Goal: Task Accomplishment & Management: Manage account settings

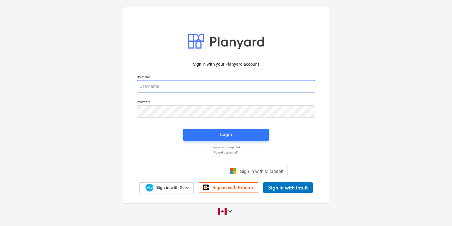
type input "[EMAIL_ADDRESS][DOMAIN_NAME]"
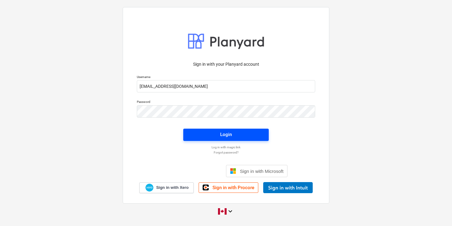
click at [226, 131] on div "Login" at bounding box center [226, 135] width 12 height 8
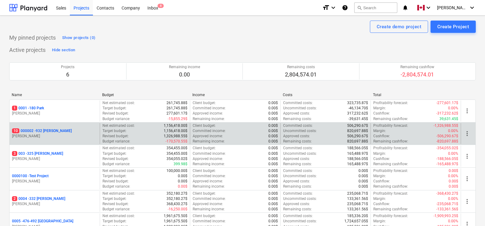
click at [51, 130] on p "10 000002 - 932 [PERSON_NAME]" at bounding box center [42, 131] width 60 height 5
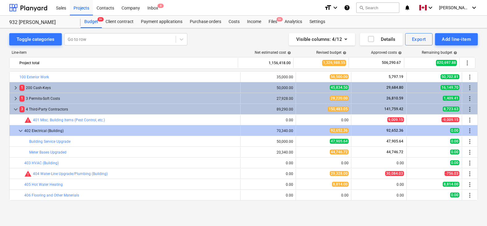
click at [215, 48] on div "Line-item Net estimated cost help Revised budget help Approved costs help Remai…" at bounding box center [243, 127] width 468 height 163
click at [225, 44] on div "Toggle categories Go to row Visible columns : 4/12 Details Export Add line-item" at bounding box center [243, 39] width 468 height 12
click at [230, 46] on div "Line-item Net estimated cost help Revised budget help Approved costs help Remai…" at bounding box center [243, 127] width 468 height 163
click at [225, 46] on div "Line-item Net estimated cost help Revised budget help Approved costs help Remai…" at bounding box center [243, 127] width 468 height 163
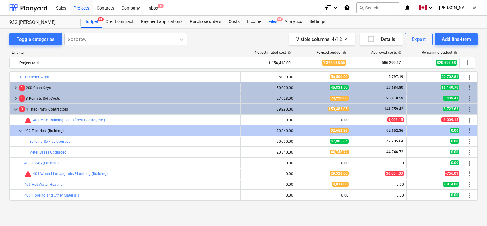
click at [280, 20] on span "9+" at bounding box center [279, 19] width 6 height 4
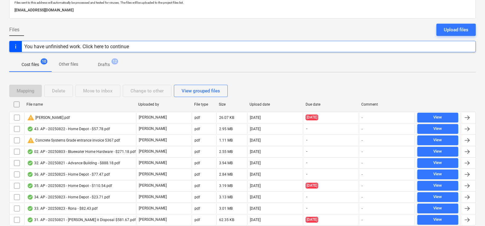
scroll to position [47, 0]
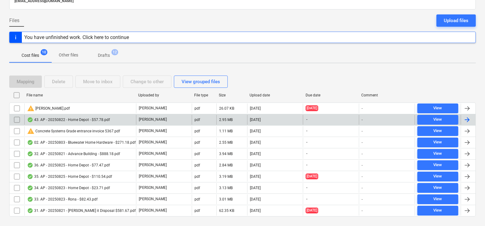
click at [452, 119] on div at bounding box center [466, 119] width 7 height 7
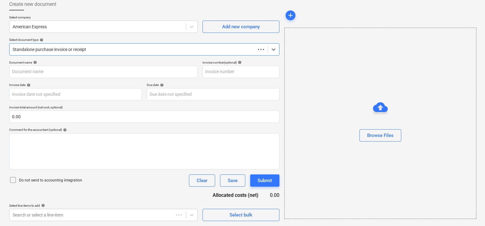
scroll to position [35, 0]
type input "43. AP - 20250822 - Home Depot - $57.78.pdf"
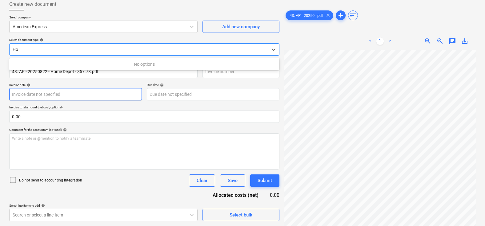
type input "H"
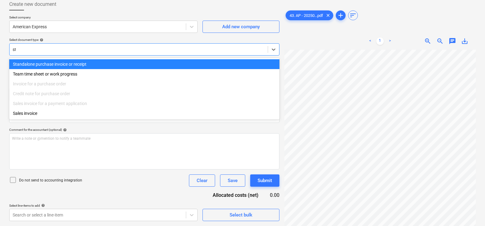
type input "sta"
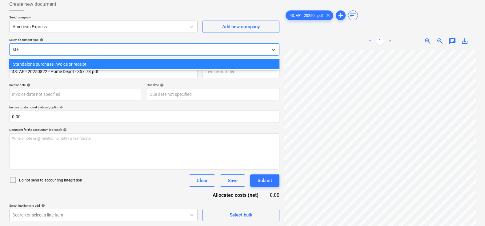
click at [66, 64] on div "Standalone purchase invoice or receipt" at bounding box center [144, 64] width 270 height 10
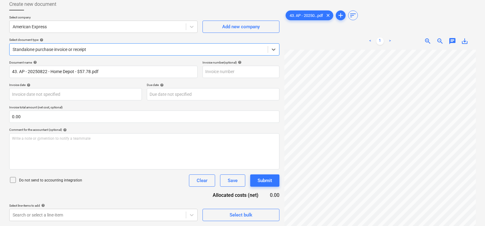
click at [87, 84] on div "Invoice date help" at bounding box center [75, 85] width 133 height 4
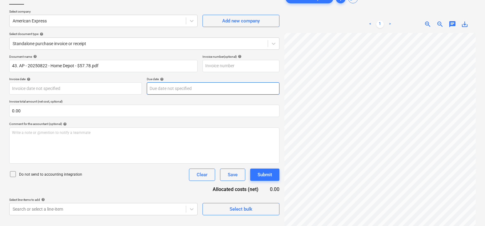
scroll to position [133, 93]
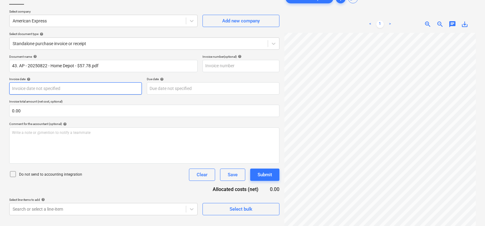
click at [57, 90] on body "Sales Projects Contacts Company Inbox 8 format_size keyboard_arrow_down help se…" at bounding box center [242, 72] width 485 height 226
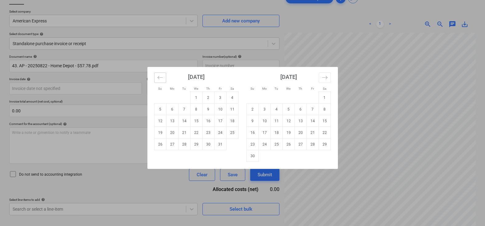
click at [160, 79] on icon "Move backward to switch to the previous month." at bounding box center [160, 78] width 6 height 6
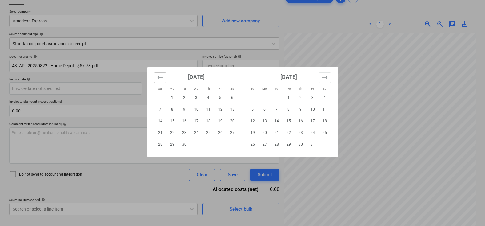
click at [160, 79] on icon "Move backward to switch to the previous month." at bounding box center [160, 78] width 6 height 6
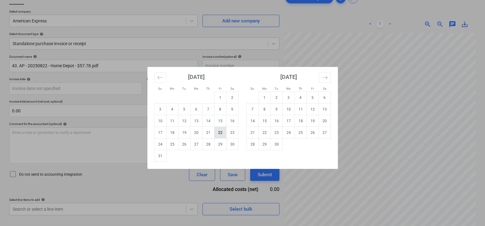
click at [217, 132] on td "22" at bounding box center [220, 133] width 12 height 12
type input "[DATE]"
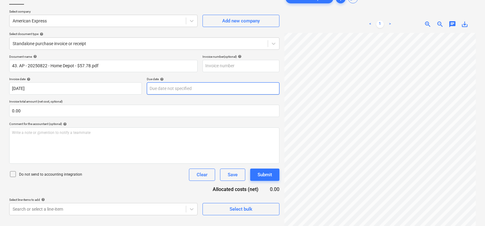
click at [166, 90] on body "Sales Projects Contacts Company Inbox 8 format_size keyboard_arrow_down help se…" at bounding box center [242, 72] width 485 height 226
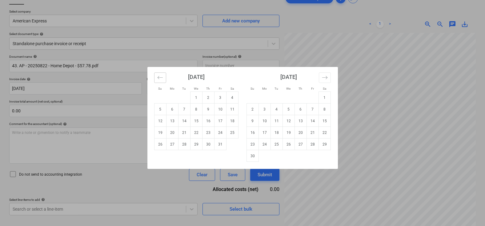
click at [160, 76] on icon "Move backward to switch to the previous month." at bounding box center [160, 78] width 6 height 6
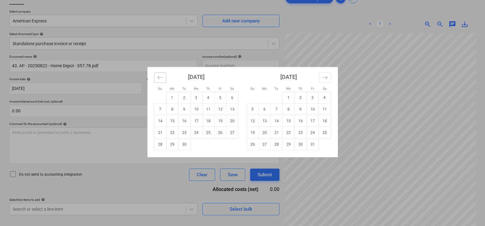
click at [160, 76] on icon "Move backward to switch to the previous month." at bounding box center [160, 78] width 6 height 6
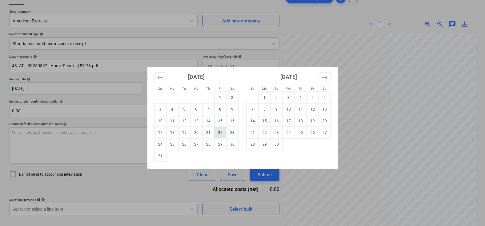
click at [218, 130] on td "22" at bounding box center [220, 133] width 12 height 12
type input "[DATE]"
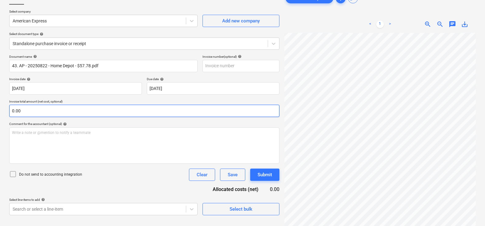
click at [149, 109] on input "0.00" at bounding box center [144, 111] width 270 height 12
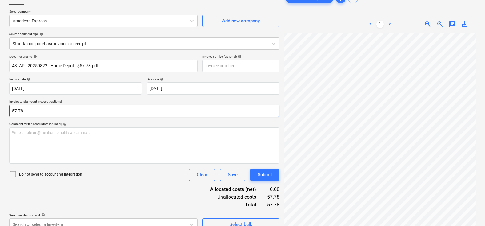
scroll to position [0, 0]
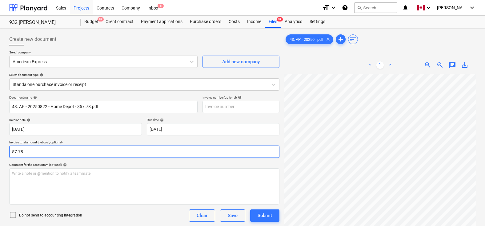
type input "57.78"
click at [157, 52] on p "Select company" at bounding box center [103, 52] width 188 height 5
click at [58, 63] on div at bounding box center [98, 62] width 170 height 6
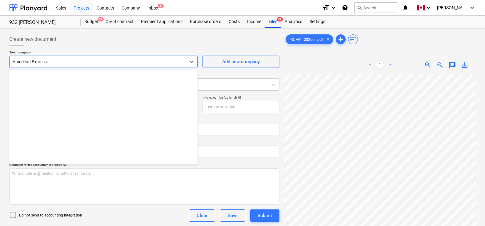
scroll to position [140, 0]
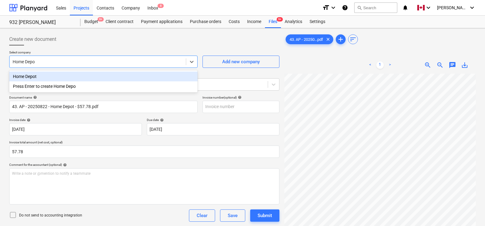
type input "Home Depot"
click at [29, 79] on div "Home Depot" at bounding box center [103, 77] width 188 height 10
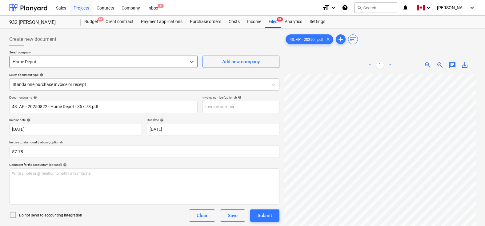
click at [120, 43] on div "Create new document" at bounding box center [144, 39] width 270 height 12
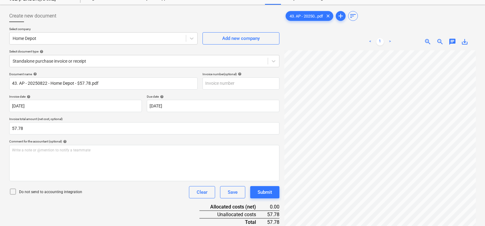
scroll to position [62, 0]
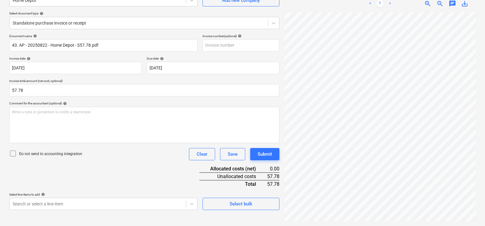
click at [105, 168] on div "Document name help 43. AP - 20250822 - Home Depot - $57.78.pdf Invoice number (…" at bounding box center [144, 122] width 270 height 176
click at [78, 165] on body "Sales Projects Contacts Company Inbox 8 format_size keyboard_arrow_down help se…" at bounding box center [242, 51] width 485 height 226
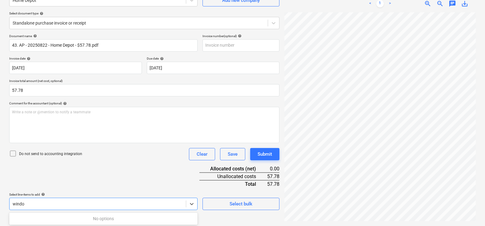
scroll to position [109, 0]
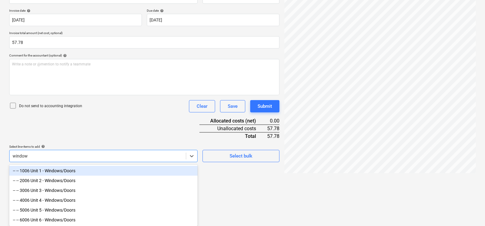
type input "windows"
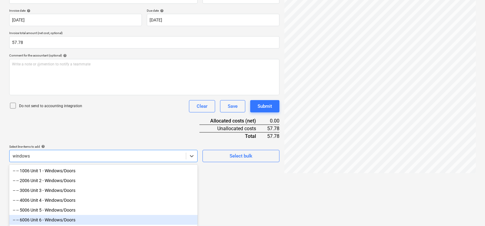
click at [62, 219] on div "-- -- 6006 Unit 6 - Windows/Doors" at bounding box center [103, 220] width 188 height 10
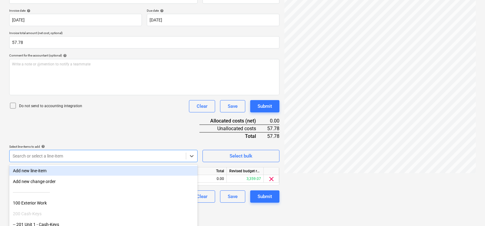
click at [106, 137] on div "Document name help 43. AP - 20250822 - Home Depot - $57.78.pdf Invoice number (…" at bounding box center [144, 94] width 270 height 217
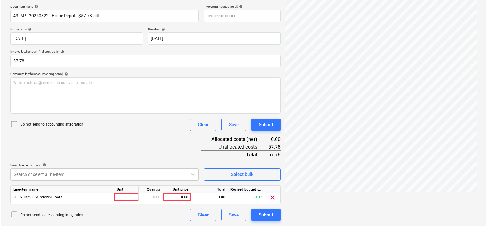
scroll to position [91, 0]
click at [122, 197] on div at bounding box center [125, 198] width 25 height 8
type input "pcs"
type input "57.78"
click at [126, 146] on div "Document name help 43. AP - 20250822 - Home Depot - $57.78.pdf Invoice number (…" at bounding box center [144, 113] width 270 height 217
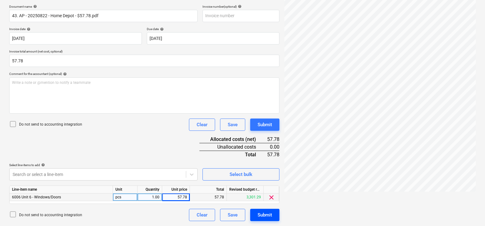
click at [259, 210] on button "Submit" at bounding box center [264, 215] width 29 height 12
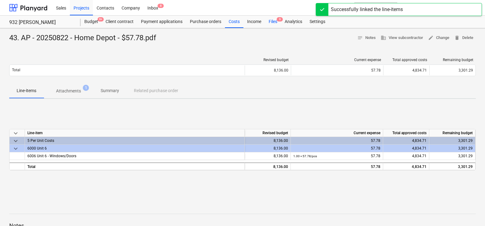
click at [268, 23] on div "Files 9" at bounding box center [273, 22] width 16 height 12
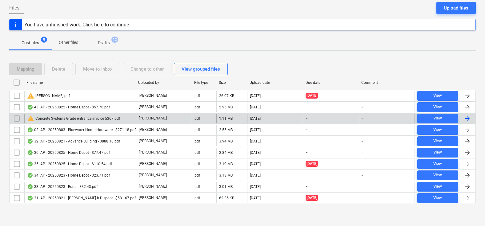
scroll to position [48, 0]
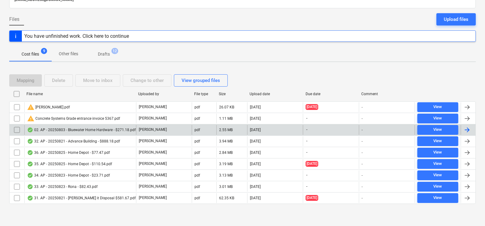
click at [452, 131] on div at bounding box center [466, 129] width 7 height 7
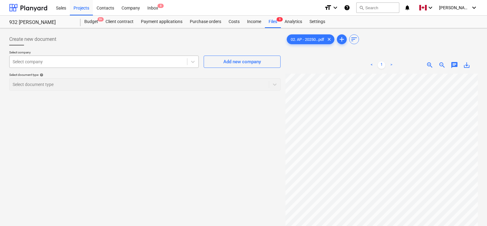
click at [69, 60] on div at bounding box center [98, 62] width 171 height 6
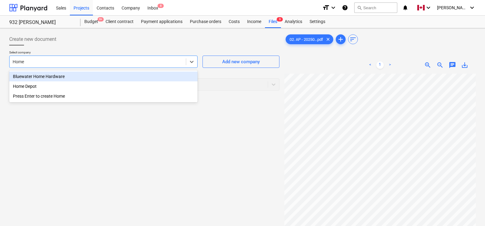
type input "Home"
click at [45, 79] on div "Bluewater Home Hardware" at bounding box center [103, 77] width 188 height 10
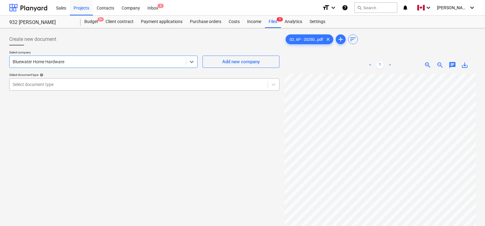
click at [54, 82] on div at bounding box center [139, 84] width 252 height 6
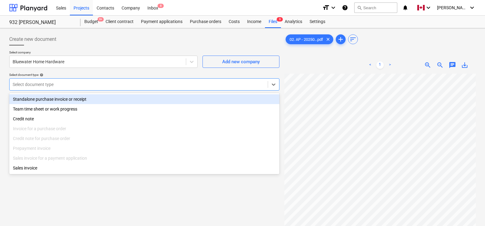
click at [50, 98] on div "Standalone purchase invoice or receipt" at bounding box center [144, 99] width 270 height 10
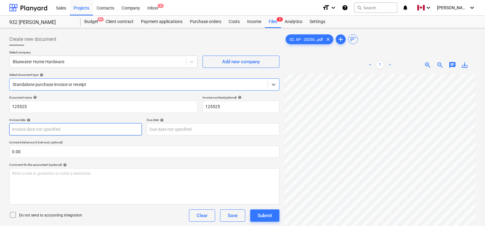
click at [50, 126] on body "Sales Projects Contacts Company Inbox 8 format_size keyboard_arrow_down help se…" at bounding box center [242, 113] width 485 height 226
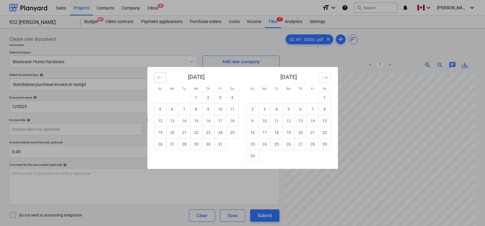
click at [158, 81] on button "Move backward to switch to the previous month." at bounding box center [160, 78] width 12 height 10
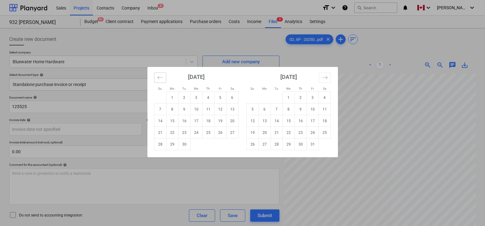
click at [158, 81] on button "Move backward to switch to the previous month." at bounding box center [160, 78] width 12 height 10
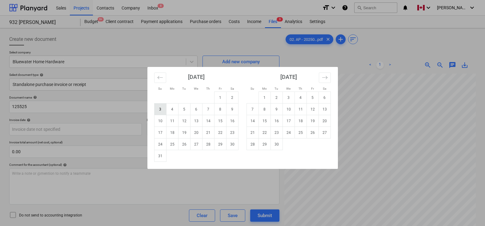
click at [160, 110] on td "3" at bounding box center [160, 110] width 12 height 12
type input "[DATE]"
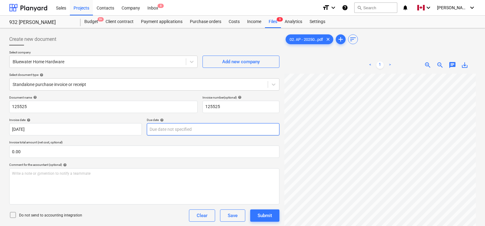
click at [186, 128] on body "Sales Projects Contacts Company Inbox 8 format_size keyboard_arrow_down help se…" at bounding box center [242, 113] width 485 height 226
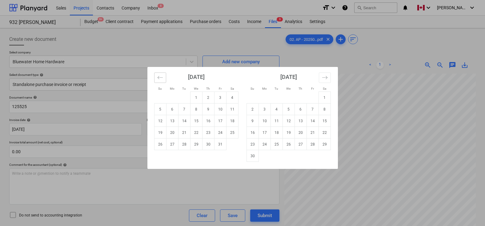
click at [158, 75] on icon "Move backward to switch to the previous month." at bounding box center [160, 78] width 6 height 6
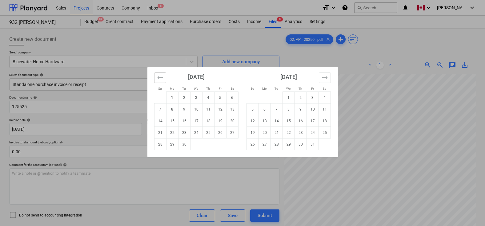
click at [158, 75] on icon "Move backward to switch to the previous month." at bounding box center [160, 78] width 6 height 6
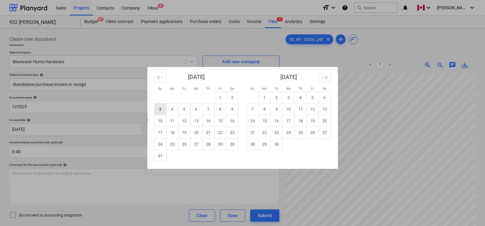
click at [165, 109] on td "3" at bounding box center [160, 110] width 12 height 12
type input "[DATE]"
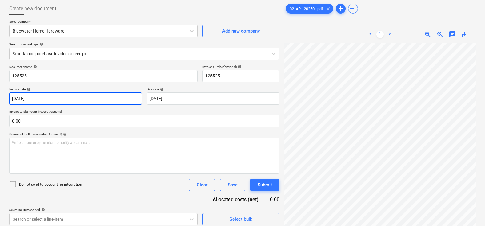
scroll to position [45, 0]
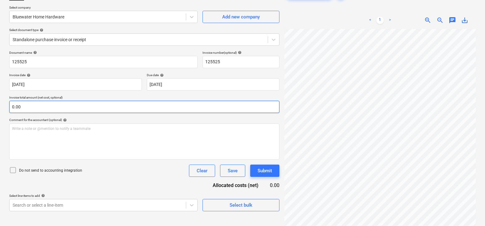
click at [54, 111] on input "0.00" at bounding box center [144, 107] width 270 height 12
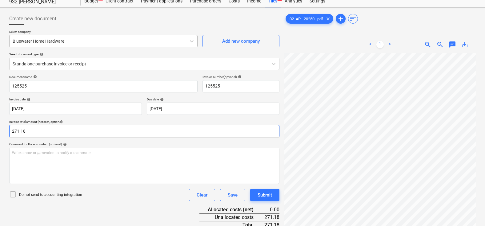
scroll to position [62, 0]
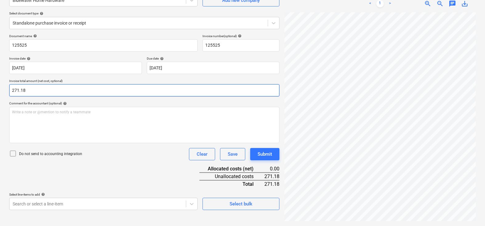
type input "271.18"
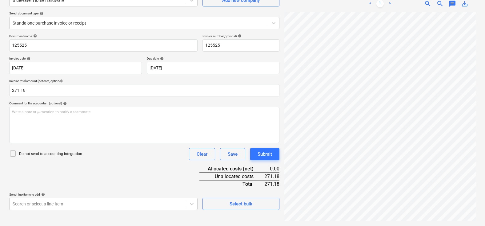
click at [115, 179] on div "Document name help 125525 Invoice number (optional) help 125525 Invoice date he…" at bounding box center [144, 122] width 270 height 176
click at [103, 165] on body "Sales Projects Contacts Company Inbox 8 format_size keyboard_arrow_down help se…" at bounding box center [242, 51] width 485 height 226
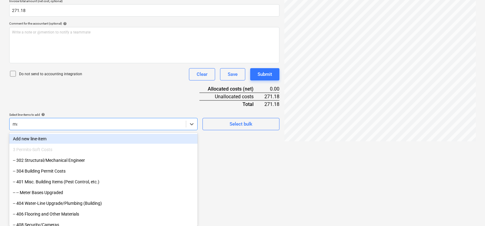
scroll to position [140, 0]
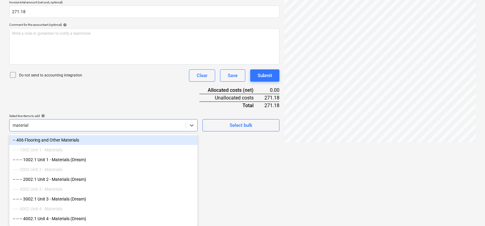
type input "materials"
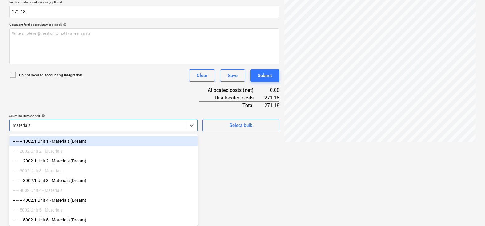
scroll to position [38, 0]
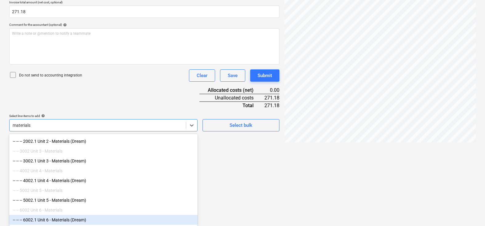
click at [63, 220] on div "-- -- -- 6002.1 Unit 6 - Materials (Dream)" at bounding box center [103, 220] width 188 height 10
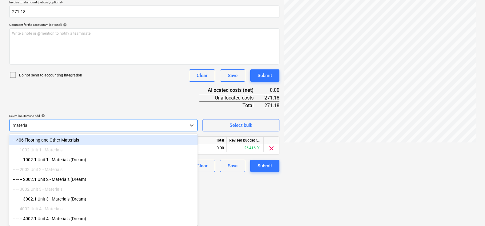
type input "materials"
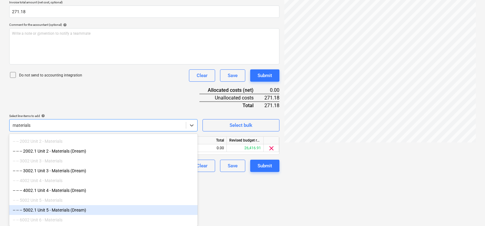
click at [51, 209] on div "-- -- -- 5002.1 Unit 5 - Materials (Dream)" at bounding box center [103, 210] width 188 height 10
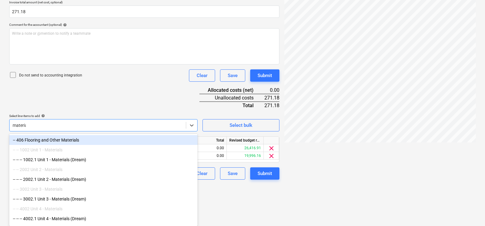
type input "materials"
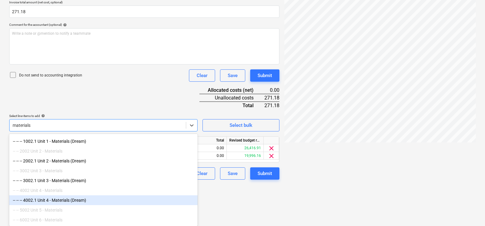
click at [51, 201] on div "-- -- -- 4002.1 Unit 4 - Materials (Dream)" at bounding box center [103, 201] width 188 height 10
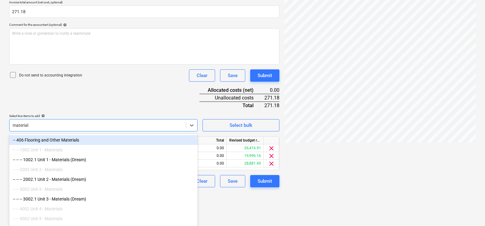
type input "materials"
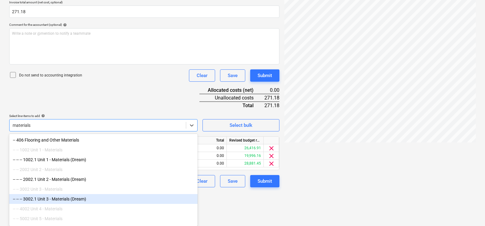
click at [51, 197] on div "-- -- -- 3002.1 Unit 3 - Materials (Dream)" at bounding box center [103, 199] width 188 height 10
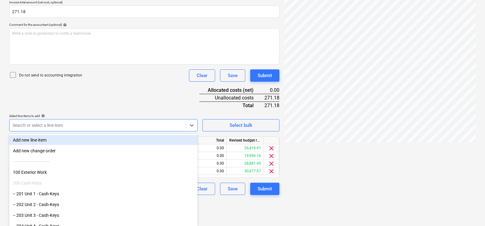
click at [102, 86] on div "Document name help 125525 Invoice number (optional) help 125525 Invoice date he…" at bounding box center [144, 75] width 270 height 240
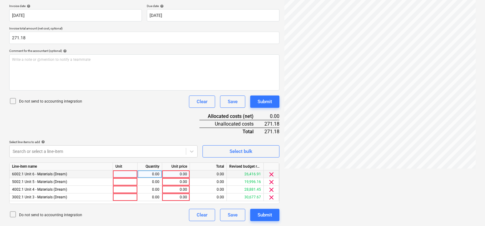
click at [118, 173] on div at bounding box center [125, 175] width 25 height 8
type input "pcs"
click at [175, 175] on div "0.00" at bounding box center [176, 175] width 22 height 8
type input "67.80"
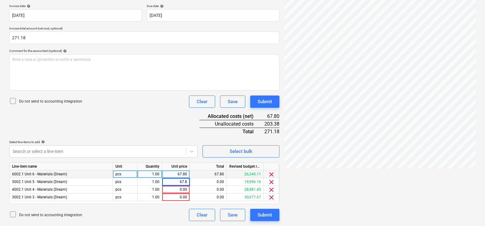
type input "67.80"
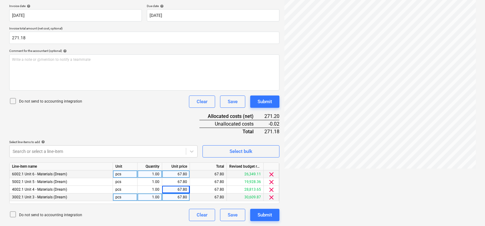
click at [182, 196] on div "67.80" at bounding box center [176, 198] width 22 height 8
type input "67.78"
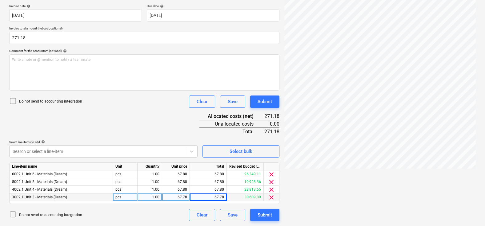
click at [155, 121] on div "Document name help 125525 Invoice number (optional) help 125525 Invoice date he…" at bounding box center [144, 102] width 270 height 240
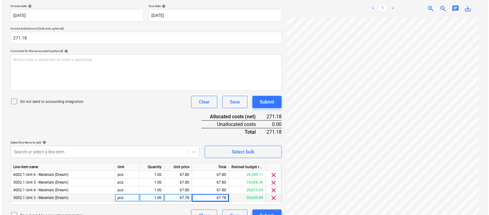
scroll to position [126, 0]
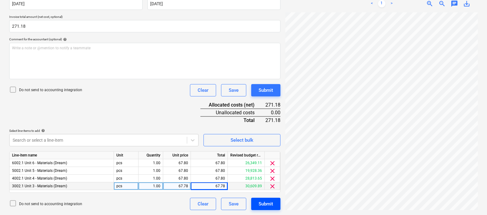
click at [264, 203] on div "Submit" at bounding box center [265, 204] width 14 height 8
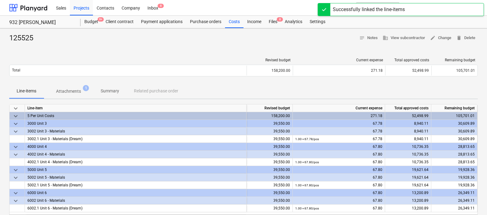
click at [224, 57] on div "Revised budget Current expense Total approved costs Remaining budget Total 158,…" at bounding box center [243, 68] width 468 height 31
click at [206, 55] on div "Revised budget Current expense Total approved costs Remaining budget Total 158,…" at bounding box center [243, 68] width 468 height 31
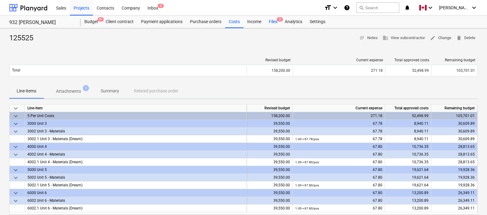
click at [272, 21] on div "Files 8" at bounding box center [273, 22] width 16 height 12
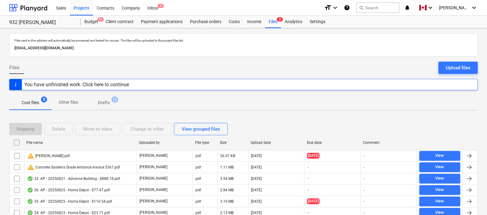
scroll to position [49, 0]
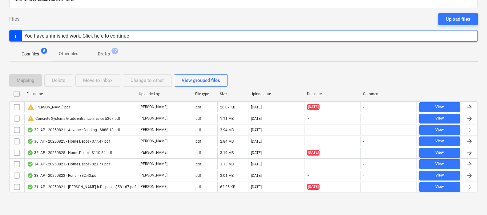
click at [96, 202] on div "Mapping Delete Move to inbox Change to other View grouped files File name Uploa…" at bounding box center [243, 136] width 468 height 138
click at [114, 200] on div at bounding box center [243, 197] width 468 height 5
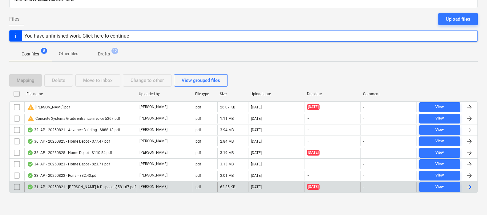
click at [452, 184] on div at bounding box center [468, 186] width 7 height 7
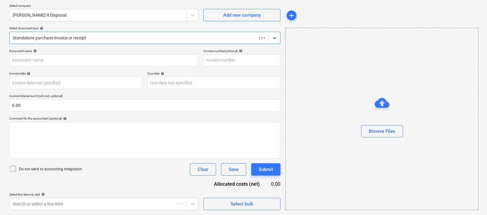
scroll to position [47, 0]
type input "INV-11177"
type input "[DATE]"
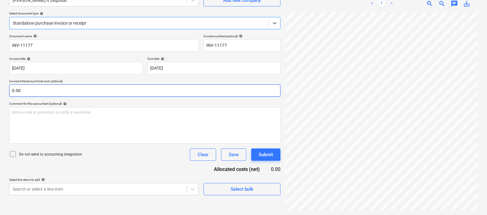
scroll to position [157, 141]
click at [42, 91] on input "0.00" at bounding box center [144, 90] width 271 height 12
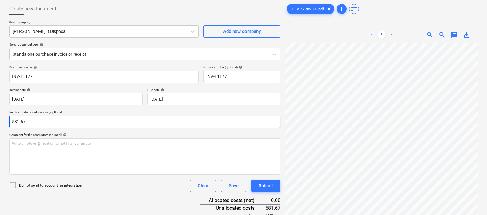
scroll to position [0, 0]
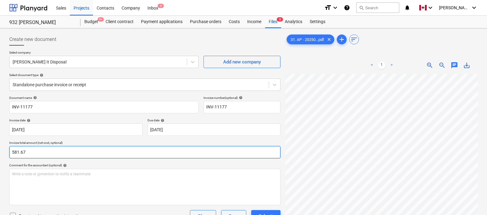
type input "581.67"
click at [148, 46] on div at bounding box center [144, 48] width 271 height 5
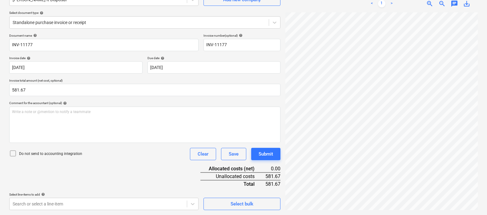
click at [135, 161] on div "Document name help INV-11177 Invoice number (optional) help INV-11177 Invoice d…" at bounding box center [144, 122] width 271 height 176
click at [107, 153] on body "Sales Projects Contacts Company Inbox 8 format_size keyboard_arrow_down help se…" at bounding box center [243, 45] width 487 height 215
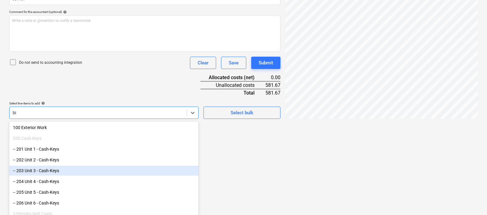
type input "bin"
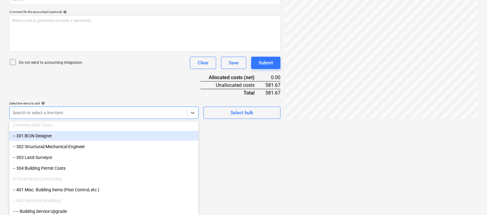
scroll to position [130, 0]
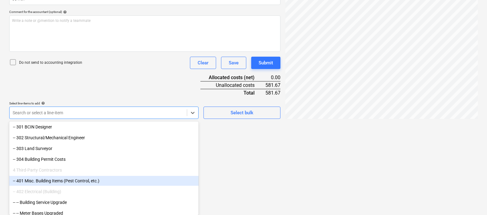
click at [105, 178] on div "-- 401 Misc. Building Items (Pest Control, etc.)" at bounding box center [103, 181] width 189 height 10
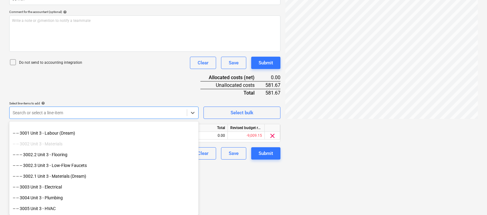
scroll to position [632, 0]
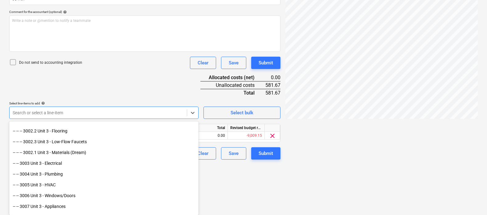
click at [126, 76] on div "Document name help INV-11177 Invoice number (optional) help INV-11177 Invoice d…" at bounding box center [144, 50] width 271 height 217
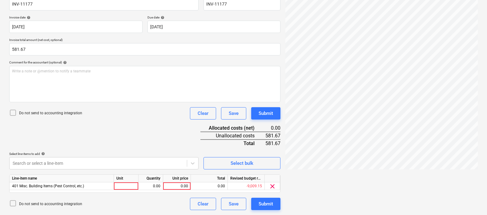
scroll to position [103, 0]
click at [128, 187] on div at bounding box center [126, 186] width 25 height 8
type input "pcs"
type input "581.67"
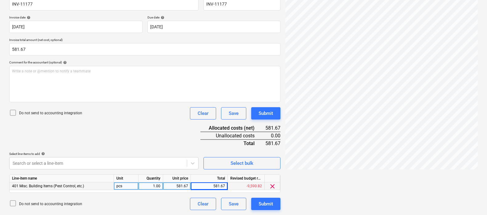
click at [174, 137] on div "Document name help INV-11177 Invoice number (optional) help INV-11177 Invoice d…" at bounding box center [144, 101] width 271 height 217
click at [267, 203] on div "Submit" at bounding box center [265, 204] width 14 height 8
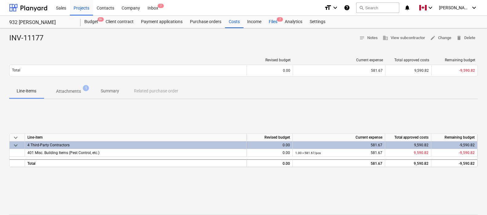
click at [276, 22] on div "Files 7" at bounding box center [273, 22] width 16 height 12
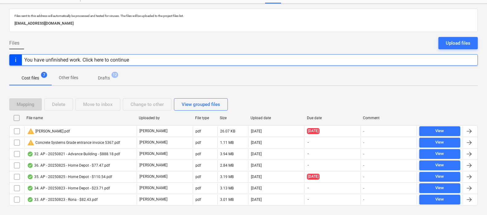
scroll to position [37, 0]
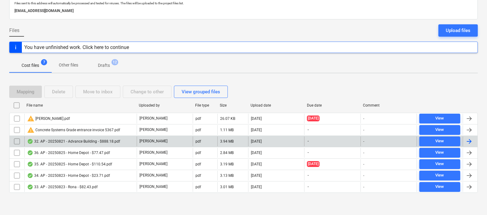
click at [452, 141] on div at bounding box center [468, 140] width 7 height 7
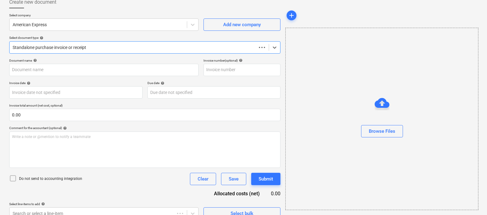
type input "32. AP - 20250821 - Advance Building - $888.18.pdf"
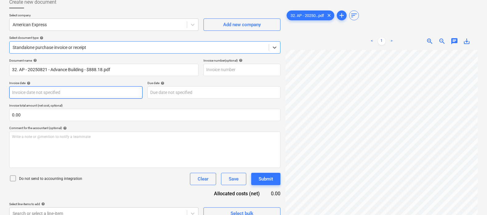
click at [63, 92] on body "Sales Projects Contacts Company Inbox 7 format_size keyboard_arrow_down help se…" at bounding box center [243, 70] width 487 height 215
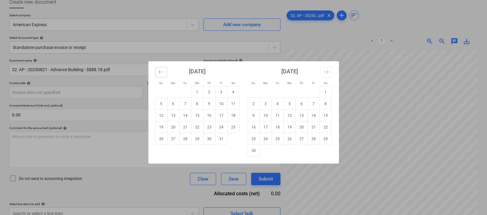
click at [163, 72] on icon "Move backward to switch to the previous month." at bounding box center [160, 71] width 5 height 3
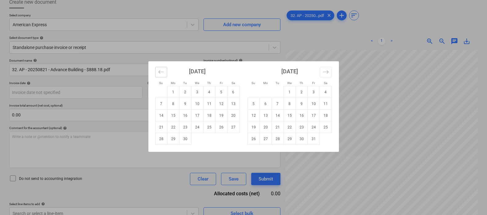
click at [163, 72] on icon "Move backward to switch to the previous month." at bounding box center [160, 71] width 5 height 3
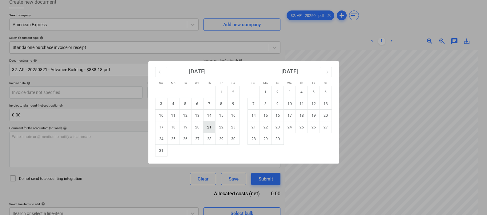
click at [205, 127] on td "21" at bounding box center [209, 127] width 12 height 12
type input "[DATE]"
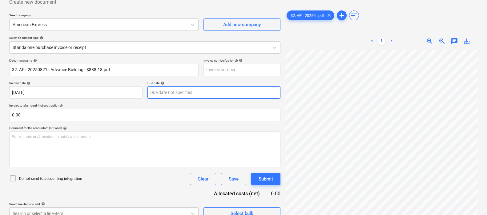
click at [158, 94] on body "Sales Projects Contacts Company Inbox 7 format_size keyboard_arrow_down help se…" at bounding box center [243, 70] width 487 height 215
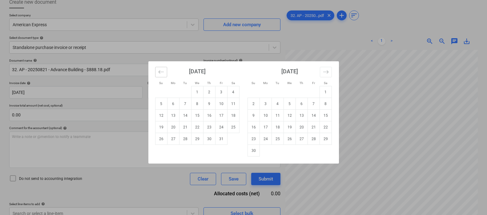
click at [160, 67] on button "Move backward to switch to the previous month." at bounding box center [161, 72] width 12 height 10
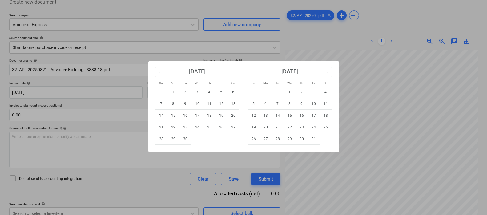
click at [160, 67] on button "Move backward to switch to the previous month." at bounding box center [161, 72] width 12 height 10
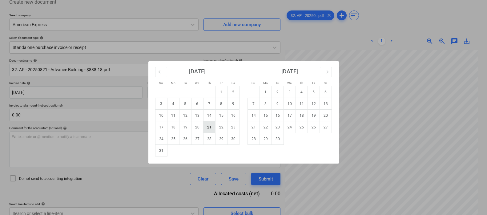
click at [211, 128] on td "21" at bounding box center [209, 127] width 12 height 12
type input "[DATE]"
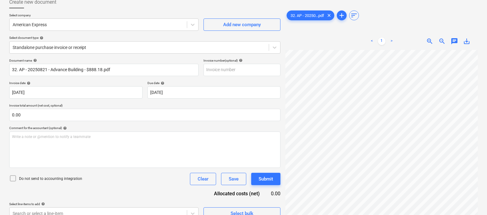
scroll to position [233, 141]
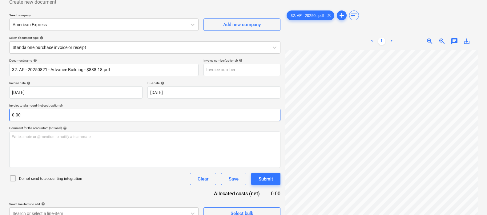
click at [39, 116] on input "0.00" at bounding box center [144, 115] width 271 height 12
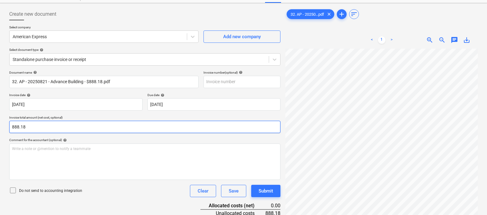
scroll to position [62, 0]
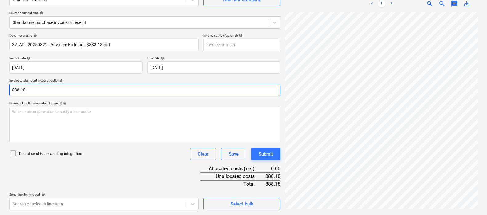
type input "888.18"
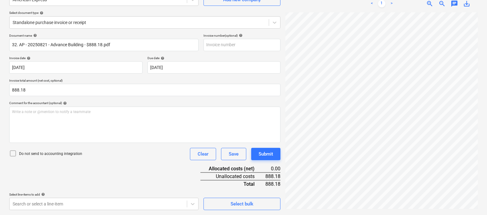
click at [84, 165] on div "Document name help 32. AP - 20250821 - Advance Building - $888.18.pdf Invoice n…" at bounding box center [144, 122] width 271 height 176
click at [78, 153] on body "Sales Projects Contacts Company Inbox 7 format_size keyboard_arrow_down help se…" at bounding box center [243, 45] width 487 height 215
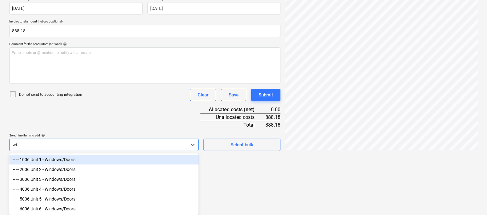
scroll to position [121, 0]
type input "window"
click at [60, 158] on div "-- -- 1006 Unit 1 - Windows/Doors" at bounding box center [103, 159] width 189 height 10
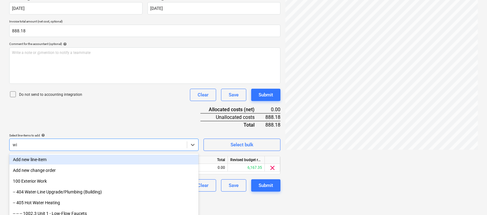
scroll to position [111, 0]
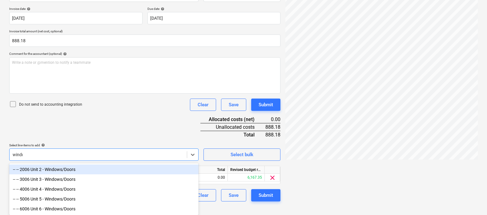
type input "window"
click at [52, 167] on div "-- -- 2006 Unit 2 - Windows/Doors" at bounding box center [103, 169] width 189 height 10
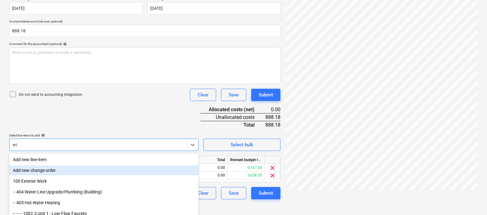
scroll to position [110, 0]
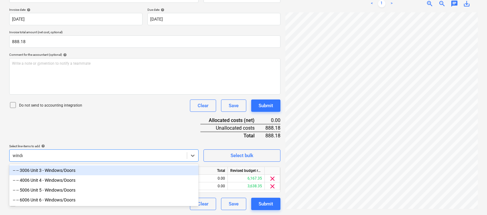
type input "window"
click at [52, 171] on div "-- -- 3006 Unit 3 - Windows/Doors" at bounding box center [103, 170] width 189 height 10
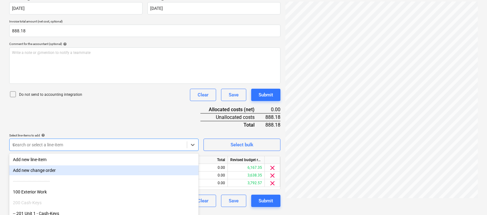
scroll to position [118, 0]
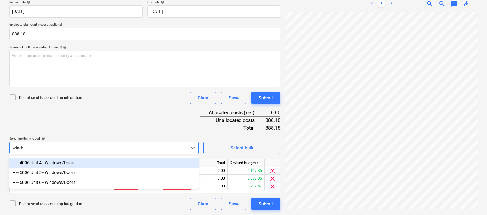
type input "window"
click at [54, 163] on div "-- -- 4006 Unit 4 - Windows/Doors" at bounding box center [103, 162] width 189 height 10
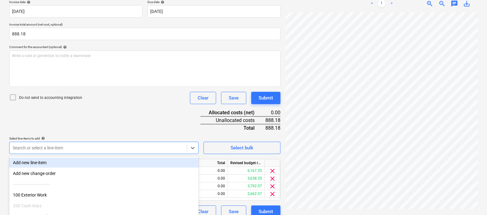
scroll to position [121, 0]
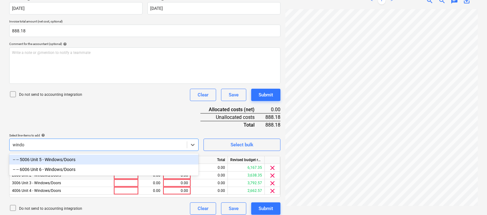
type input "window"
click at [55, 161] on div "-- -- 5006 Unit 5 - Windows/Doors" at bounding box center [103, 159] width 189 height 10
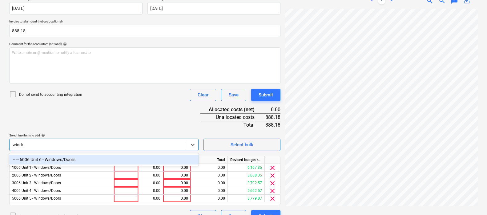
type input "window"
click at [48, 159] on div "-- -- 6006 Unit 6 - Windows/Doors" at bounding box center [103, 159] width 189 height 10
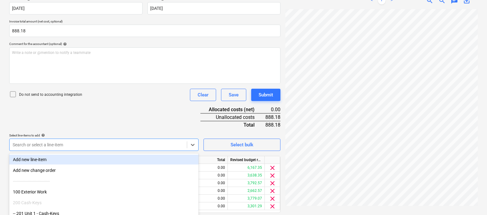
click at [122, 125] on div "Document name help 32. AP - 20250821 - Advance Building - $888.18.pdf Invoice n…" at bounding box center [144, 101] width 271 height 255
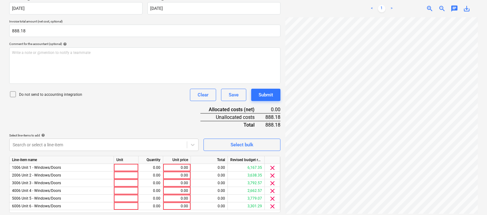
scroll to position [141, 0]
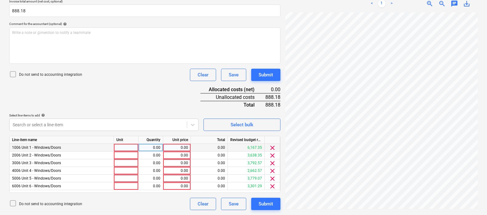
click at [122, 149] on div at bounding box center [126, 148] width 25 height 8
type input "pcs"
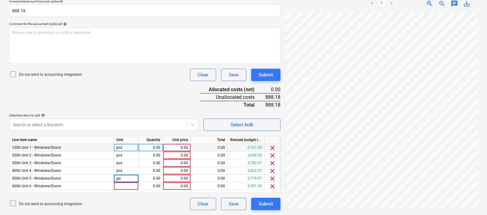
type input "pcs"
click at [173, 148] on div "0.00" at bounding box center [176, 148] width 22 height 8
type input "148.03"
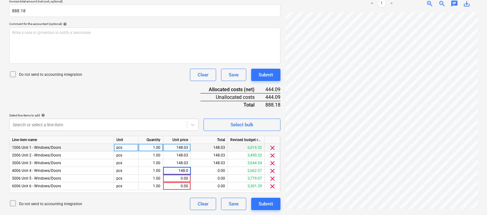
type input "148.03"
click at [179, 88] on div "Document name help 32. AP - 20250821 - Advance Building - $888.18.pdf Invoice n…" at bounding box center [144, 81] width 271 height 255
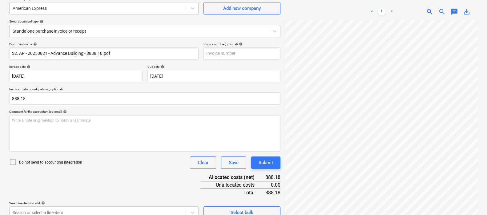
scroll to position [0, 0]
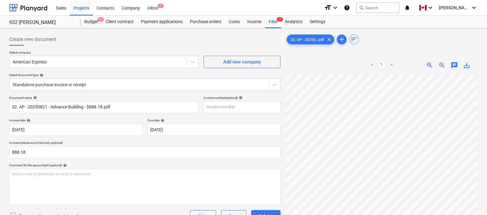
click at [175, 46] on div at bounding box center [144, 48] width 271 height 5
click at [169, 42] on div "Create new document" at bounding box center [144, 39] width 271 height 12
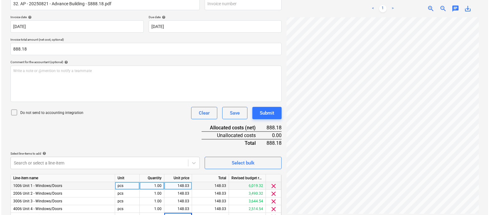
scroll to position [141, 0]
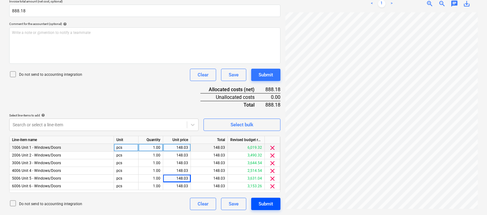
click at [262, 202] on div "Submit" at bounding box center [265, 204] width 14 height 8
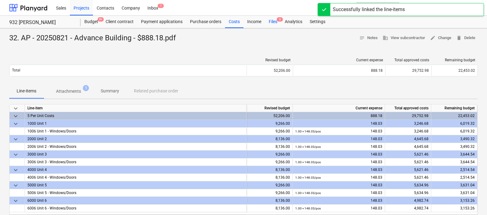
click at [273, 22] on div "Files 6" at bounding box center [273, 22] width 16 height 12
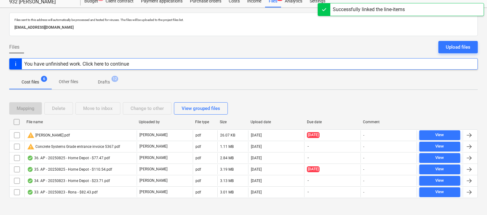
scroll to position [26, 0]
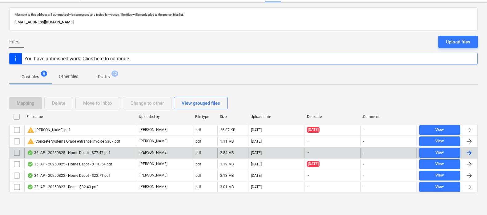
click at [452, 151] on div at bounding box center [468, 152] width 7 height 7
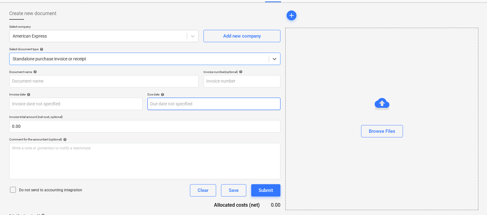
type input "36. AP - 20250825 - Home Depot - $77.47.pdf"
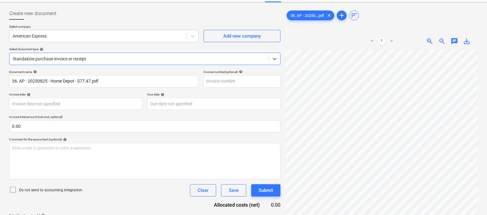
scroll to position [122, 69]
click at [32, 103] on body "Sales Projects Contacts Company Inbox 7 format_size keyboard_arrow_down help se…" at bounding box center [243, 81] width 487 height 215
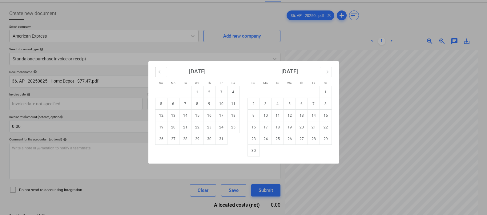
click at [159, 73] on icon "Move backward to switch to the previous month." at bounding box center [161, 72] width 6 height 6
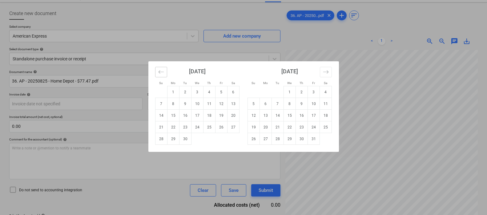
click at [159, 73] on icon "Move backward to switch to the previous month." at bounding box center [161, 72] width 6 height 6
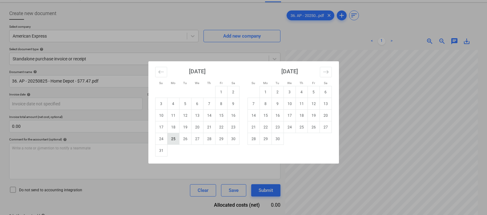
click at [174, 137] on td "25" at bounding box center [173, 139] width 12 height 12
type input "[DATE]"
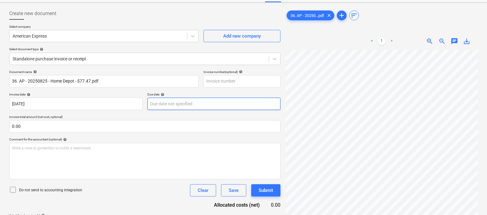
click at [182, 103] on body "Sales Projects Contacts Company Inbox 7 format_size keyboard_arrow_down help se…" at bounding box center [243, 81] width 487 height 215
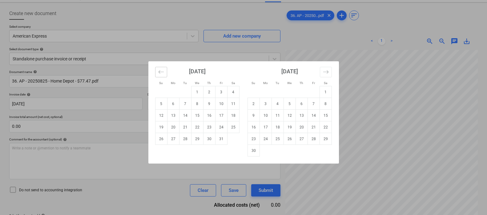
click at [161, 74] on icon "Move backward to switch to the previous month." at bounding box center [161, 72] width 6 height 6
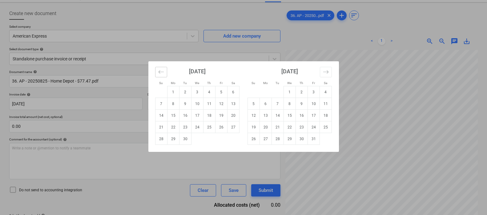
click at [161, 74] on icon "Move backward to switch to the previous month." at bounding box center [161, 72] width 6 height 6
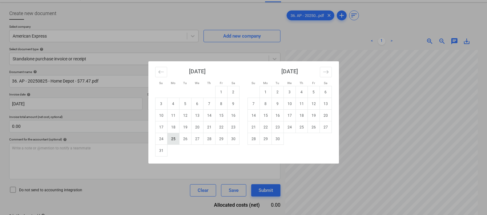
click at [170, 137] on td "25" at bounding box center [173, 139] width 12 height 12
type input "[DATE]"
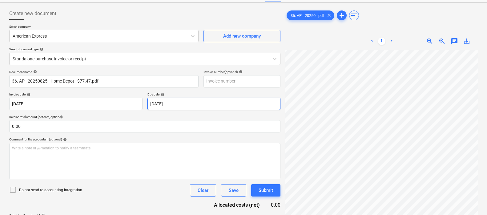
scroll to position [198, 141]
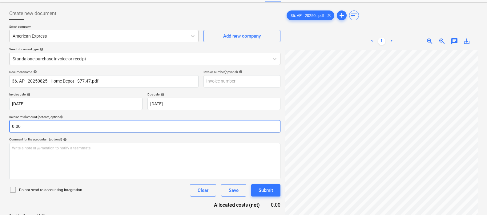
click at [54, 125] on input "0.00" at bounding box center [144, 126] width 271 height 12
type input "77.47"
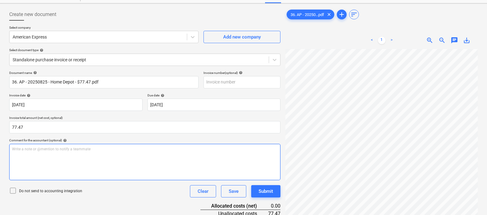
scroll to position [62, 0]
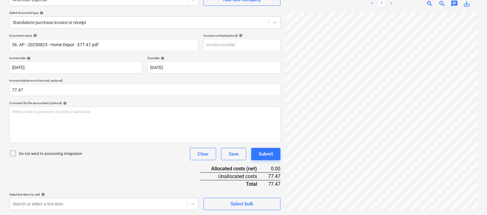
click at [117, 183] on div "Document name help 36. AP - 20250825 - Home Depot - $77.47.pdf Invoice number (…" at bounding box center [144, 122] width 271 height 176
click at [109, 153] on body "Sales Projects Contacts Company Inbox 7 format_size keyboard_arrow_down help se…" at bounding box center [243, 45] width 487 height 215
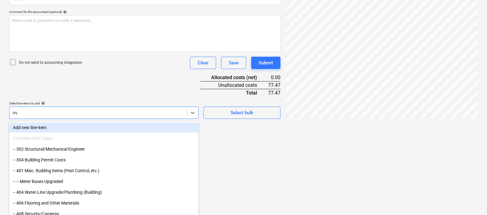
scroll to position [152, 0]
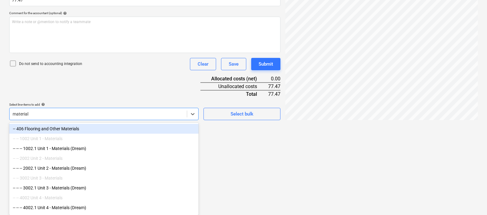
type input "materials"
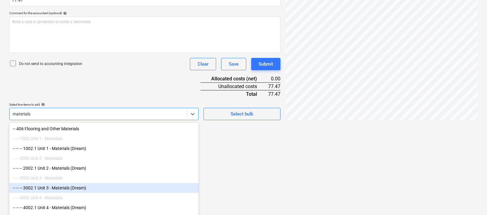
click at [79, 187] on div "-- -- -- 3002.1 Unit 3 - Materials (Dream)" at bounding box center [103, 188] width 189 height 10
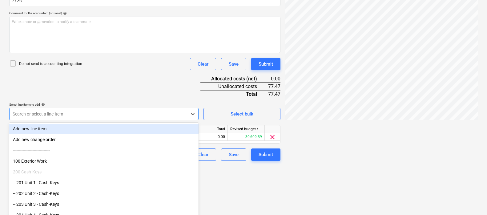
click at [105, 103] on div "Document name help 36. AP - 20250825 - Home Depot - $77.47.pdf Invoice number (…" at bounding box center [144, 52] width 271 height 217
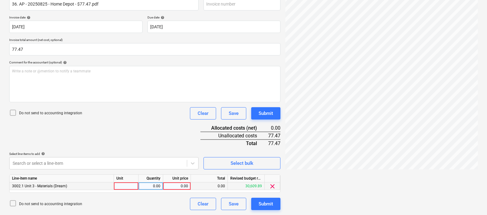
click at [125, 182] on div at bounding box center [126, 186] width 25 height 8
type input "pcs"
type input "77,47"
click at [165, 135] on div "Document name help 36. AP - 20250825 - Home Depot - $77.47.pdf Invoice number (…" at bounding box center [144, 101] width 271 height 217
click at [178, 188] on div "0.00" at bounding box center [176, 186] width 22 height 8
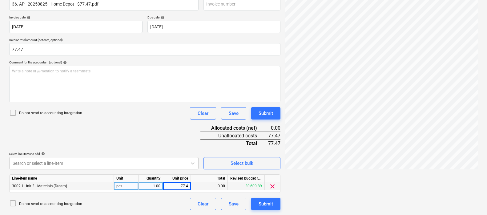
type input "77.47"
click at [175, 123] on div "Document name help 36. AP - 20250825 - Home Depot - $77.47.pdf Invoice number (…" at bounding box center [144, 101] width 271 height 217
click at [156, 128] on div "Document name help 36. AP - 20250825 - Home Depot - $77.47.pdf Invoice number (…" at bounding box center [144, 101] width 271 height 217
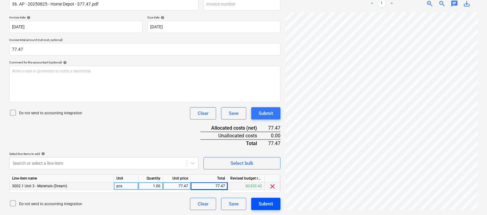
click at [261, 200] on div "Submit" at bounding box center [265, 204] width 14 height 8
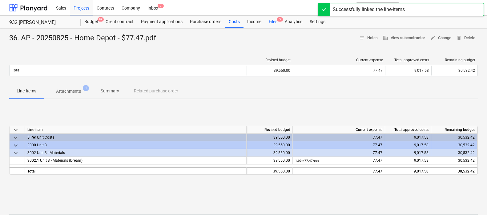
click at [269, 21] on div "Files 5" at bounding box center [273, 22] width 16 height 12
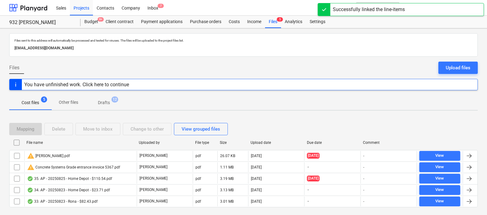
scroll to position [14, 0]
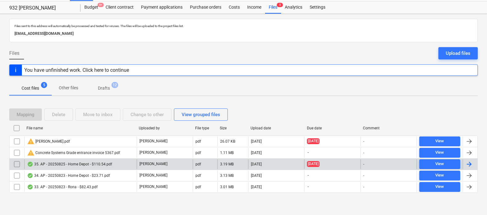
click at [452, 162] on div at bounding box center [469, 164] width 15 height 10
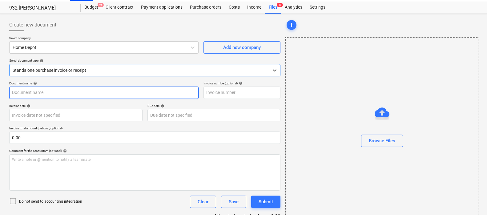
type input "35. AP - 20250825 - Home Depot - $110.54.pdf"
type input "[DATE]"
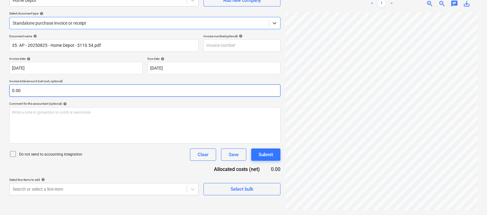
scroll to position [37, 141]
click at [30, 89] on input "0.00" at bounding box center [144, 90] width 271 height 12
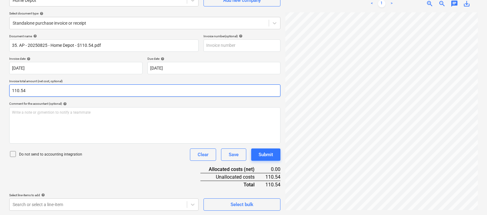
type input "110.54"
click at [133, 175] on div "Document name help 35. AP - 20250825 - Home Depot - $110.54.pdf Invoice number …" at bounding box center [144, 122] width 271 height 176
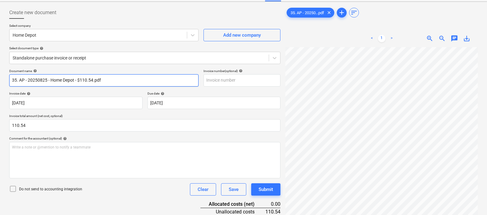
scroll to position [62, 0]
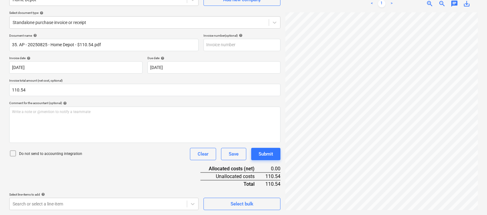
click at [134, 162] on div "Document name help 35. AP - 20250825 - Home Depot - $110.54.pdf Invoice number …" at bounding box center [144, 122] width 271 height 176
click at [113, 153] on body "Sales Projects Contacts Company Inbox 7 format_size keyboard_arrow_down help se…" at bounding box center [243, 45] width 487 height 215
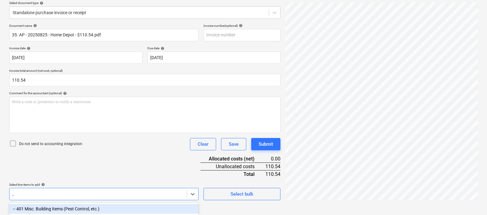
scroll to position [72, 0]
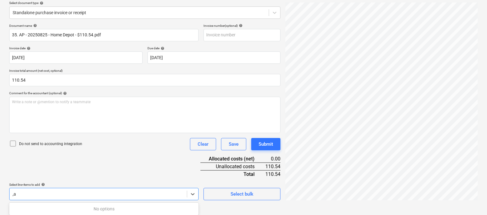
type input ","
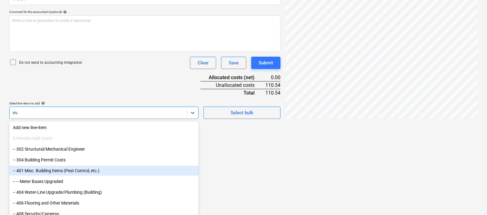
scroll to position [152, 0]
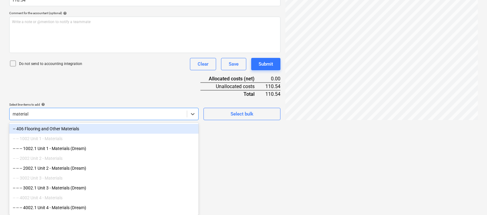
type input "materials"
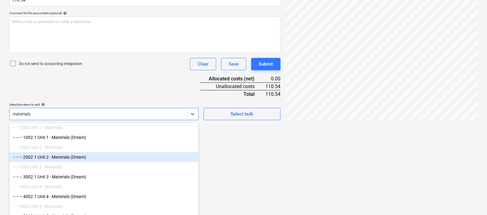
scroll to position [20, 0]
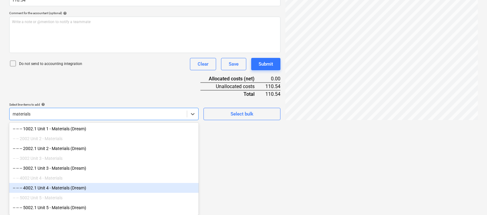
click at [80, 185] on div "-- -- -- 4002.1 Unit 4 - Materials (Dream)" at bounding box center [103, 188] width 189 height 10
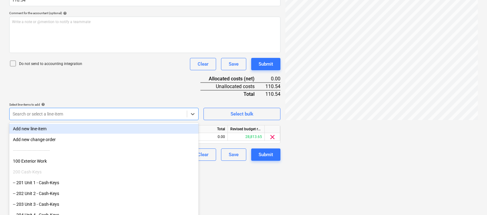
click at [126, 76] on div "Document name help 35. AP - 20250825 - Home Depot - $110.54.pdf Invoice number …" at bounding box center [144, 52] width 271 height 217
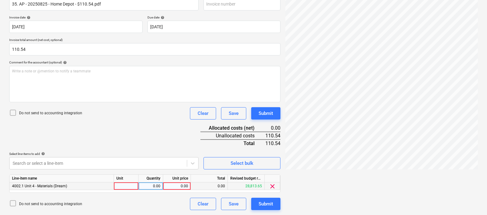
click at [125, 185] on div at bounding box center [126, 186] width 25 height 8
type input "pcs"
type input "110.54"
click at [138, 138] on div "Document name help 35. AP - 20250825 - Home Depot - $110.54.pdf Invoice number …" at bounding box center [144, 101] width 271 height 217
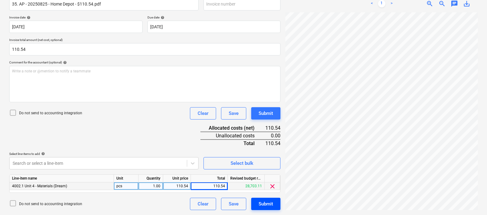
click at [260, 201] on div "Submit" at bounding box center [265, 204] width 14 height 8
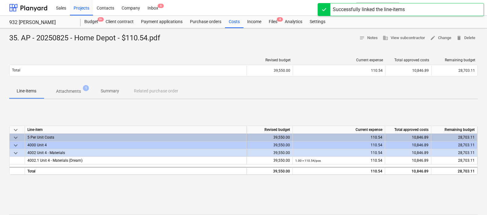
click at [170, 113] on div "keyboard_arrow_down Line-item Revised budget Current expense Total approved cos…" at bounding box center [243, 150] width 468 height 92
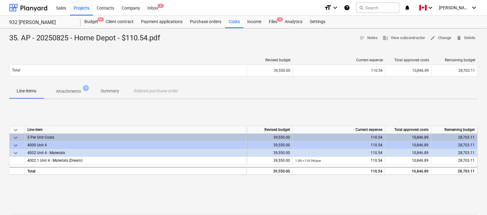
click at [217, 46] on div at bounding box center [243, 45] width 468 height 5
click at [274, 23] on div "Files 4" at bounding box center [273, 22] width 16 height 12
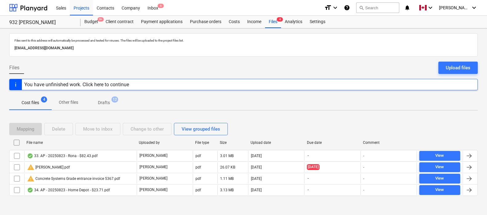
scroll to position [3, 0]
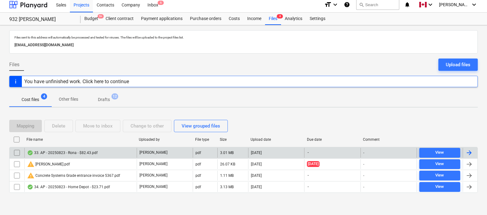
click at [452, 154] on div at bounding box center [468, 152] width 7 height 7
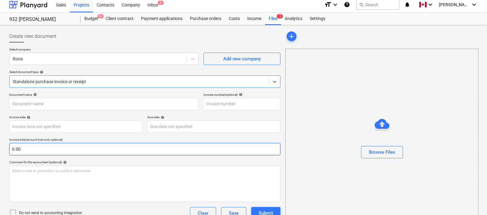
type input "33. AP - 20250823 - Rona - $82.43.pdf"
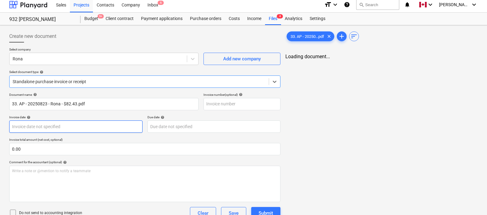
click at [71, 129] on body "Sales Projects Contacts Company Inbox 6 format_size keyboard_arrow_down help se…" at bounding box center [243, 104] width 487 height 215
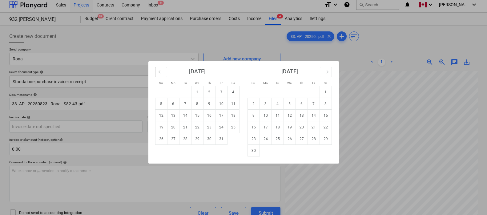
click at [162, 72] on icon "Move backward to switch to the previous month." at bounding box center [160, 71] width 5 height 3
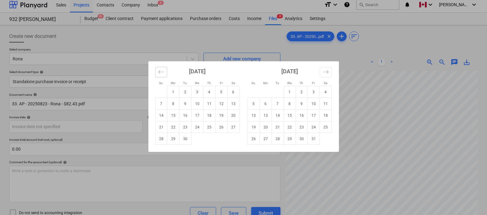
click at [162, 72] on icon "Move backward to switch to the previous month." at bounding box center [160, 71] width 5 height 3
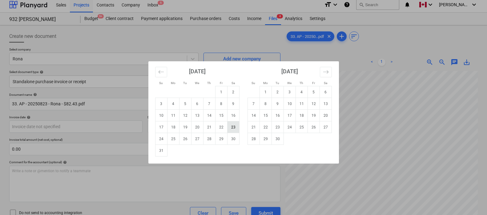
click at [231, 128] on td "23" at bounding box center [233, 127] width 12 height 12
type input "[DATE]"
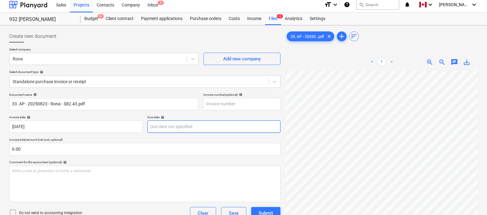
click at [174, 127] on body "Sales Projects Contacts Company Inbox 6 format_size keyboard_arrow_down help se…" at bounding box center [243, 104] width 487 height 215
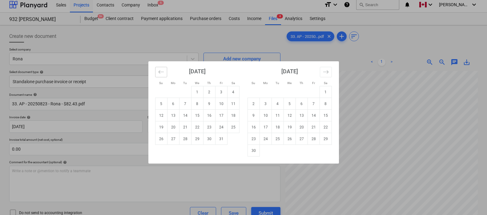
click at [161, 71] on icon "Move backward to switch to the previous month." at bounding box center [161, 72] width 6 height 6
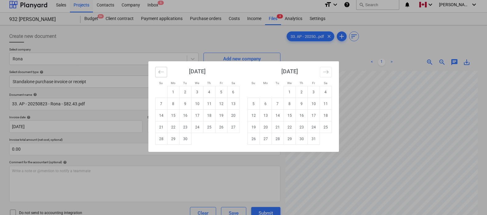
click at [161, 71] on icon "Move backward to switch to the previous month." at bounding box center [161, 72] width 6 height 6
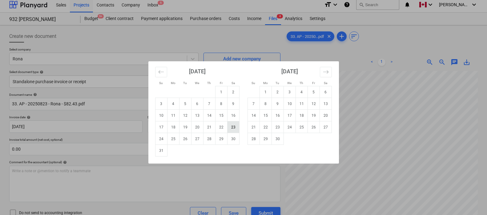
click at [235, 129] on td "23" at bounding box center [233, 127] width 12 height 12
type input "[DATE]"
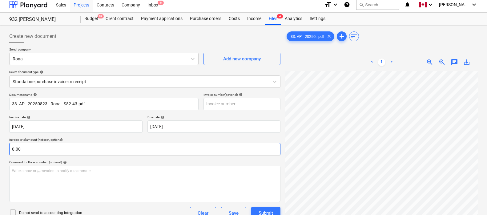
click at [174, 149] on input "0.00" at bounding box center [144, 149] width 271 height 12
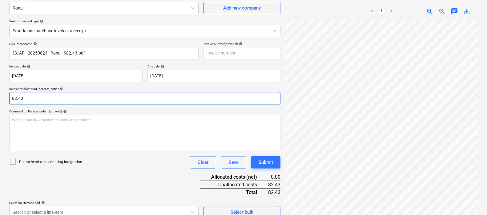
type input "82.43"
click at [131, 174] on div "Document name help 33. AP - 20250823 - Rona - $82.43.pdf Invoice number (option…" at bounding box center [144, 130] width 271 height 176
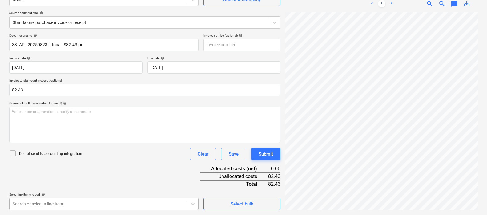
click at [122, 153] on body "Sales Projects Contacts Company Inbox 6 format_size keyboard_arrow_down help se…" at bounding box center [243, 45] width 487 height 215
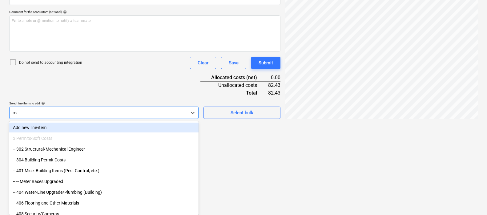
scroll to position [152, 0]
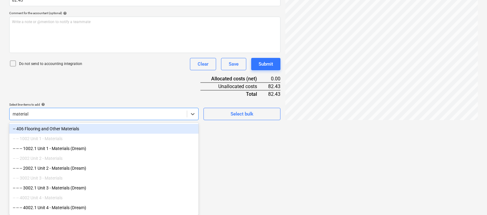
type input "materials"
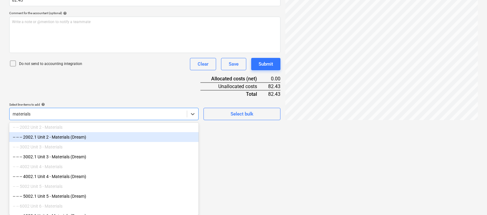
scroll to position [38, 0]
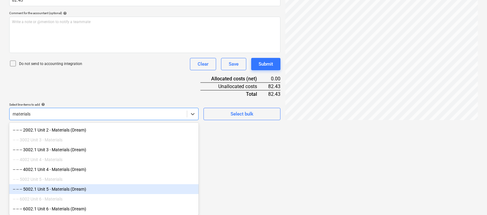
click at [81, 189] on div "-- -- -- 5002.1 Unit 5 - Materials (Dream)" at bounding box center [103, 189] width 189 height 10
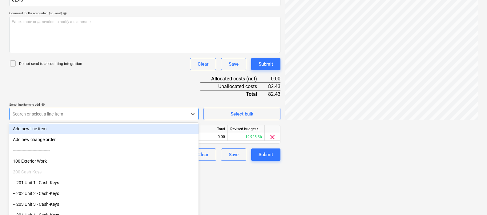
click at [117, 100] on div "Document name help 33. AP - 20250823 - Rona - $82.43.pdf Invoice number (option…" at bounding box center [144, 52] width 271 height 217
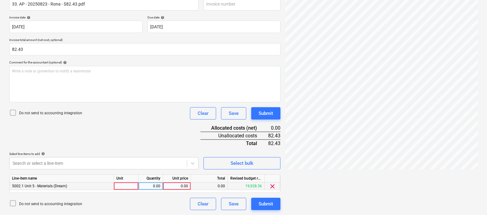
click at [124, 186] on div at bounding box center [126, 186] width 25 height 8
type input "pcs"
type input "82.43"
click at [153, 122] on div "Document name help 33. AP - 20250823 - Rona - $82.43.pdf Invoice number (option…" at bounding box center [144, 101] width 271 height 217
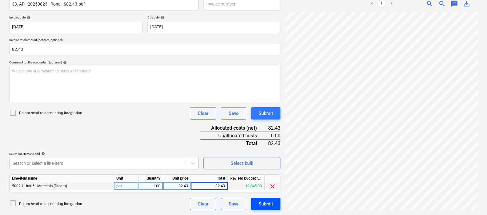
click at [259, 203] on div "Submit" at bounding box center [265, 204] width 14 height 8
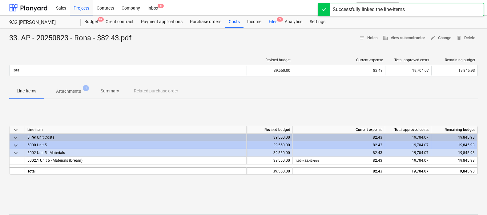
click at [272, 22] on div "Files 3" at bounding box center [273, 22] width 16 height 12
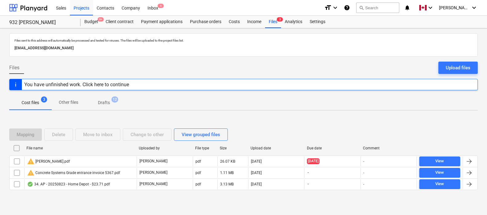
click at [107, 197] on div at bounding box center [243, 194] width 468 height 5
click at [118, 203] on div "Mapping Delete Move to inbox Change to other View grouped files File name Uploa…" at bounding box center [243, 161] width 468 height 92
click at [240, 93] on div at bounding box center [243, 92] width 468 height 5
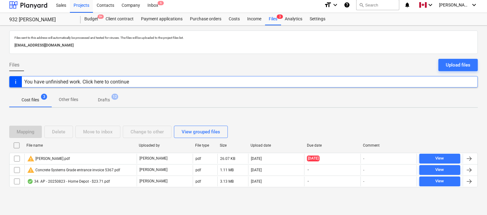
click at [139, 195] on div "Mapping Delete Move to inbox Change to other View grouped files File name Uploa…" at bounding box center [243, 158] width 468 height 81
click at [324, 201] on div "Mapping Delete Move to inbox Change to other View grouped files File name Uploa…" at bounding box center [243, 159] width 468 height 92
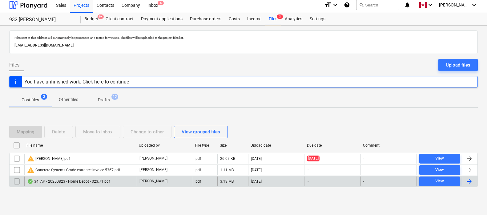
click at [452, 179] on div at bounding box center [468, 180] width 7 height 7
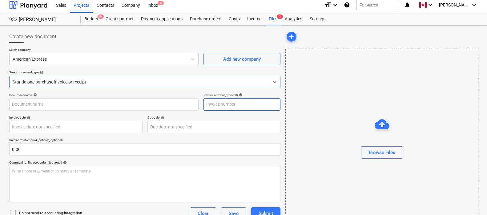
type input "34. AP - 20250823 - Home Depot - $23.71.pdf"
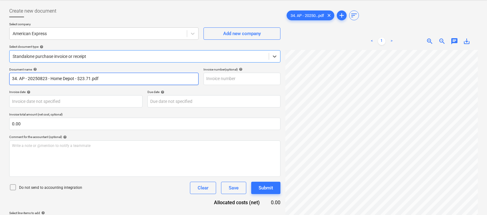
scroll to position [47, 0]
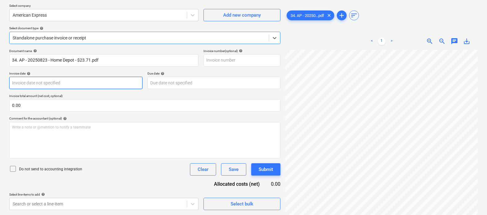
click at [91, 85] on body "Sales Projects Contacts Company Inbox 6 format_size keyboard_arrow_down help se…" at bounding box center [243, 60] width 487 height 215
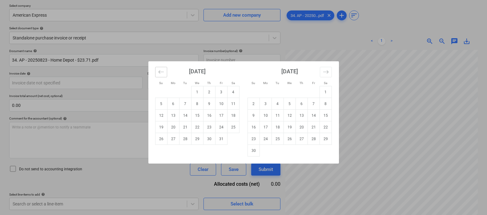
click at [164, 70] on button "Move backward to switch to the previous month." at bounding box center [161, 72] width 12 height 10
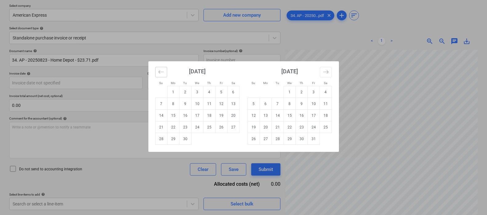
click at [164, 70] on button "Move backward to switch to the previous month." at bounding box center [161, 72] width 12 height 10
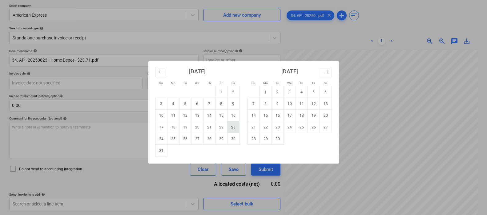
click at [232, 127] on td "23" at bounding box center [233, 127] width 12 height 12
type input "[DATE]"
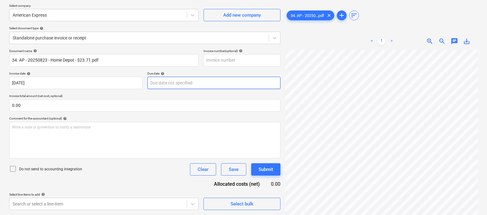
click at [171, 83] on body "Sales Projects Contacts Company Inbox 6 format_size keyboard_arrow_down help se…" at bounding box center [243, 60] width 487 height 215
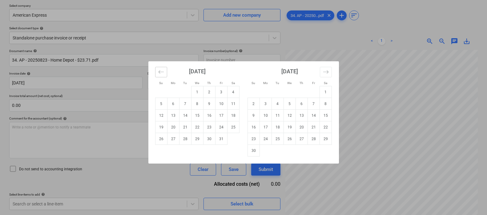
click at [158, 72] on icon "Move backward to switch to the previous month." at bounding box center [161, 72] width 6 height 6
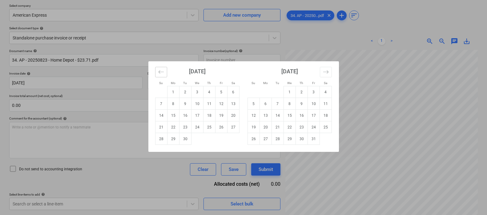
click at [158, 72] on icon "Move backward to switch to the previous month." at bounding box center [161, 72] width 6 height 6
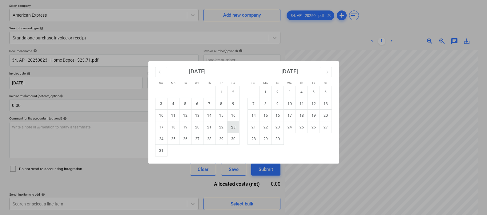
click at [234, 129] on td "23" at bounding box center [233, 127] width 12 height 12
type input "[DATE]"
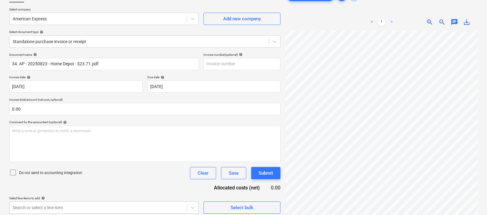
scroll to position [62, 0]
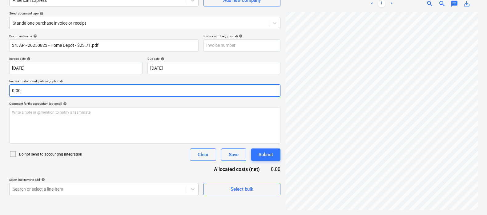
click at [85, 90] on input "0.00" at bounding box center [144, 90] width 271 height 12
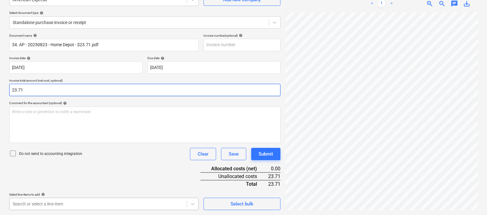
type input "23.71"
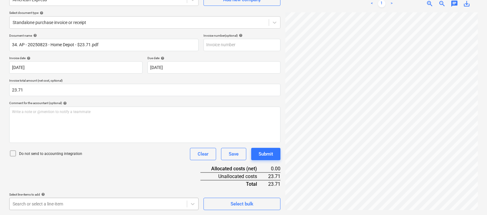
click at [75, 153] on body "Sales Projects Contacts Company Inbox 6 format_size keyboard_arrow_down help se…" at bounding box center [243, 45] width 487 height 215
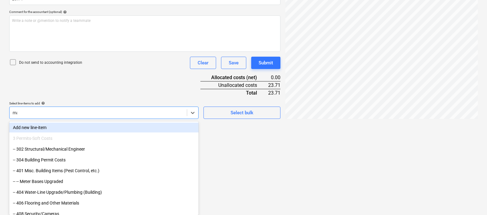
scroll to position [152, 0]
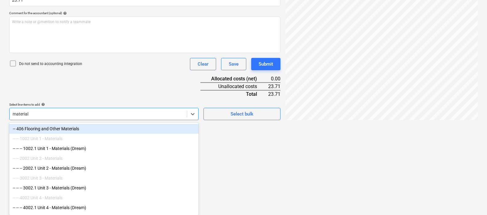
type input "materials"
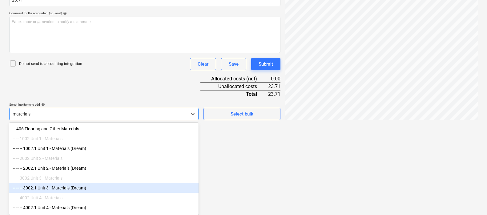
scroll to position [38, 0]
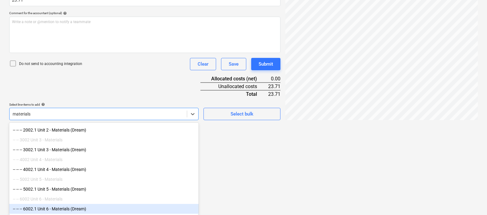
click at [65, 209] on div "-- -- -- 6002.1 Unit 6 - Materials (Dream)" at bounding box center [103, 209] width 189 height 10
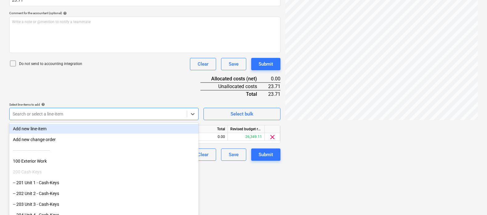
click at [118, 88] on div "Document name help 34. AP - 20250823 - Home Depot - $23.71.pdf Invoice number (…" at bounding box center [144, 52] width 271 height 217
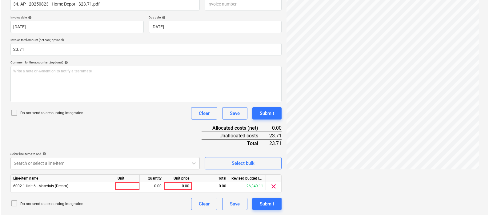
scroll to position [103, 0]
click at [128, 187] on div at bounding box center [126, 186] width 25 height 8
type input "pcs"
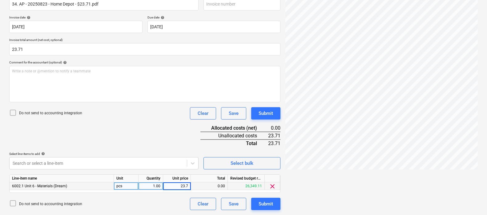
type input "23.71"
click at [153, 140] on div "Document name help 34. AP - 20250823 - Home Depot - $23.71.pdf Invoice number (…" at bounding box center [144, 101] width 271 height 217
click at [264, 203] on div "Submit" at bounding box center [265, 204] width 14 height 8
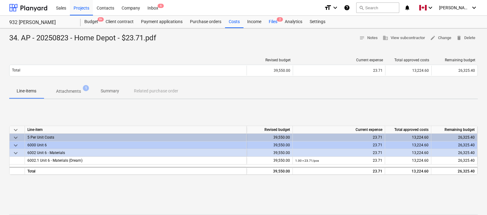
click at [275, 22] on div "Files 2" at bounding box center [273, 22] width 16 height 12
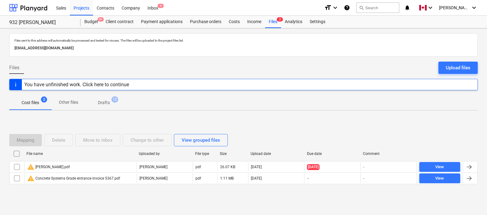
scroll to position [3, 0]
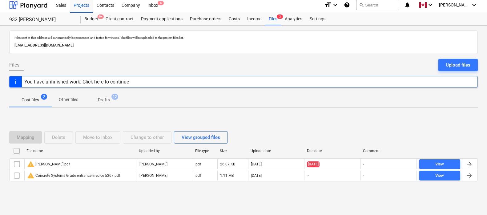
click at [81, 205] on div "Files sent to this address will automatically be processed and tested for virus…" at bounding box center [243, 120] width 487 height 189
click at [123, 201] on div "Mapping Delete Move to inbox Change to other View grouped files File name Uploa…" at bounding box center [243, 159] width 468 height 92
click at [137, 200] on div "Mapping Delete Move to inbox Change to other View grouped files File name Uploa…" at bounding box center [243, 159] width 468 height 92
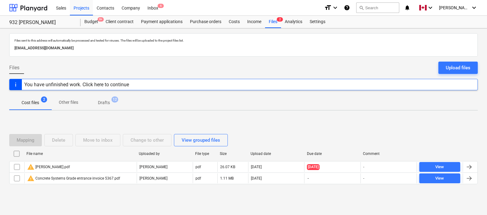
click at [150, 65] on div "Files Upload files" at bounding box center [243, 70] width 468 height 17
click at [149, 67] on div "Files Upload files" at bounding box center [243, 70] width 468 height 17
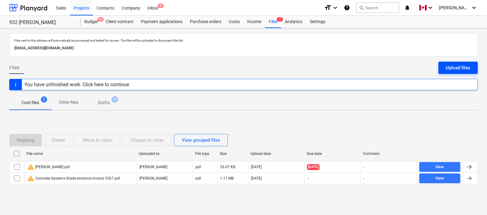
click at [452, 66] on div "Upload files" at bounding box center [457, 68] width 25 height 8
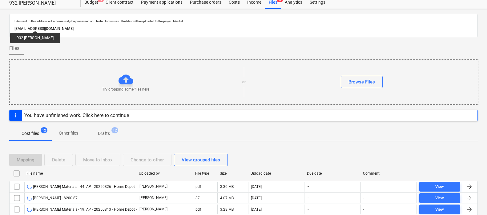
scroll to position [12, 0]
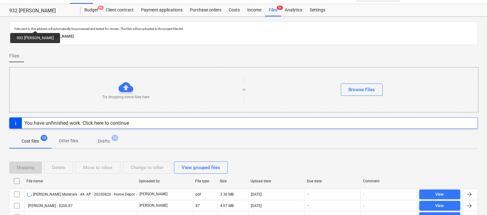
click at [169, 51] on div "Files" at bounding box center [243, 58] width 468 height 17
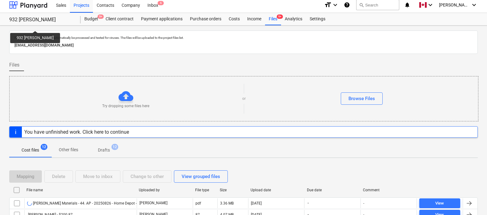
scroll to position [0, 0]
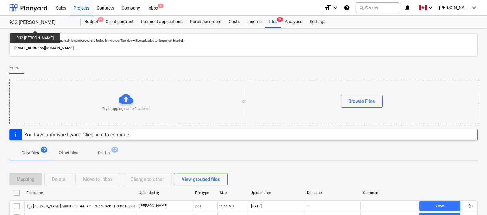
click at [172, 65] on div "Files" at bounding box center [243, 70] width 468 height 17
click at [168, 67] on div "Files" at bounding box center [243, 70] width 468 height 17
click at [155, 65] on div "Files" at bounding box center [243, 70] width 468 height 17
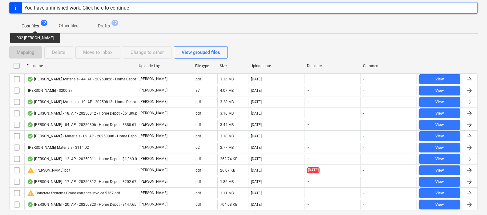
scroll to position [144, 0]
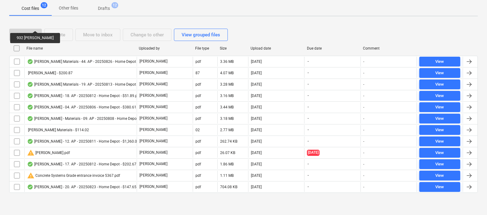
click at [190, 200] on div "Mapping Delete Move to inbox Change to other View grouped files File name Uploa…" at bounding box center [243, 113] width 468 height 184
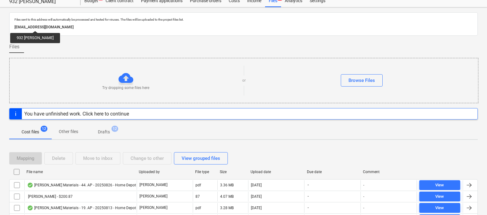
scroll to position [0, 0]
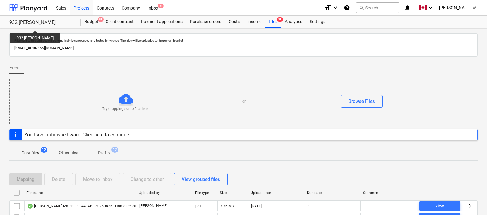
click at [211, 63] on div "Files" at bounding box center [243, 70] width 468 height 17
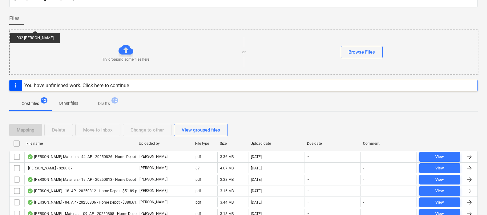
scroll to position [144, 0]
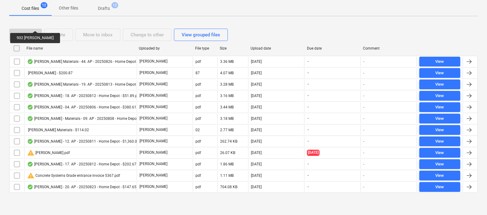
click at [137, 199] on div at bounding box center [243, 197] width 468 height 5
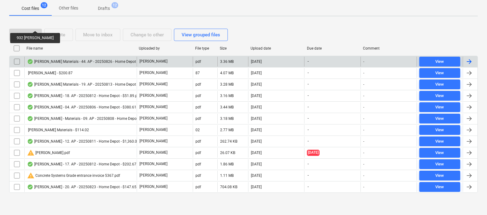
click at [452, 61] on div at bounding box center [468, 61] width 7 height 7
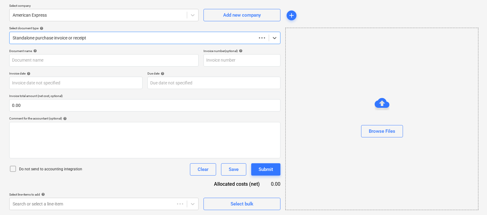
scroll to position [47, 0]
type input "[PERSON_NAME] Materials - 44. AP - 20250826 - Home Depot - $72.55.pdf"
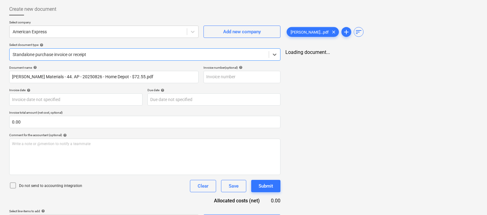
scroll to position [0, 0]
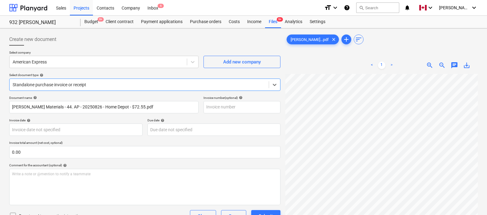
click at [119, 49] on div at bounding box center [144, 48] width 271 height 5
click at [122, 45] on div "Create new document" at bounding box center [144, 39] width 271 height 12
click at [99, 40] on div "Create new document" at bounding box center [144, 39] width 271 height 12
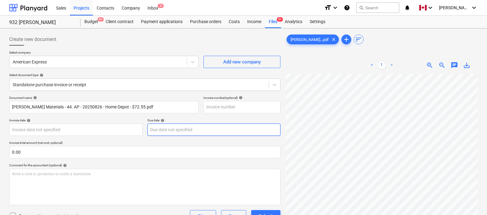
scroll to position [126, 110]
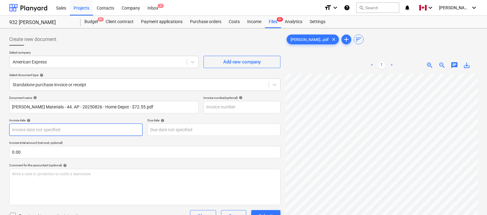
click at [43, 132] on body "Sales Projects Contacts Company Inbox 6 format_size keyboard_arrow_down help se…" at bounding box center [243, 107] width 487 height 215
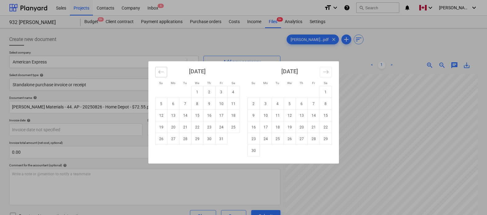
click at [160, 71] on icon "Move backward to switch to the previous month." at bounding box center [161, 72] width 6 height 6
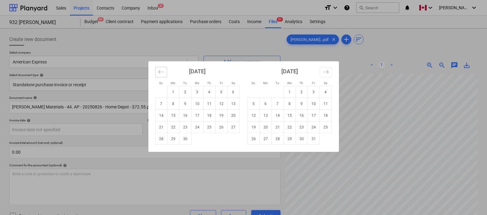
click at [160, 71] on icon "Move backward to switch to the previous month." at bounding box center [161, 72] width 6 height 6
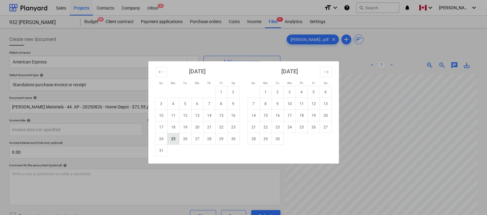
click at [174, 139] on td "25" at bounding box center [173, 139] width 12 height 12
type input "[DATE]"
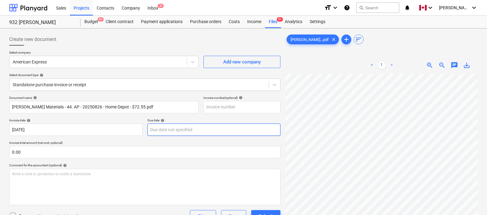
click at [162, 129] on body "Sales Projects Contacts Company Inbox 6 format_size keyboard_arrow_down help se…" at bounding box center [243, 107] width 487 height 215
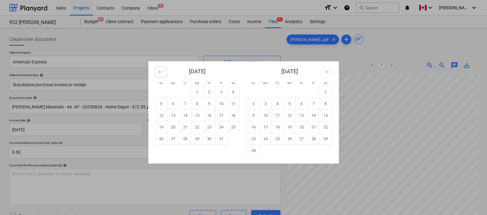
click at [160, 71] on icon "Move backward to switch to the previous month." at bounding box center [161, 72] width 6 height 6
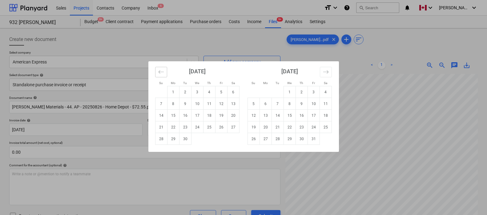
click at [160, 71] on icon "Move backward to switch to the previous month." at bounding box center [161, 72] width 6 height 6
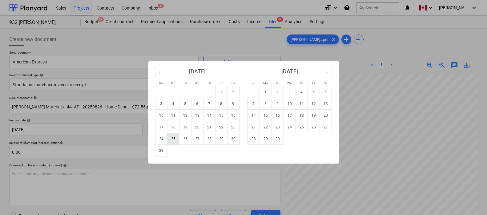
click at [170, 140] on td "25" at bounding box center [173, 139] width 12 height 12
type input "[DATE]"
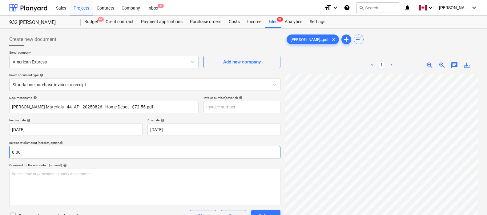
click at [88, 149] on input "0.00" at bounding box center [144, 152] width 271 height 12
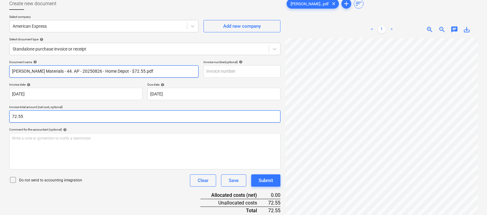
scroll to position [62, 0]
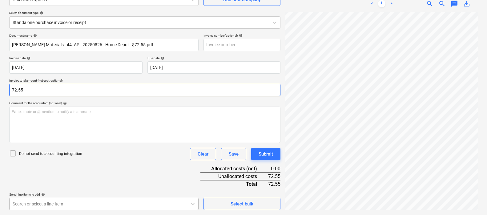
type input "72.55"
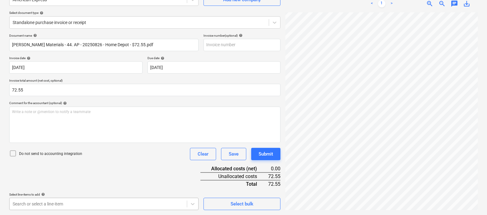
click at [78, 153] on body "Sales Projects Contacts Company Inbox 6 format_size keyboard_arrow_down help se…" at bounding box center [243, 45] width 487 height 215
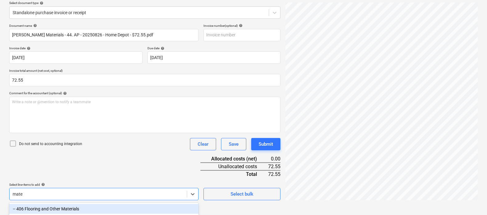
scroll to position [152, 0]
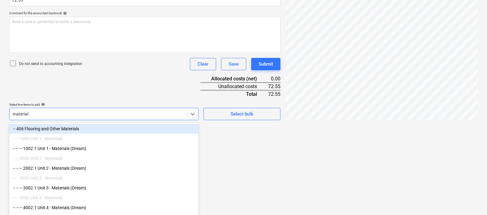
type input "materials"
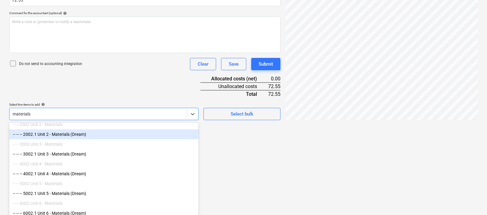
scroll to position [38, 0]
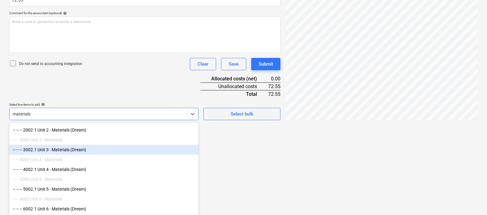
click at [67, 151] on div "-- -- -- 3002.1 Unit 3 - Materials (Dream)" at bounding box center [103, 150] width 189 height 10
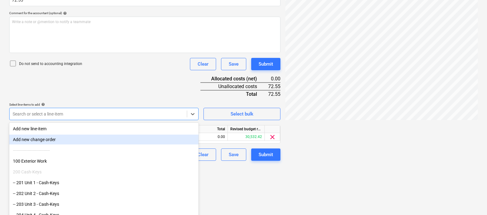
click at [117, 96] on div "Document name help [PERSON_NAME] Materials - 44. AP - 20250826 - Home Depot - $…" at bounding box center [144, 52] width 271 height 217
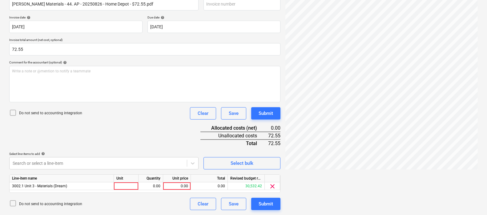
scroll to position [103, 0]
click at [123, 189] on div at bounding box center [126, 186] width 25 height 8
type input "pcs"
type input "72.55"
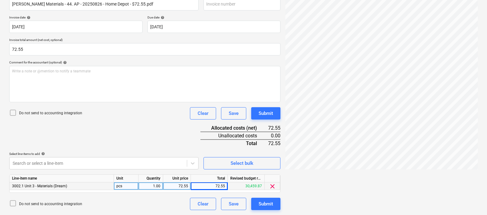
click at [168, 131] on div "Document name help [PERSON_NAME] Materials - 44. AP - 20250826 - Home Depot - $…" at bounding box center [144, 101] width 271 height 217
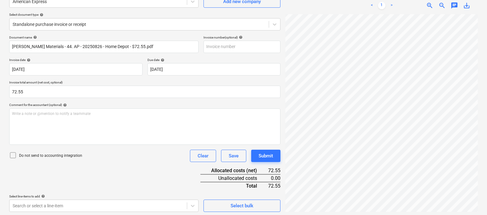
scroll to position [0, 0]
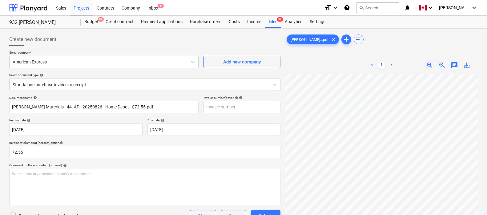
click at [173, 44] on div "Create new document" at bounding box center [144, 39] width 271 height 12
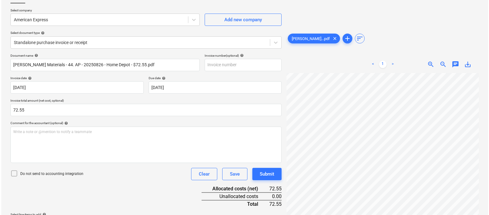
scroll to position [103, 0]
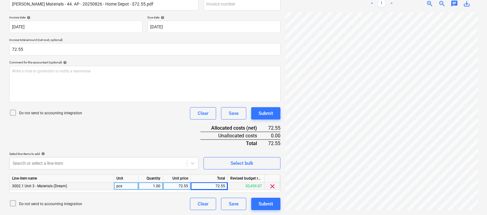
click at [153, 136] on div "Document name help [PERSON_NAME] Materials - 44. AP - 20250826 - Home Depot - $…" at bounding box center [144, 101] width 271 height 217
click at [269, 207] on div "Submit" at bounding box center [265, 204] width 14 height 8
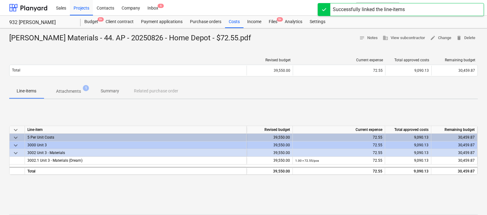
click at [171, 111] on div "keyboard_arrow_down Line-item Revised budget Current expense Total approved cos…" at bounding box center [243, 150] width 468 height 92
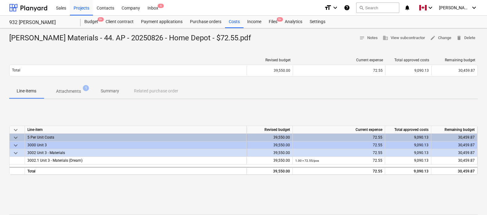
click at [171, 111] on div "keyboard_arrow_down Line-item Revised budget Current expense Total approved cos…" at bounding box center [243, 150] width 468 height 92
click at [161, 113] on div "keyboard_arrow_down Line-item Revised budget Current expense Total approved cos…" at bounding box center [243, 150] width 468 height 92
click at [161, 111] on div "keyboard_arrow_down Line-item Revised budget Current expense Total approved cos…" at bounding box center [243, 150] width 468 height 92
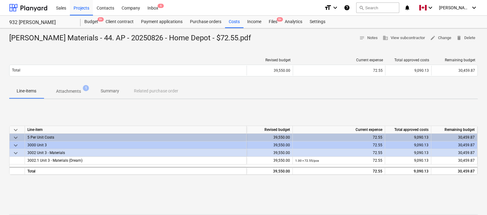
click at [161, 111] on div "keyboard_arrow_down Line-item Revised budget Current expense Total approved cos…" at bounding box center [243, 150] width 468 height 92
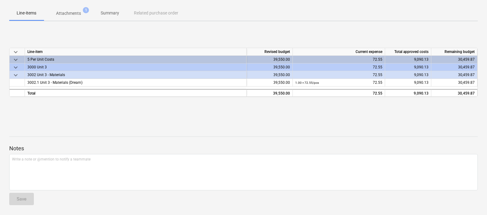
click at [159, 127] on div at bounding box center [243, 125] width 468 height 5
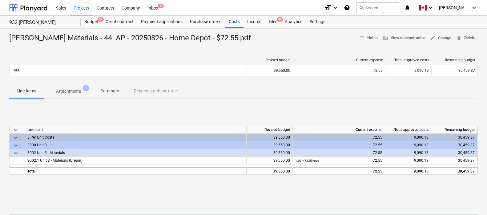
click at [158, 118] on div "keyboard_arrow_down Line-item Revised budget Current expense Total approved cos…" at bounding box center [243, 150] width 468 height 92
click at [160, 109] on div "keyboard_arrow_down Line-item Revised budget Current expense Total approved cos…" at bounding box center [243, 150] width 468 height 92
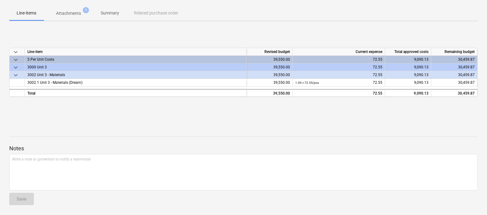
click at [159, 117] on div "keyboard_arrow_down Line-item Revised budget Current expense Total approved cos…" at bounding box center [243, 72] width 468 height 92
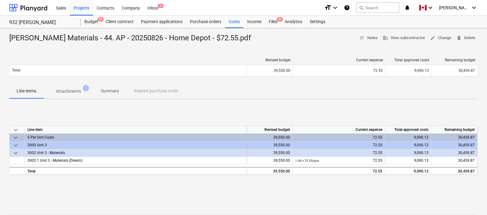
click at [160, 108] on div "keyboard_arrow_down Line-item Revised budget Current expense Total approved cos…" at bounding box center [243, 150] width 468 height 92
click at [157, 114] on div "keyboard_arrow_down Line-item Revised budget Current expense Total approved cos…" at bounding box center [243, 150] width 468 height 92
click at [158, 110] on div "keyboard_arrow_down Line-item Revised budget Current expense Total approved cos…" at bounding box center [243, 150] width 468 height 92
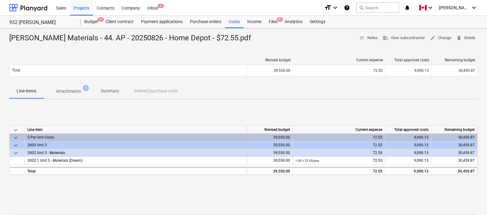
click at [158, 110] on div "keyboard_arrow_down Line-item Revised budget Current expense Total approved cos…" at bounding box center [243, 150] width 468 height 92
click at [136, 112] on div "keyboard_arrow_down Line-item Revised budget Current expense Total approved cos…" at bounding box center [243, 150] width 468 height 92
click at [118, 105] on div "keyboard_arrow_down Line-item Revised budget Current expense Total approved cos…" at bounding box center [243, 150] width 468 height 92
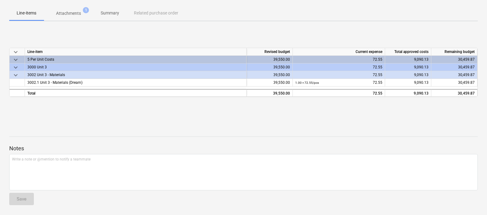
click at [115, 121] on div "[PERSON_NAME] Materials - 44. AP - 20250826 - Home Depot - $72.55.pdf notes Not…" at bounding box center [243, 82] width 487 height 264
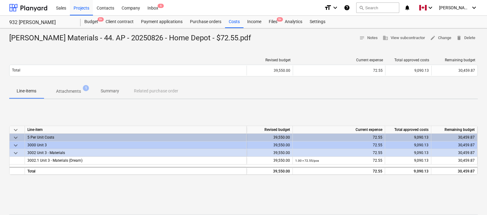
click at [113, 108] on div "keyboard_arrow_down Line-item Revised budget Current expense Total approved cos…" at bounding box center [243, 150] width 468 height 92
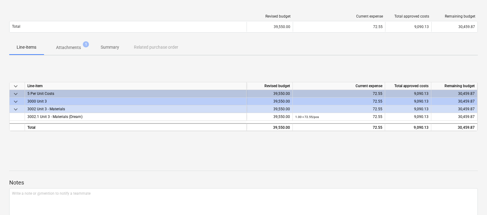
scroll to position [78, 0]
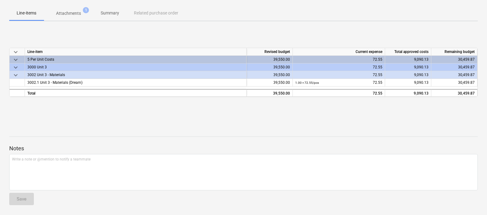
click at [110, 122] on div "[PERSON_NAME] Materials - 44. AP - 20250826 - Home Depot - $72.55.pdf notes Not…" at bounding box center [243, 82] width 487 height 264
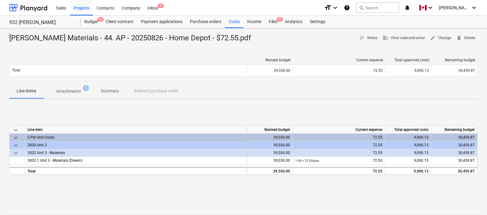
click at [111, 113] on div "keyboard_arrow_down Line-item Revised budget Current expense Total approved cos…" at bounding box center [243, 150] width 468 height 92
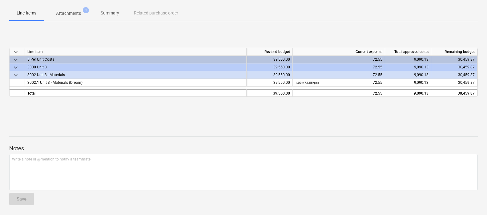
click at [110, 122] on div "[PERSON_NAME] Materials - 44. AP - 20250826 - Home Depot - $72.55.pdf notes Not…" at bounding box center [243, 82] width 487 height 264
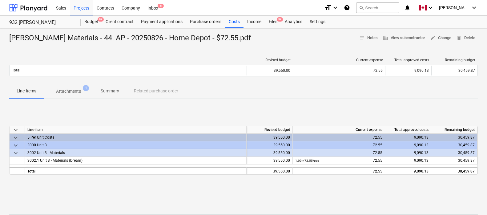
click at [110, 113] on div "keyboard_arrow_down Line-item Revised budget Current expense Total approved cos…" at bounding box center [243, 150] width 468 height 92
click at [108, 113] on div "keyboard_arrow_down Line-item Revised budget Current expense Total approved cos…" at bounding box center [243, 150] width 468 height 92
click at [111, 111] on div "keyboard_arrow_down Line-item Revised budget Current expense Total approved cos…" at bounding box center [243, 150] width 468 height 92
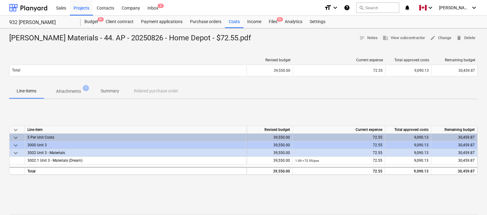
click at [110, 110] on div "keyboard_arrow_down Line-item Revised budget Current expense Total approved cos…" at bounding box center [243, 150] width 468 height 92
click at [274, 20] on div "Files 9+" at bounding box center [273, 22] width 16 height 12
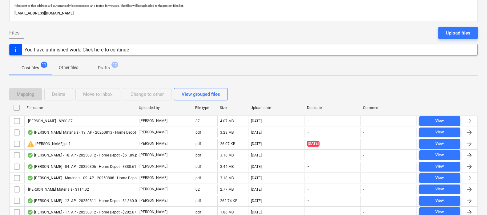
scroll to position [66, 0]
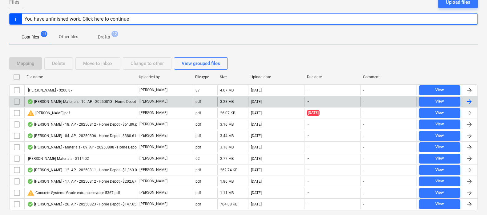
click at [452, 102] on div at bounding box center [468, 101] width 7 height 7
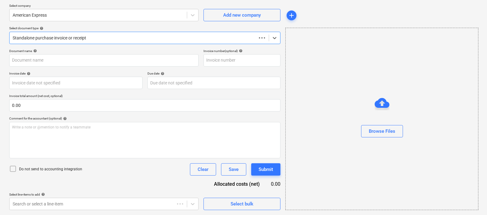
scroll to position [47, 0]
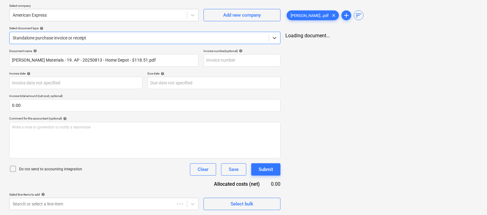
type input "[PERSON_NAME] Materials - 19. AP - 20250813 - Home Depot - $118.51.pdf"
click at [75, 81] on body "Sales Projects Contacts Company Inbox 6 format_size keyboard_arrow_down help se…" at bounding box center [243, 60] width 487 height 215
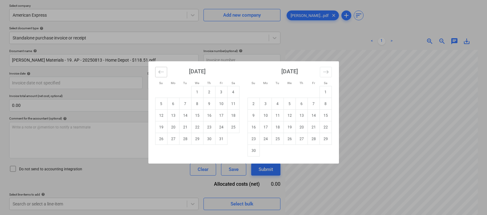
click at [162, 71] on icon "Move backward to switch to the previous month." at bounding box center [161, 72] width 6 height 6
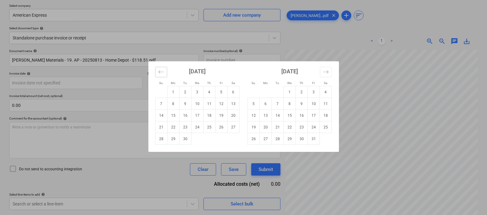
click at [164, 70] on icon "Move backward to switch to the previous month." at bounding box center [161, 72] width 6 height 6
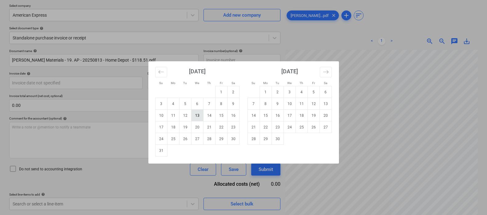
click at [199, 116] on td "13" at bounding box center [197, 115] width 12 height 12
type input "[DATE]"
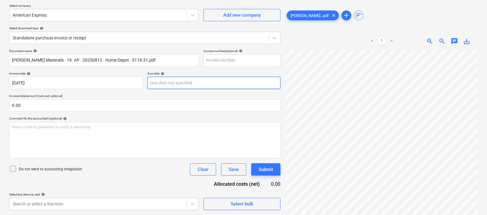
click at [166, 82] on body "Sales Projects Contacts Company Inbox 6 format_size keyboard_arrow_down help se…" at bounding box center [243, 60] width 487 height 215
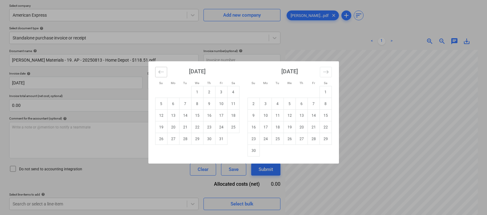
click at [161, 70] on icon "Move backward to switch to the previous month." at bounding box center [161, 72] width 6 height 6
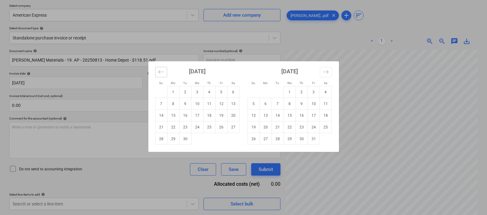
click at [161, 70] on icon "Move backward to switch to the previous month." at bounding box center [161, 72] width 6 height 6
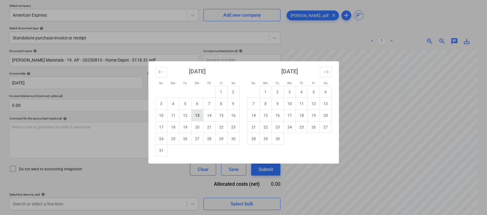
click at [197, 117] on td "13" at bounding box center [197, 115] width 12 height 12
type input "[DATE]"
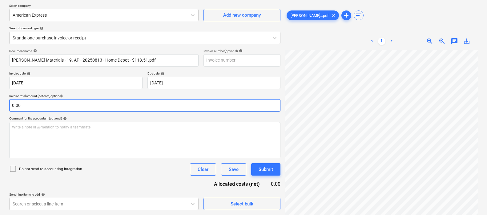
click at [158, 103] on input "0.00" at bounding box center [144, 105] width 271 height 12
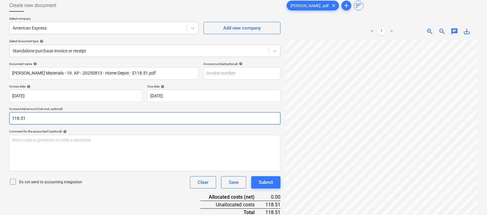
scroll to position [62, 0]
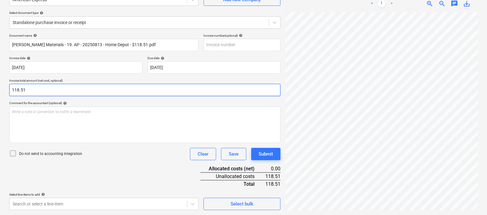
type input "118.51"
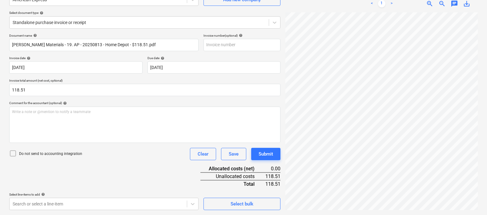
click at [138, 150] on div "Do not send to accounting integration Clear Save Submit" at bounding box center [144, 154] width 271 height 12
click at [88, 153] on body "Sales Projects Contacts Company Inbox 6 format_size keyboard_arrow_down help se…" at bounding box center [243, 45] width 487 height 215
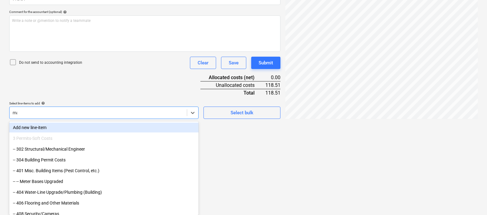
scroll to position [152, 0]
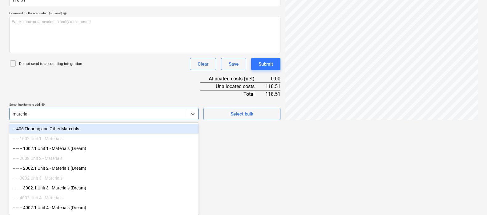
type input "materials"
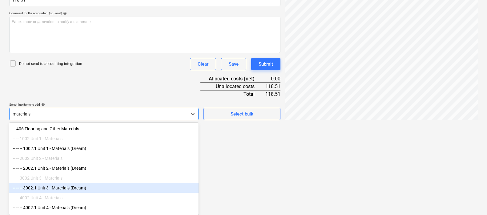
click at [77, 186] on div "-- -- -- 3002.1 Unit 3 - Materials (Dream)" at bounding box center [103, 188] width 189 height 10
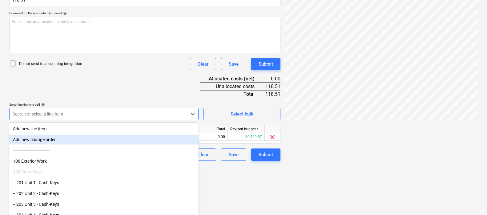
click at [126, 69] on div "Document name help [PERSON_NAME] Materials - 19. AP - 20250813 - Home Depot - $…" at bounding box center [144, 52] width 271 height 217
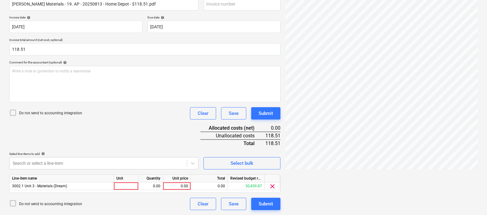
scroll to position [103, 0]
click at [128, 185] on div at bounding box center [126, 186] width 25 height 8
type input "pcs"
type input "118.51"
click at [137, 119] on div "Do not send to accounting integration Clear Save Submit" at bounding box center [144, 113] width 271 height 12
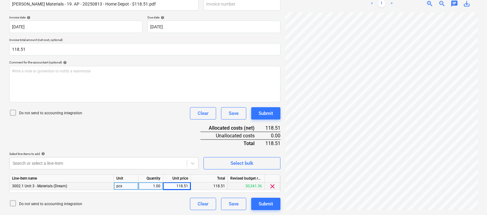
click at [164, 129] on div "Document name help [PERSON_NAME] Materials - 19. AP - 20250813 - Home Depot - $…" at bounding box center [144, 101] width 271 height 217
click at [266, 202] on div "Submit" at bounding box center [265, 204] width 14 height 8
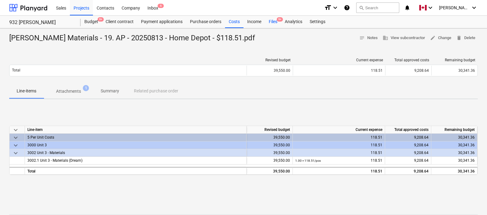
click at [271, 22] on div "Files 9+" at bounding box center [273, 22] width 16 height 12
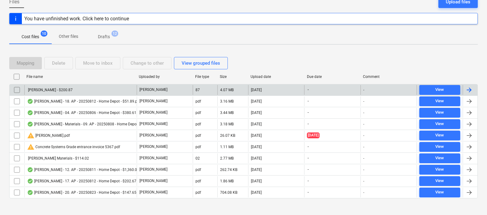
scroll to position [71, 0]
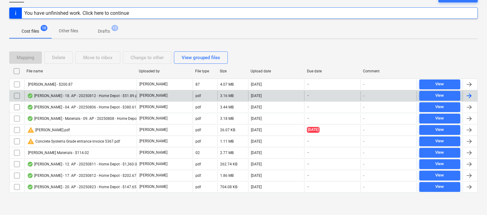
click at [452, 92] on div at bounding box center [468, 95] width 7 height 7
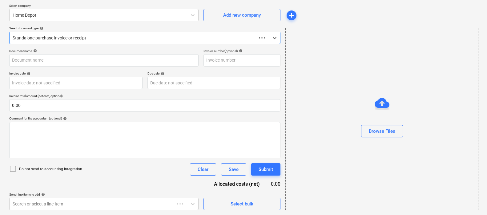
scroll to position [47, 0]
type input "[PERSON_NAME] - 18. AP - 20250812 - Home Depot - $51.89.pdf"
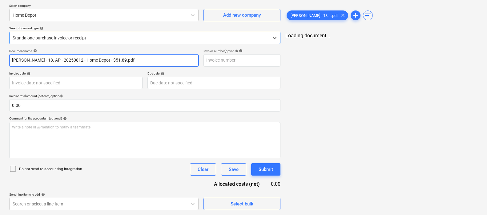
scroll to position [0, 0]
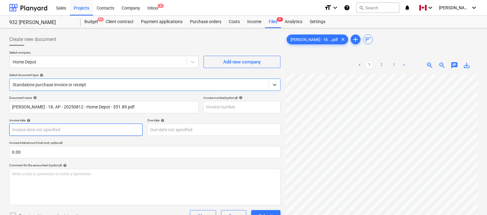
click at [72, 129] on body "Sales Projects Contacts Company Inbox 6 format_size keyboard_arrow_down help se…" at bounding box center [243, 107] width 487 height 215
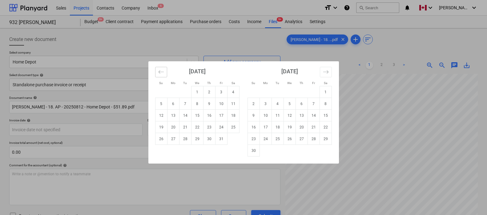
click at [161, 70] on icon "Move backward to switch to the previous month." at bounding box center [161, 72] width 6 height 6
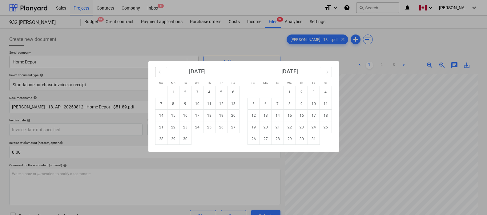
click at [161, 70] on icon "Move backward to switch to the previous month." at bounding box center [161, 72] width 6 height 6
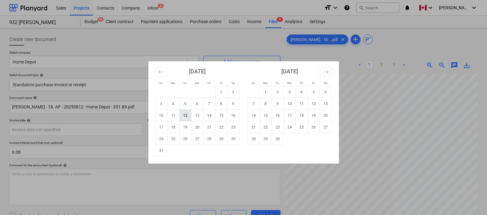
click at [187, 114] on td "12" at bounding box center [185, 115] width 12 height 12
type input "[DATE]"
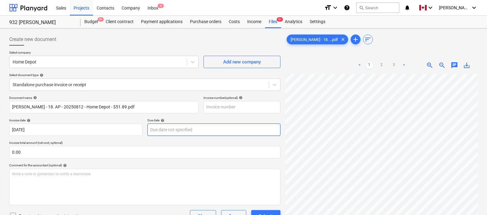
click at [167, 127] on body "Sales Projects Contacts Company Inbox 6 format_size keyboard_arrow_down help se…" at bounding box center [243, 107] width 487 height 215
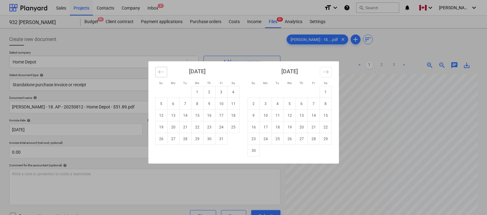
click at [163, 67] on button "Move backward to switch to the previous month." at bounding box center [161, 72] width 12 height 10
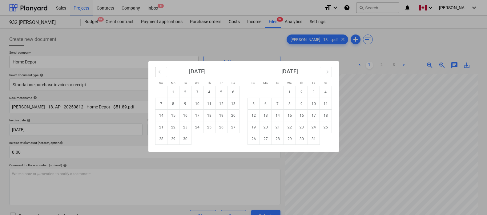
click at [163, 67] on button "Move backward to switch to the previous month." at bounding box center [161, 72] width 12 height 10
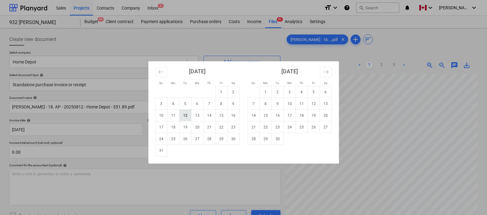
click at [184, 113] on td "12" at bounding box center [185, 115] width 12 height 12
type input "[DATE]"
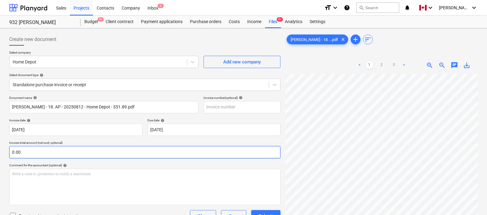
click at [130, 150] on input "0.00" at bounding box center [144, 152] width 271 height 12
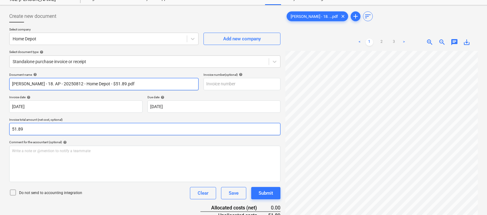
scroll to position [62, 0]
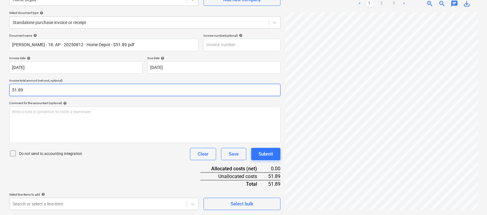
type input "51.89"
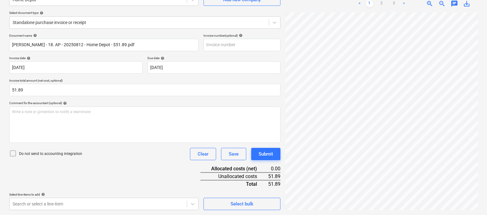
click at [127, 168] on div "Document name help [PERSON_NAME] - 18. AP - 20250812 - Home Depot - $51.89.pdf …" at bounding box center [144, 122] width 271 height 176
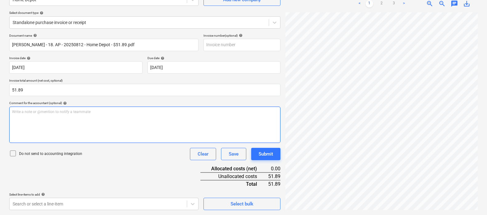
scroll to position [233, 141]
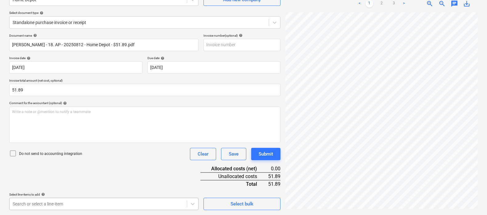
click at [72, 153] on body "Sales Projects Contacts Company Inbox 6 format_size keyboard_arrow_down help se…" at bounding box center [243, 45] width 487 height 215
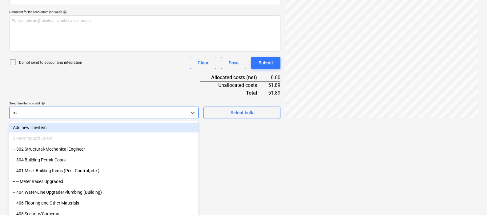
scroll to position [152, 0]
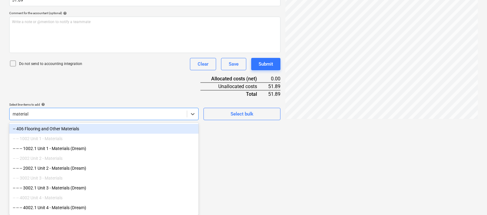
type input "materials"
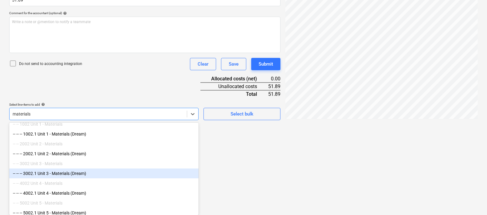
scroll to position [30, 0]
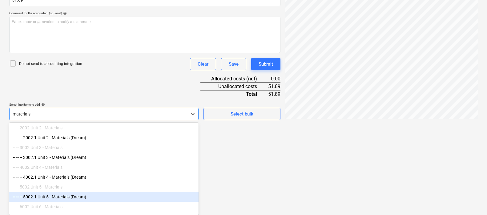
click at [70, 194] on div "-- -- -- 5002.1 Unit 5 - Materials (Dream)" at bounding box center [103, 197] width 189 height 10
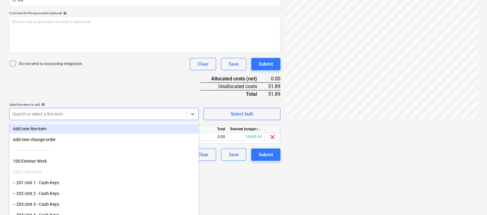
click at [113, 82] on div "Document name help [PERSON_NAME] - 18. AP - 20250812 - Home Depot - $51.89.pdf …" at bounding box center [144, 52] width 271 height 217
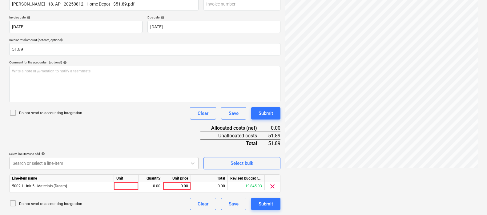
scroll to position [103, 0]
click at [125, 185] on div at bounding box center [126, 186] width 25 height 8
type input "pcs"
type input "51.89"
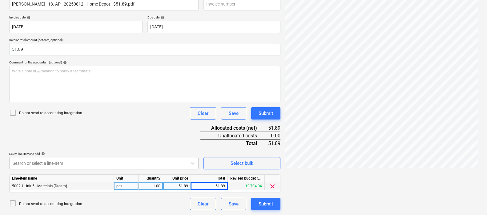
click at [159, 128] on div "Document name help [PERSON_NAME] - 18. AP - 20250812 - Home Depot - $51.89.pdf …" at bounding box center [144, 101] width 271 height 217
click at [269, 200] on div "Submit" at bounding box center [265, 204] width 14 height 8
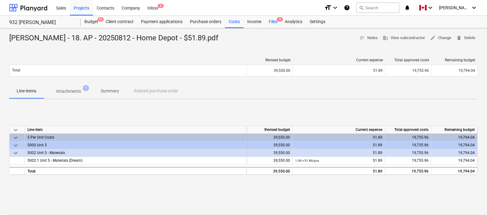
click at [271, 25] on div "Files 9" at bounding box center [273, 22] width 16 height 12
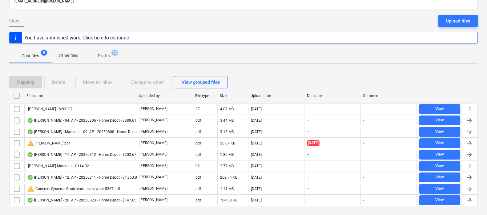
scroll to position [60, 0]
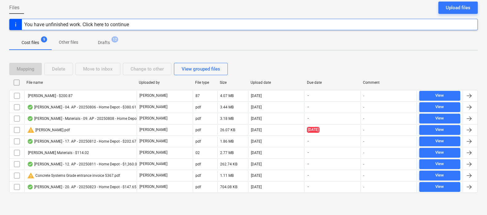
click at [112, 203] on div "Mapping Delete Move to inbox Change to other View grouped files File name Uploa…" at bounding box center [243, 129] width 468 height 149
click at [102, 199] on div at bounding box center [243, 197] width 468 height 5
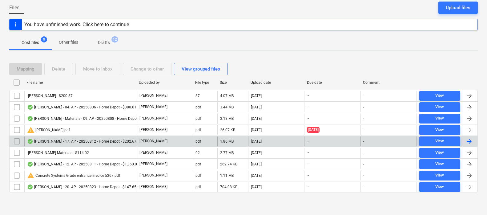
click at [111, 142] on div "[PERSON_NAME] - 17. AP - 20250812 - Home Depot - $202.67.pdf" at bounding box center [85, 141] width 116 height 5
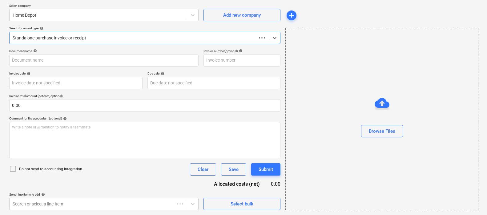
scroll to position [47, 0]
type input "[PERSON_NAME] - 17. AP - 20250812 - Home Depot - $202.67.pdf"
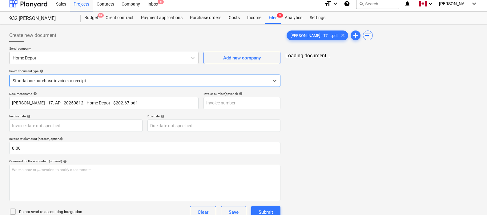
scroll to position [0, 0]
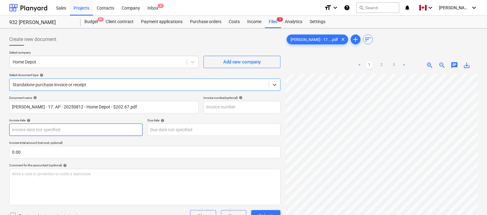
click at [90, 125] on body "Sales Projects Contacts Company Inbox 6 format_size keyboard_arrow_down help se…" at bounding box center [243, 107] width 487 height 215
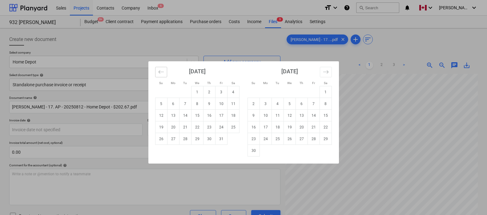
click at [164, 71] on button "Move backward to switch to the previous month." at bounding box center [161, 72] width 12 height 10
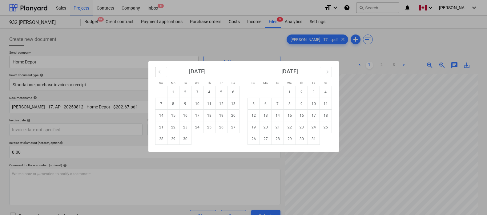
click at [164, 71] on button "Move backward to switch to the previous month." at bounding box center [161, 72] width 12 height 10
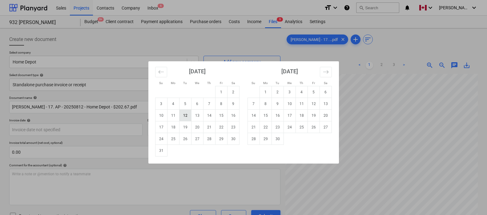
click at [188, 114] on td "12" at bounding box center [185, 115] width 12 height 12
type input "[DATE]"
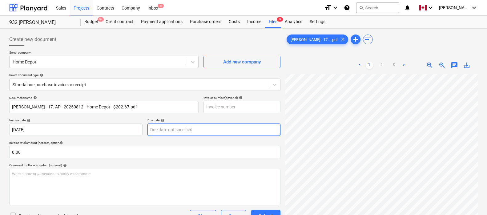
click at [172, 127] on body "Sales Projects Contacts Company Inbox 6 format_size keyboard_arrow_down help se…" at bounding box center [243, 107] width 487 height 215
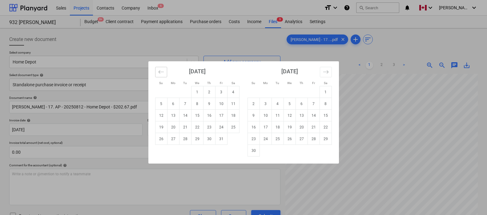
click at [165, 72] on button "Move backward to switch to the previous month." at bounding box center [161, 72] width 12 height 10
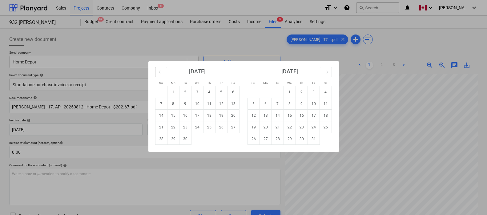
click at [165, 72] on button "Move backward to switch to the previous month." at bounding box center [161, 72] width 12 height 10
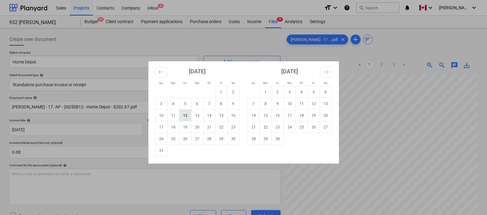
click at [184, 113] on td "12" at bounding box center [185, 115] width 12 height 12
type input "[DATE]"
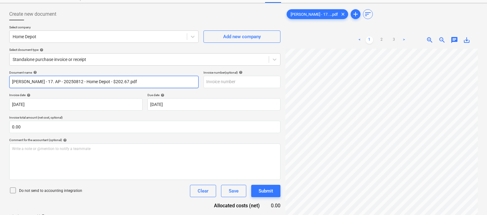
scroll to position [27, 0]
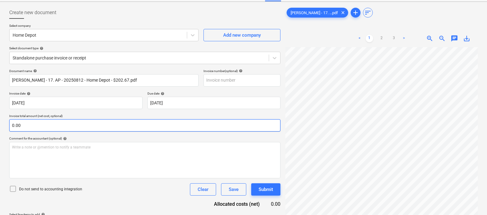
click at [76, 124] on input "0.00" at bounding box center [144, 125] width 271 height 12
type input "202.67"
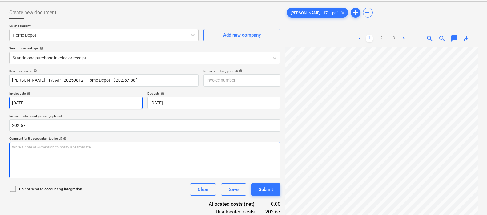
scroll to position [0, 0]
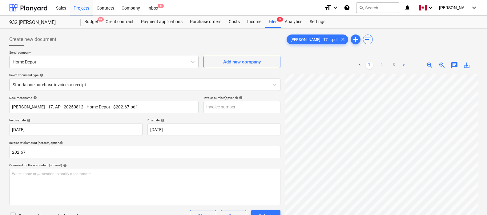
click at [174, 48] on div at bounding box center [144, 48] width 271 height 5
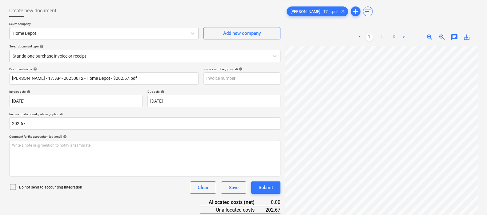
scroll to position [62, 0]
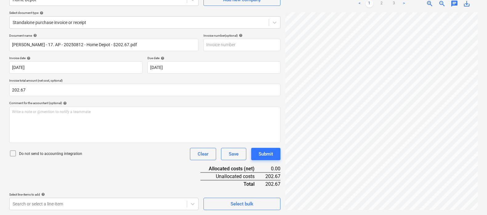
click at [141, 170] on div "Document name help [PERSON_NAME] - 17. AP - 20250812 - Home Depot - $202.67.pdf…" at bounding box center [144, 122] width 271 height 176
click at [117, 153] on body "Sales Projects Contacts Company Inbox 6 format_size keyboard_arrow_down help se…" at bounding box center [243, 45] width 487 height 215
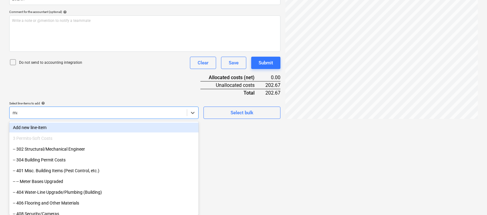
scroll to position [152, 0]
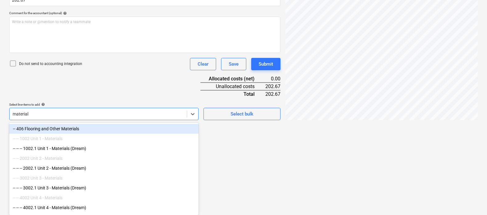
type input "materials"
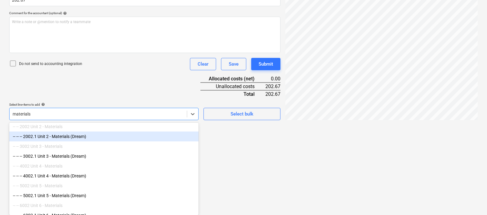
scroll to position [38, 0]
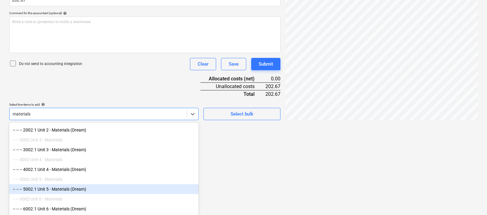
click at [52, 204] on div "-- -- -- 6002.1 Unit 6 - Materials (Dream)" at bounding box center [103, 209] width 189 height 10
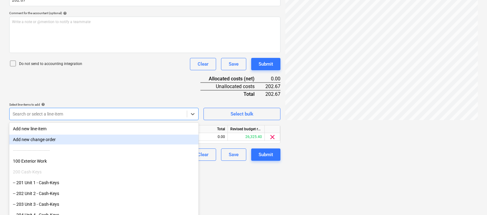
click at [97, 88] on div "Document name help [PERSON_NAME] - 17. AP - 20250812 - Home Depot - $202.67.pdf…" at bounding box center [144, 52] width 271 height 217
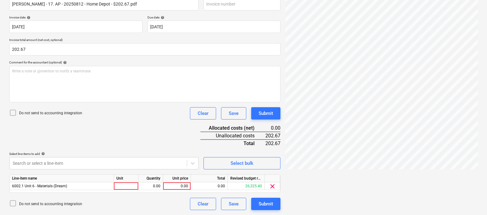
scroll to position [103, 0]
click at [124, 188] on div at bounding box center [126, 186] width 25 height 8
type input "pcs"
type input "202.67"
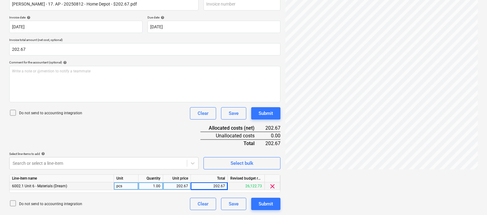
click at [159, 136] on div "Document name help [PERSON_NAME] - 17. AP - 20250812 - Home Depot - $202.67.pdf…" at bounding box center [144, 101] width 271 height 217
click at [169, 137] on div "Document name help [PERSON_NAME] - 17. AP - 20250812 - Home Depot - $202.67.pdf…" at bounding box center [144, 101] width 271 height 217
click at [262, 201] on div "Submit" at bounding box center [265, 204] width 14 height 8
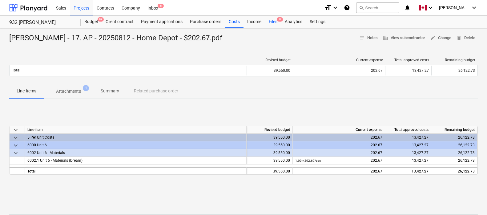
click at [276, 21] on div "Files 8" at bounding box center [273, 22] width 16 height 12
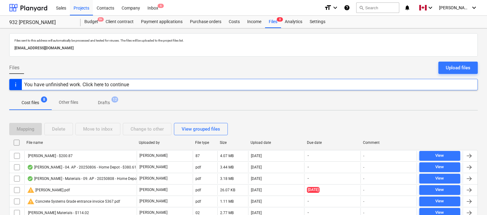
scroll to position [49, 0]
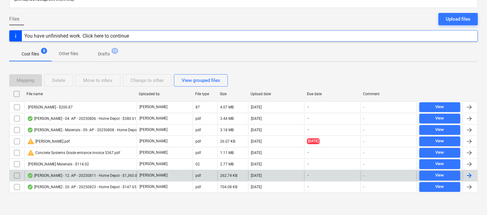
click at [452, 175] on div at bounding box center [468, 175] width 7 height 7
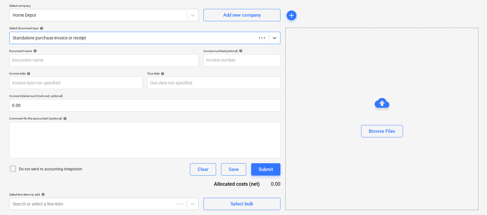
scroll to position [47, 0]
type input "[PERSON_NAME] - 12. AP - 20250811 - Home Depot - $1,360.02.pdf"
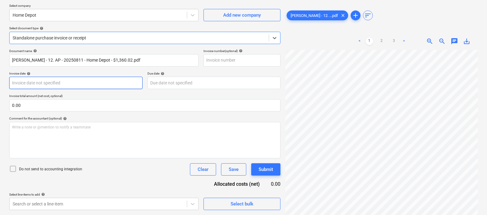
click at [73, 77] on body "Sales Projects Contacts Company Inbox 6 format_size keyboard_arrow_down help se…" at bounding box center [243, 60] width 487 height 215
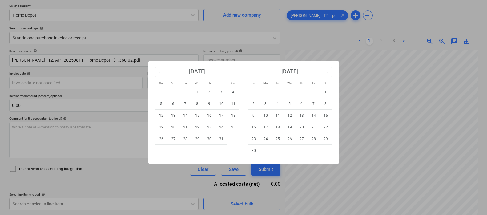
click at [158, 72] on icon "Move backward to switch to the previous month." at bounding box center [161, 72] width 6 height 6
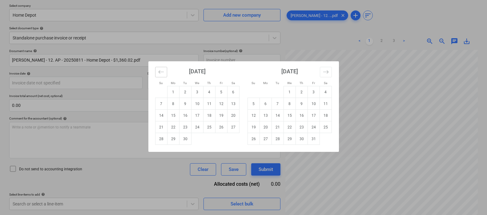
click at [158, 72] on icon "Move backward to switch to the previous month." at bounding box center [161, 72] width 6 height 6
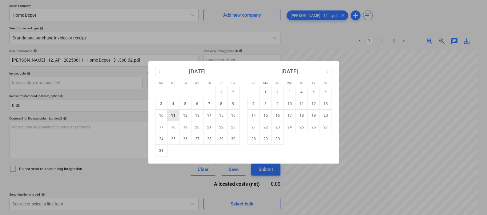
click at [172, 116] on td "11" at bounding box center [173, 115] width 12 height 12
type input "[DATE]"
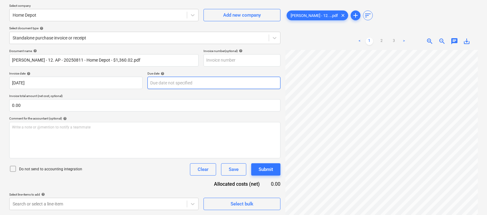
click at [182, 81] on body "Sales Projects Contacts Company Inbox 6 format_size keyboard_arrow_down help se…" at bounding box center [243, 60] width 487 height 215
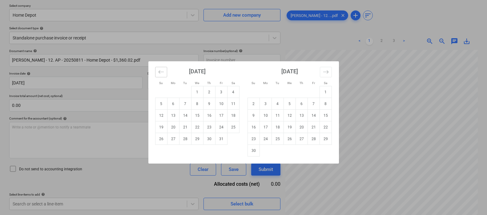
click at [160, 73] on icon "Move backward to switch to the previous month." at bounding box center [161, 72] width 6 height 6
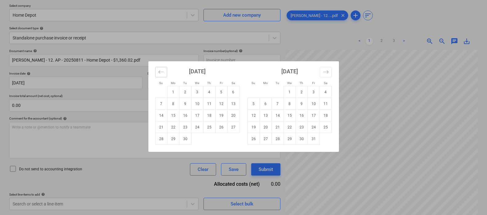
click at [160, 73] on icon "Move backward to switch to the previous month." at bounding box center [161, 72] width 6 height 6
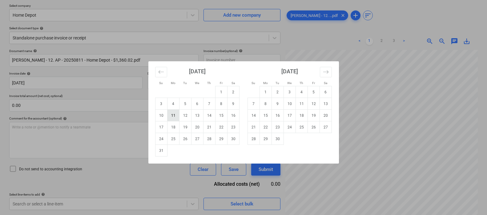
click at [173, 117] on td "11" at bounding box center [173, 115] width 12 height 12
type input "[DATE]"
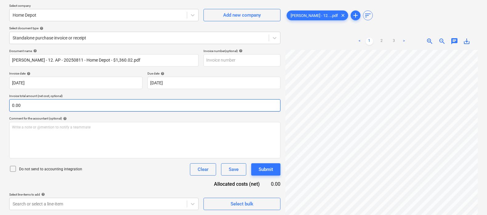
click at [129, 107] on input "0.00" at bounding box center [144, 105] width 271 height 12
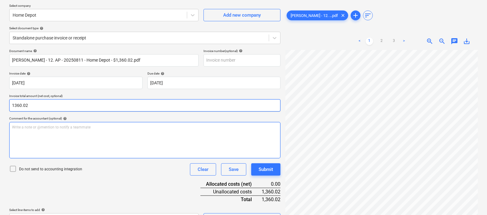
type input "1,360.02"
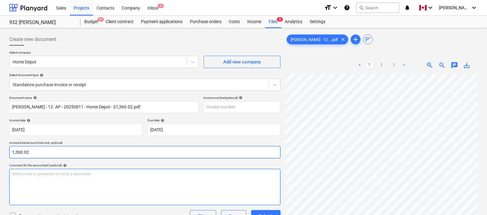
scroll to position [62, 0]
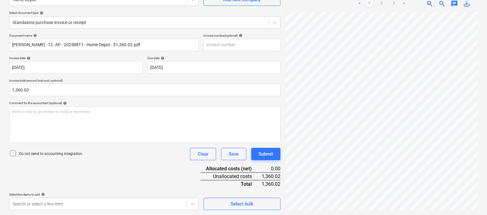
click at [132, 165] on div "Document name help [PERSON_NAME] - 12. AP - 20250811 - Home Depot - $1,360.02.p…" at bounding box center [144, 122] width 271 height 176
click at [101, 153] on body "Sales Projects Contacts Company Inbox 6 format_size keyboard_arrow_down help se…" at bounding box center [243, 45] width 487 height 215
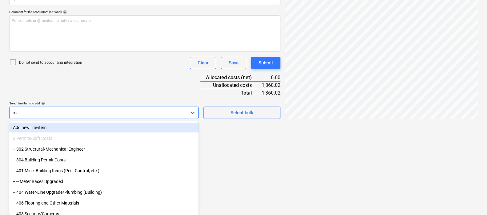
scroll to position [152, 0]
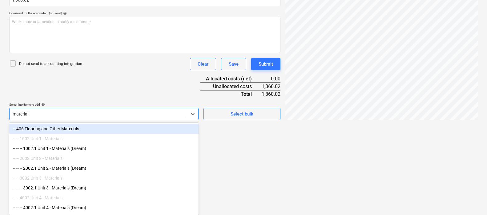
type input "materials"
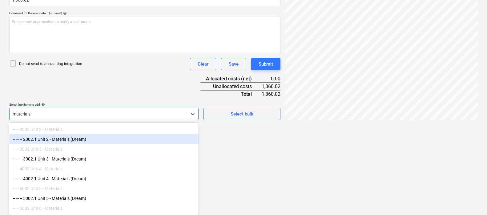
scroll to position [38, 0]
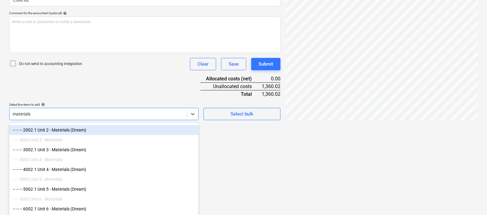
click at [76, 130] on div "-- -- -- 2002.1 Unit 2 - Materials (Dream)" at bounding box center [103, 130] width 189 height 10
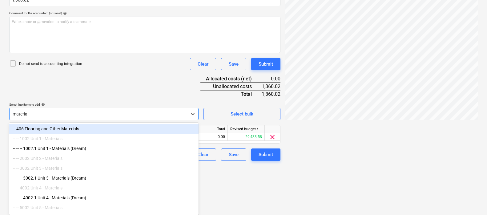
type input "materials"
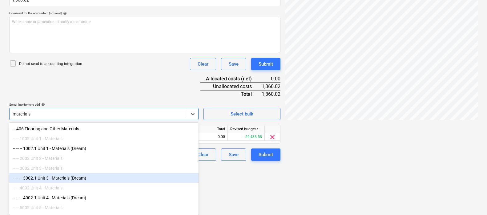
click at [67, 177] on div "-- -- -- 3002.1 Unit 3 - Materials (Dream)" at bounding box center [103, 178] width 189 height 10
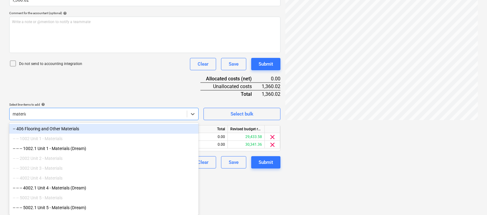
type input "materials"
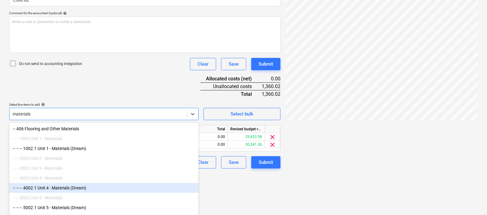
click at [63, 188] on div "-- -- -- 4002.1 Unit 4 - Materials (Dream)" at bounding box center [103, 188] width 189 height 10
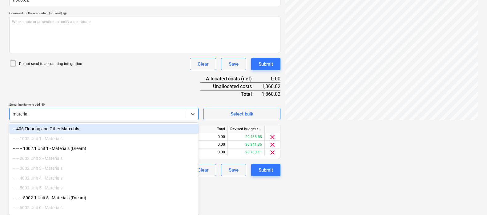
type input "materials"
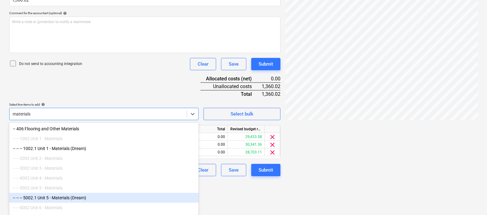
click at [59, 201] on div "-- -- -- 5002.1 Unit 5 - Materials (Dream)" at bounding box center [103, 198] width 189 height 10
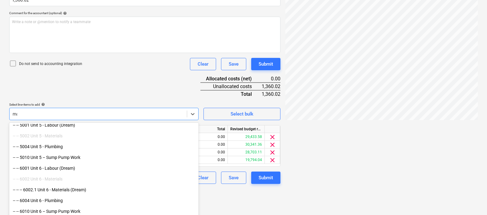
scroll to position [151, 0]
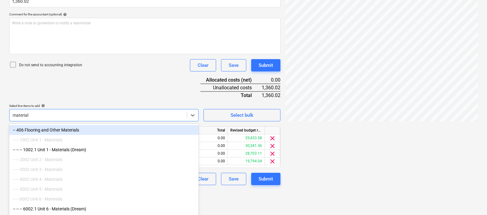
type input "materials"
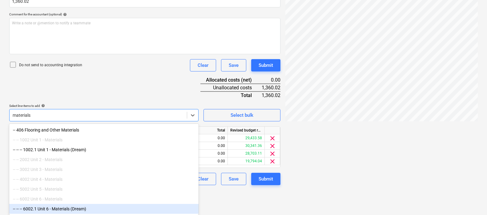
click at [72, 208] on div "-- -- -- 6002.1 Unit 6 - Materials (Dream)" at bounding box center [103, 209] width 189 height 10
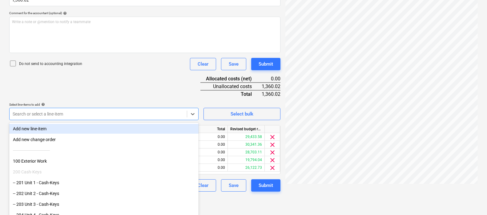
click at [95, 90] on div "Document name help [PERSON_NAME] - 12. AP - 20250811 - Home Depot - $1,360.02.p…" at bounding box center [144, 68] width 271 height 248
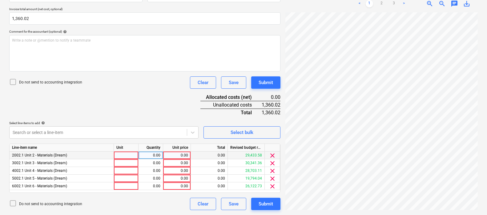
click at [122, 153] on div at bounding box center [126, 155] width 25 height 8
type input "pcs"
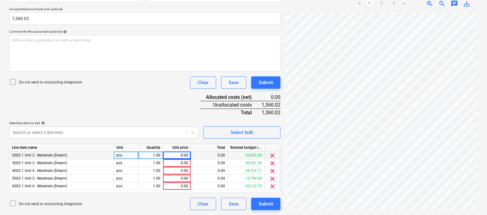
click at [181, 153] on div "0.00" at bounding box center [176, 155] width 22 height 8
type input "272.000"
click at [182, 162] on div "0.00" at bounding box center [176, 163] width 22 height 8
type input "272"
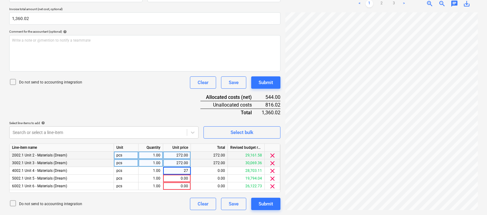
type input "272"
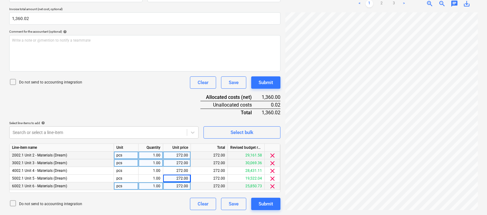
click at [185, 186] on div "272.00" at bounding box center [176, 186] width 22 height 8
type input "272.02"
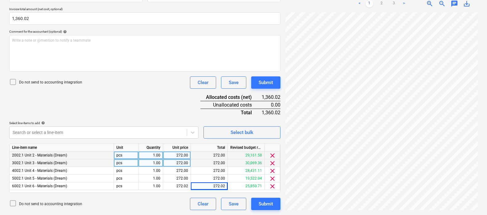
click at [166, 107] on div "Document name help [PERSON_NAME] - 12. AP - 20250811 - Home Depot - $1,360.02.p…" at bounding box center [144, 86] width 271 height 248
click at [264, 204] on div "Submit" at bounding box center [265, 204] width 14 height 8
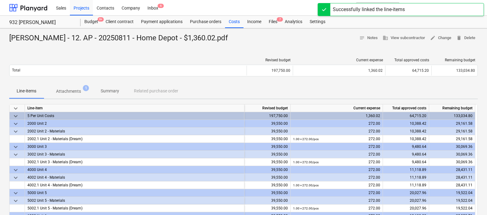
click at [204, 58] on div at bounding box center [127, 60] width 237 height 4
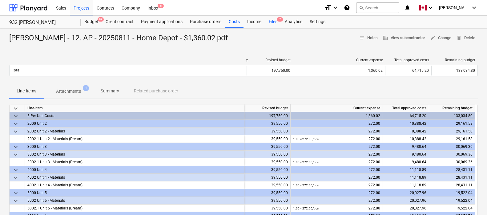
click at [273, 22] on div "Files 7" at bounding box center [273, 22] width 16 height 12
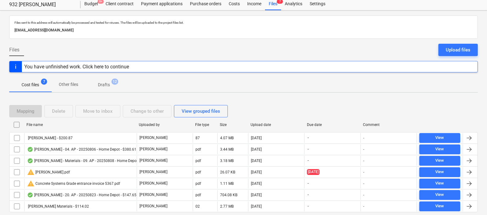
scroll to position [37, 0]
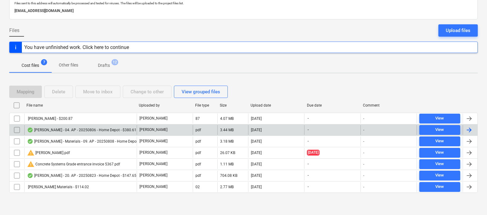
click at [452, 130] on div at bounding box center [468, 129] width 7 height 7
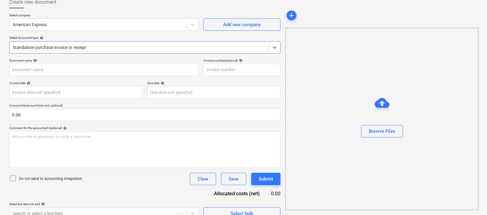
type input "[PERSON_NAME] - 04. AP - 20250806 - Home Depot - $380.61.pdf"
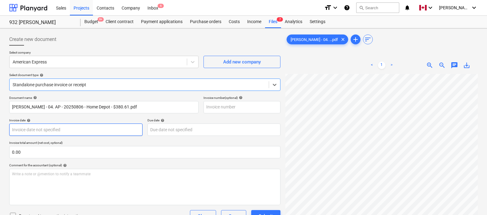
click at [52, 131] on body "Sales Projects Contacts Company Inbox 6 format_size keyboard_arrow_down help se…" at bounding box center [243, 107] width 487 height 215
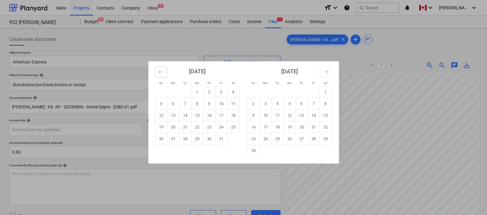
click at [162, 74] on icon "Move backward to switch to the previous month." at bounding box center [161, 72] width 6 height 6
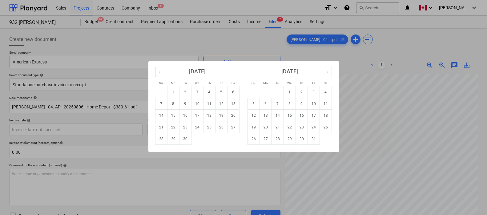
click at [162, 74] on icon "Move backward to switch to the previous month." at bounding box center [161, 72] width 6 height 6
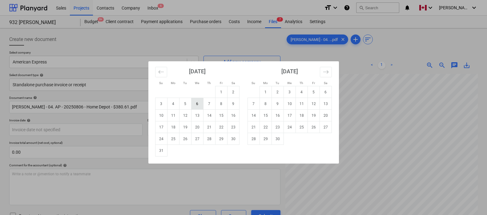
click at [199, 104] on td "6" at bounding box center [197, 104] width 12 height 12
type input "[DATE]"
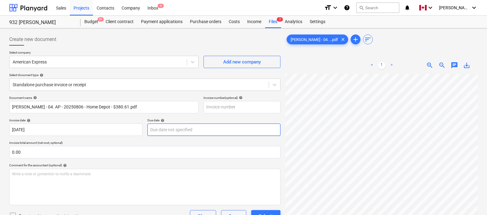
click at [179, 127] on body "Sales Projects Contacts Company Inbox 6 format_size keyboard_arrow_down help se…" at bounding box center [243, 107] width 487 height 215
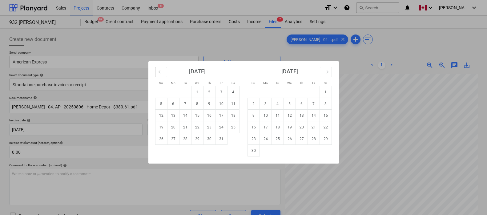
click at [161, 74] on icon "Move backward to switch to the previous month." at bounding box center [161, 72] width 6 height 6
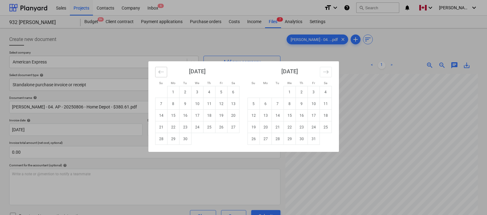
click at [161, 74] on icon "Move backward to switch to the previous month." at bounding box center [161, 72] width 6 height 6
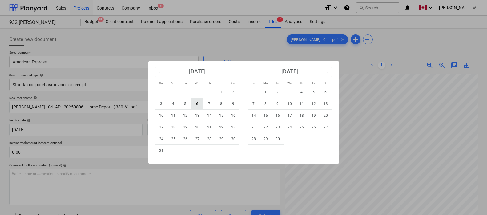
click at [196, 102] on td "6" at bounding box center [197, 104] width 12 height 12
type input "[DATE]"
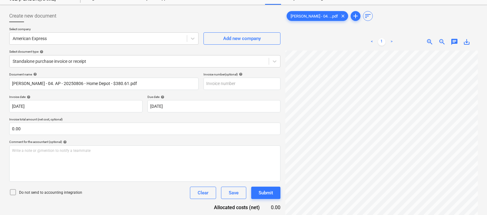
scroll to position [93, 75]
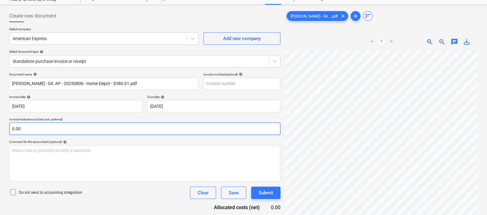
click at [104, 129] on input "0.00" at bounding box center [144, 128] width 271 height 12
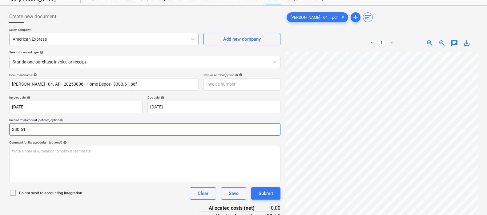
scroll to position [62, 0]
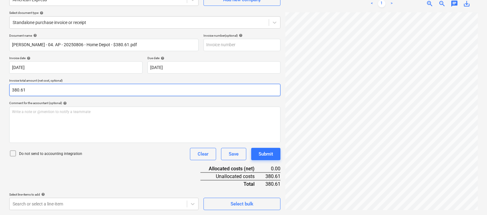
type input "380.61"
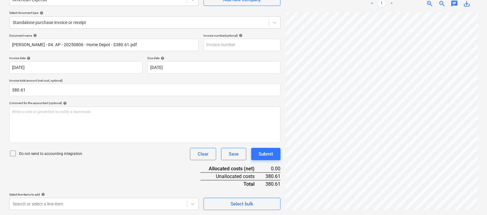
click at [129, 153] on div "Do not send to accounting integration Clear Save Submit" at bounding box center [144, 154] width 271 height 12
click at [114, 153] on body "Sales Projects Contacts Company Inbox 6 format_size keyboard_arrow_down help se…" at bounding box center [243, 45] width 487 height 215
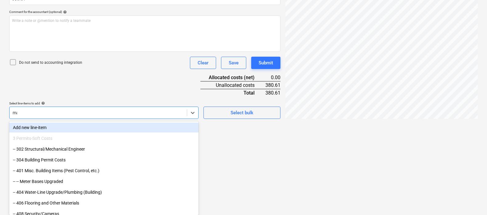
scroll to position [152, 0]
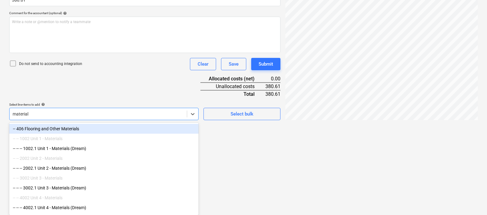
type input "materials"
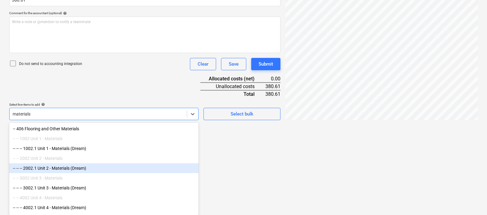
click at [90, 167] on div "-- -- -- 2002.1 Unit 2 - Materials (Dream)" at bounding box center [103, 168] width 189 height 10
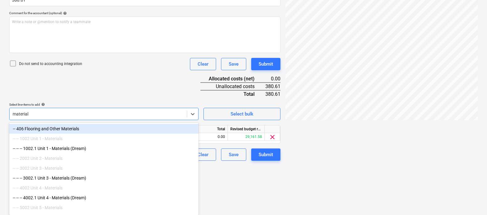
type input "materials"
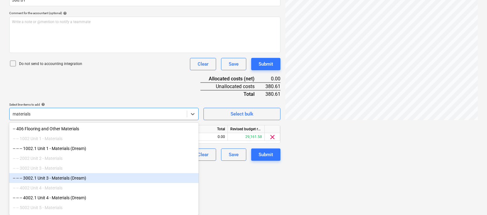
click at [74, 179] on div "-- -- -- 3002.1 Unit 3 - Materials (Dream)" at bounding box center [103, 178] width 189 height 10
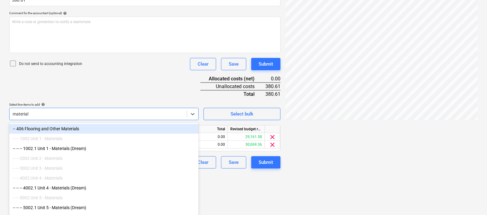
type input "materials"
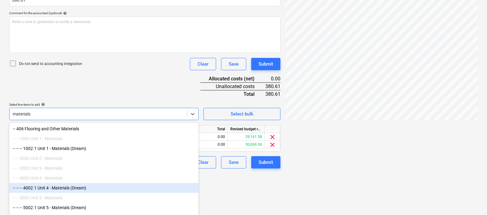
click at [70, 190] on div "-- -- -- 4002.1 Unit 4 - Materials (Dream)" at bounding box center [103, 188] width 189 height 10
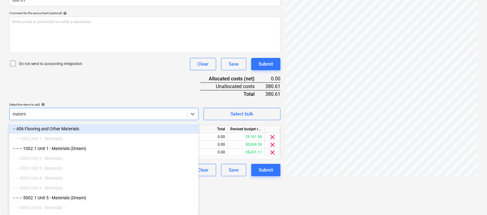
type input "materials"
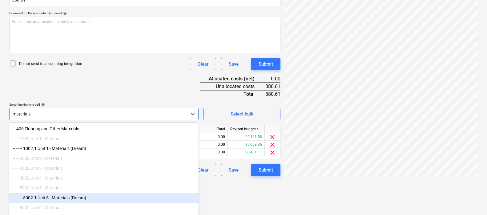
click at [70, 199] on div "-- -- -- 5002.1 Unit 5 - Materials (Dream)" at bounding box center [103, 198] width 189 height 10
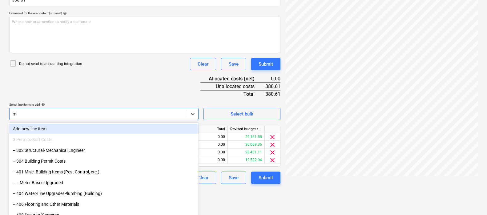
scroll to position [151, 0]
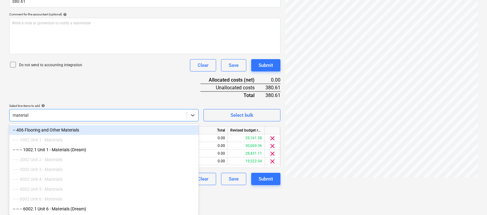
type input "materials"
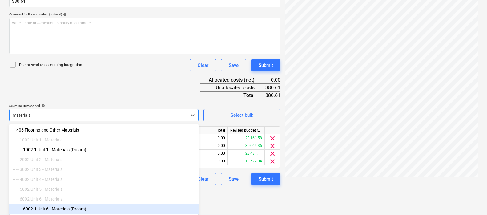
click at [77, 205] on div "-- -- -- 6002.1 Unit 6 - Materials (Dream)" at bounding box center [103, 209] width 189 height 10
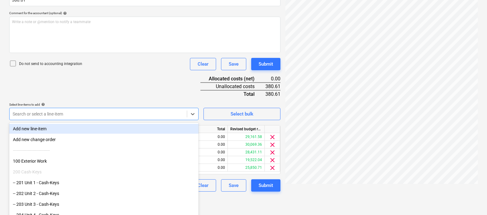
click at [97, 93] on div "Document name help [PERSON_NAME] - 04. AP - 20250806 - Home Depot - $380.61.pdf…" at bounding box center [144, 68] width 271 height 248
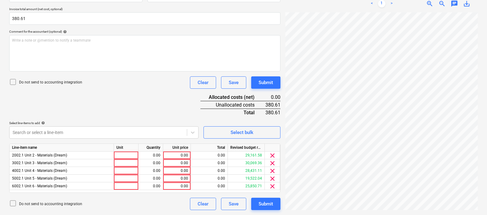
scroll to position [133, 0]
click at [121, 153] on div at bounding box center [126, 155] width 25 height 8
type input "pcs"
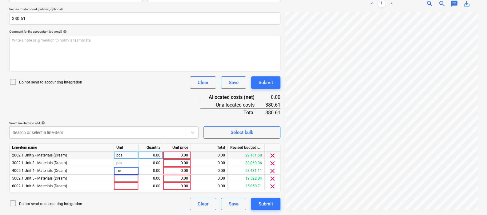
type input "pcs"
click at [126, 177] on div at bounding box center [126, 178] width 25 height 8
type input "pcs"
click at [177, 156] on div "0.00" at bounding box center [176, 155] width 22 height 8
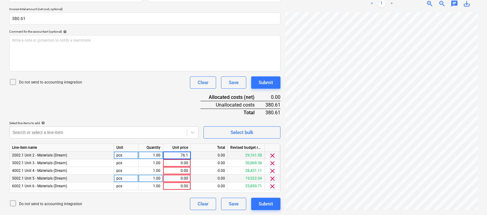
type input "76.12"
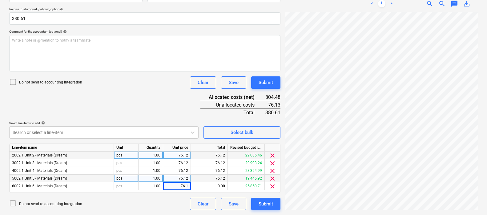
type input "76.12"
type input "76.13"
click at [149, 97] on div "Document name help [PERSON_NAME] - 04. AP - 20250806 - Home Depot - $380.61.pdf…" at bounding box center [144, 86] width 271 height 248
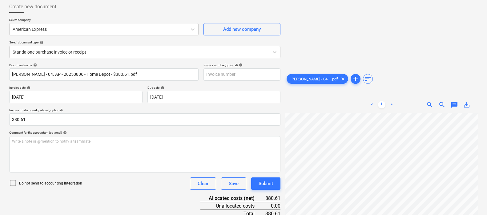
scroll to position [0, 0]
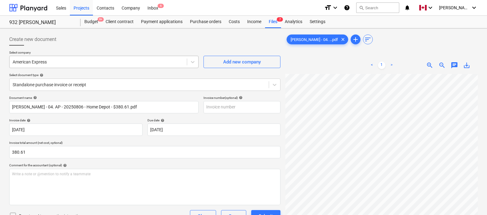
click at [102, 65] on div at bounding box center [98, 62] width 171 height 6
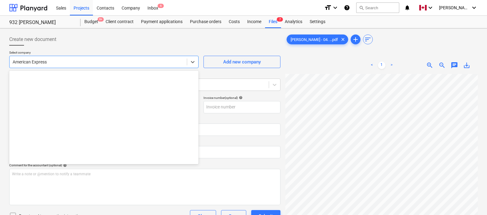
scroll to position [140, 0]
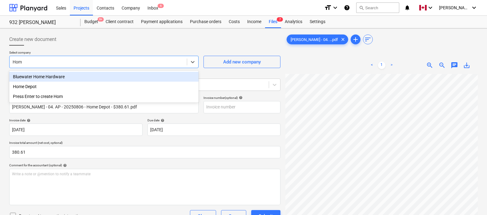
type input "Home"
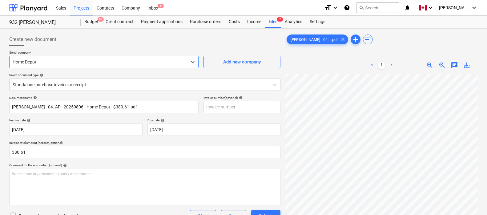
click at [150, 42] on div "Create new document" at bounding box center [144, 39] width 271 height 12
click at [157, 44] on div "Create new document" at bounding box center [144, 39] width 271 height 12
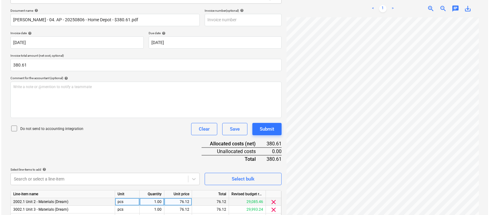
scroll to position [133, 0]
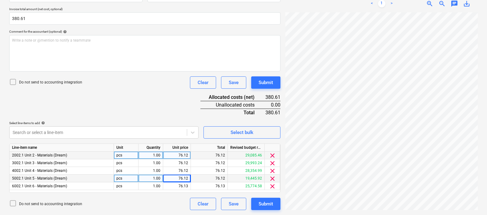
click at [148, 99] on div "Document name help [PERSON_NAME] - 04. AP - 20250806 - Home Depot - $380.61.pdf…" at bounding box center [144, 86] width 271 height 248
click at [260, 201] on div "Submit" at bounding box center [265, 204] width 14 height 8
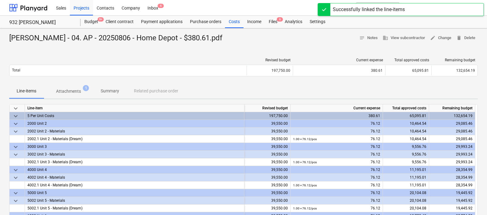
click at [190, 54] on div "Revised budget Current expense Total approved costs Remaining budget Total 197,…" at bounding box center [243, 68] width 468 height 31
click at [209, 52] on div "[PERSON_NAME] - 04. AP - 20250806 - Home Depot - $380.61.pdf notes Notes busine…" at bounding box center [243, 178] width 487 height 301
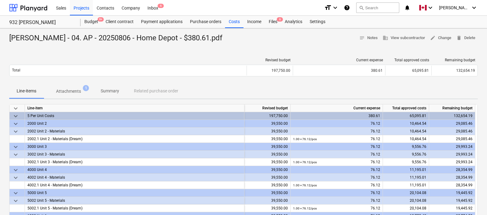
click at [222, 53] on div "Revised budget Current expense Total approved costs Remaining budget Total 197,…" at bounding box center [243, 68] width 468 height 31
click at [229, 50] on div "[PERSON_NAME] - 04. AP - 20250806 - Home Depot - $380.61.pdf notes Notes busine…" at bounding box center [243, 178] width 487 height 301
click at [271, 24] on div "Files 6" at bounding box center [273, 22] width 16 height 12
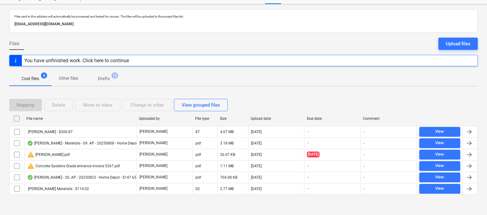
scroll to position [26, 0]
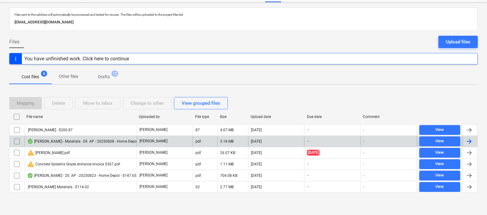
click at [91, 140] on div "[PERSON_NAME] - Materials - 09. AP - 20250808 - Home Depot - $133.23.pdf" at bounding box center [94, 141] width 134 height 5
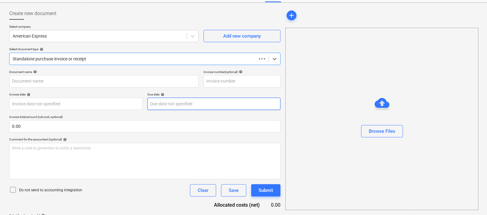
type input "[PERSON_NAME] - Materials - 09. AP - 20250808 - Home Depot - $133.23.pdf"
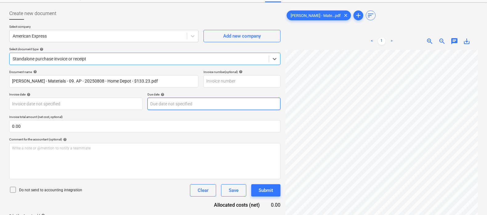
scroll to position [26, 133]
click at [72, 105] on body "Sales Projects Contacts Company Inbox 6 format_size keyboard_arrow_down help se…" at bounding box center [243, 81] width 487 height 215
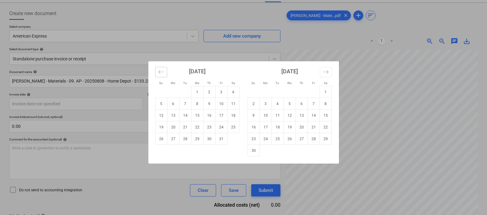
click at [162, 72] on icon "Move backward to switch to the previous month." at bounding box center [160, 71] width 5 height 3
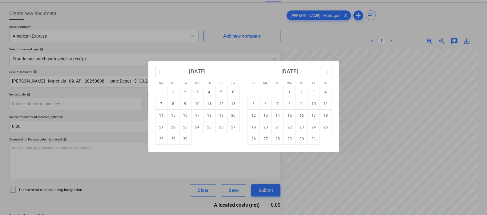
click at [162, 72] on icon "Move backward to switch to the previous month." at bounding box center [160, 71] width 5 height 3
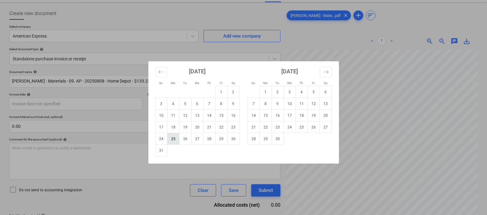
click at [174, 137] on td "25" at bounding box center [173, 139] width 12 height 12
type input "[DATE]"
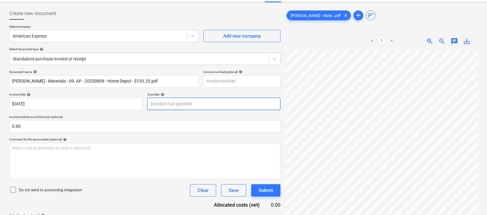
click at [163, 104] on body "Sales Projects Contacts Company Inbox 6 format_size keyboard_arrow_down help se…" at bounding box center [243, 81] width 487 height 215
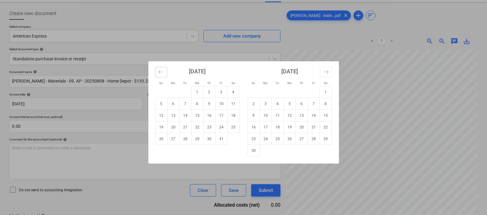
click at [161, 70] on icon "Move backward to switch to the previous month." at bounding box center [161, 72] width 6 height 6
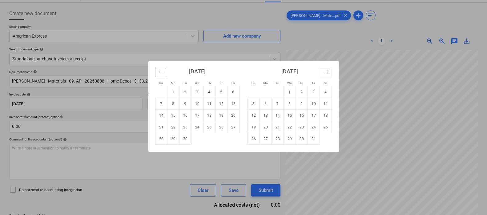
click at [161, 70] on icon "Move backward to switch to the previous month." at bounding box center [161, 72] width 6 height 6
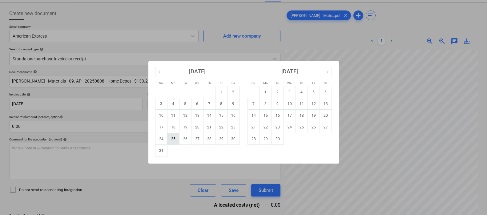
click at [174, 137] on td "25" at bounding box center [173, 139] width 12 height 12
type input "[DATE]"
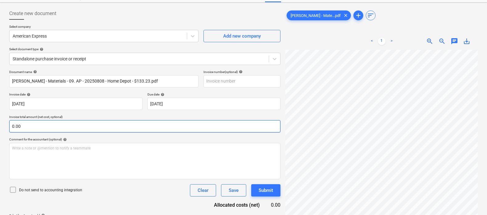
click at [89, 124] on input "0.00" at bounding box center [144, 126] width 271 height 12
type input "133.23"
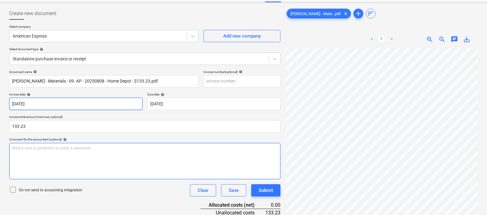
scroll to position [0, 0]
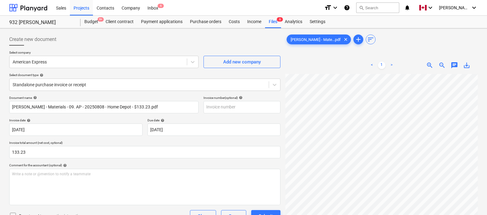
click at [118, 43] on div "Create new document" at bounding box center [144, 39] width 271 height 12
click at [89, 62] on div at bounding box center [98, 62] width 171 height 6
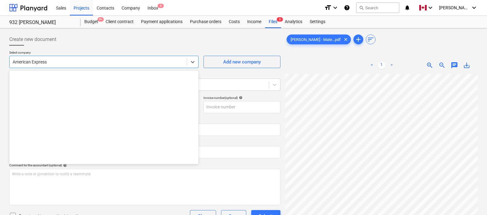
scroll to position [140, 0]
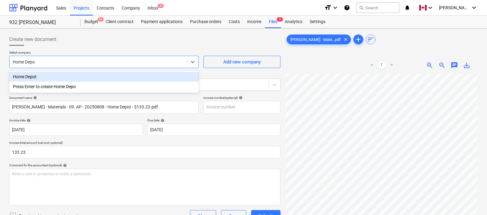
type input "Home Depot"
click at [32, 78] on div "Home Depot" at bounding box center [103, 77] width 189 height 10
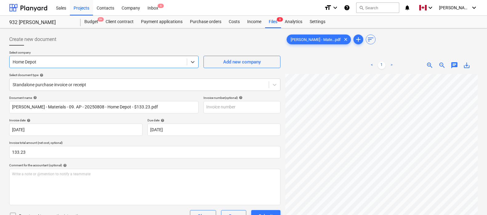
click at [93, 47] on div at bounding box center [144, 48] width 271 height 5
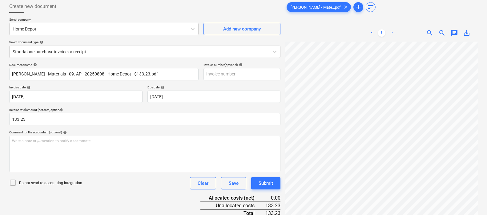
scroll to position [62, 0]
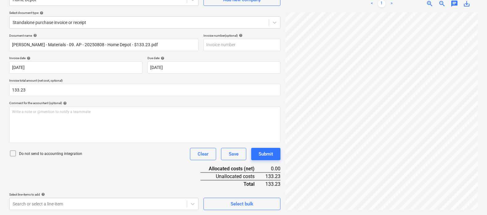
click at [142, 158] on div "Do not send to accounting integration Clear Save Submit" at bounding box center [144, 154] width 271 height 12
click at [114, 153] on body "Sales Projects Contacts Company Inbox 6 format_size keyboard_arrow_down help se…" at bounding box center [243, 45] width 487 height 215
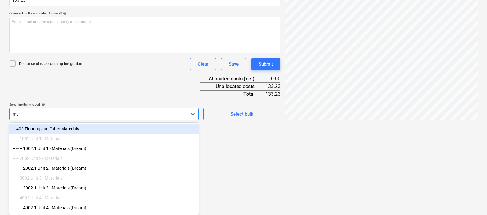
scroll to position [152, 0]
type input "materials"
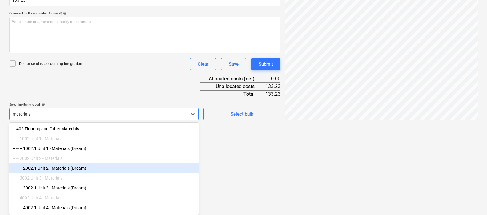
click at [71, 169] on div "-- -- -- 2002.1 Unit 2 - Materials (Dream)" at bounding box center [103, 168] width 189 height 10
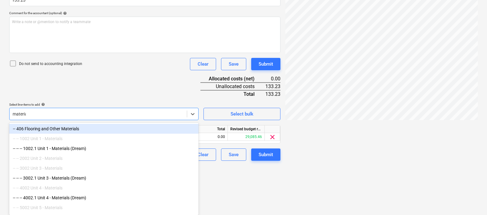
type input "materials"
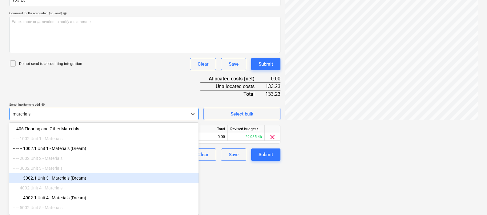
click at [62, 181] on div "-- -- -- 3002.1 Unit 3 - Materials (Dream)" at bounding box center [103, 178] width 189 height 10
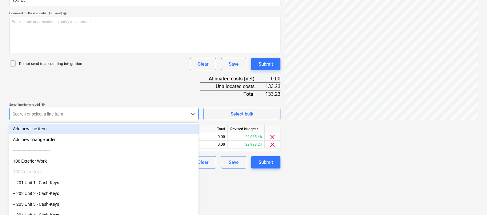
click at [89, 106] on div "Document name help [PERSON_NAME] - Materials - 09. AP - 20250808 - Home Depot -…" at bounding box center [144, 56] width 271 height 224
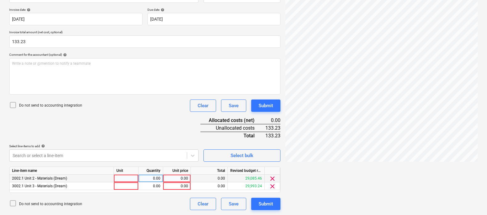
click at [128, 180] on div at bounding box center [126, 178] width 25 height 8
type input "pcs"
click at [183, 179] on div "0.00" at bounding box center [176, 178] width 22 height 8
type input "66.62"
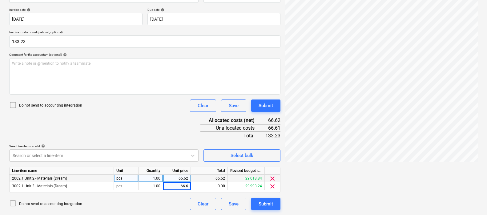
type input "66.62"
click at [187, 188] on div "66.62" at bounding box center [176, 186] width 22 height 8
type input "66.61"
click at [159, 128] on div "Document name help [PERSON_NAME] - Materials - 09. AP - 20250808 - Home Depot -…" at bounding box center [144, 97] width 271 height 224
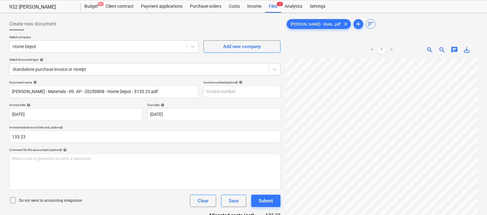
scroll to position [0, 0]
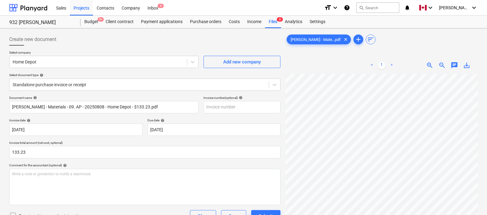
click at [177, 71] on div "Select company Home Depot Add new company Select document type help Standalone …" at bounding box center [144, 72] width 271 height 45
click at [177, 51] on p "Select company" at bounding box center [103, 52] width 189 height 5
click at [177, 46] on div at bounding box center [144, 48] width 271 height 5
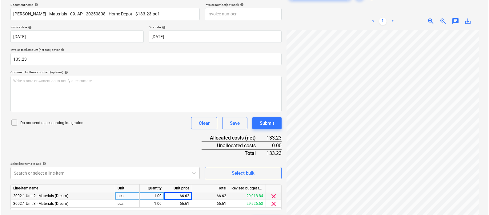
scroll to position [110, 0]
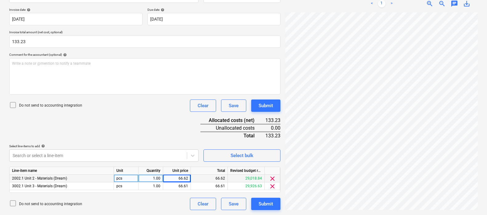
click at [129, 115] on div "Document name help [PERSON_NAME] - Materials - 09. AP - 20250808 - Home Depot -…" at bounding box center [144, 97] width 271 height 224
click at [261, 203] on div "Submit" at bounding box center [265, 204] width 14 height 8
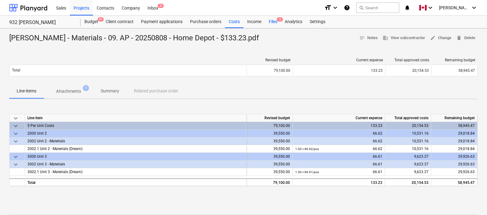
click at [275, 22] on div "Files 5" at bounding box center [273, 22] width 16 height 12
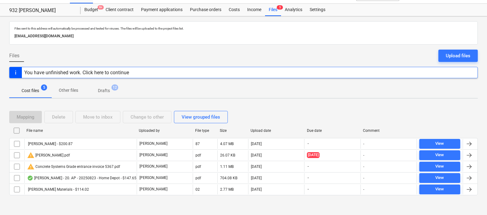
scroll to position [14, 0]
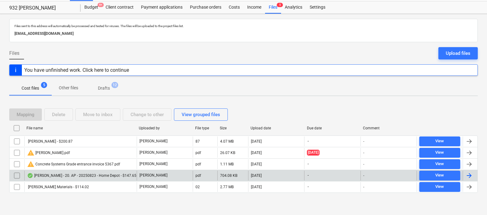
click at [452, 174] on div at bounding box center [468, 175] width 7 height 7
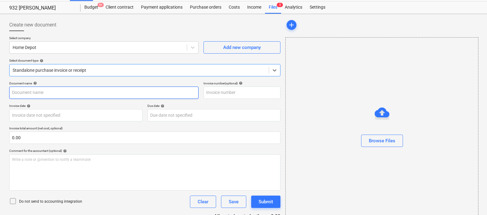
type input "[PERSON_NAME] - 20. AP - 20250823 - Home Depot - $147.65.pdf"
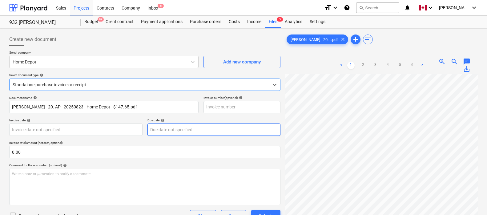
scroll to position [233, 135]
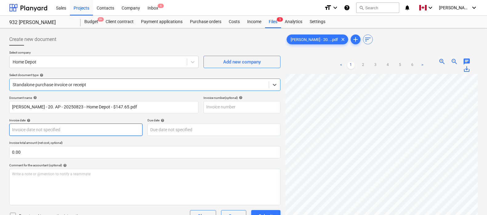
click at [41, 132] on body "Sales Projects Contacts Company Inbox 6 format_size keyboard_arrow_down help se…" at bounding box center [243, 107] width 487 height 215
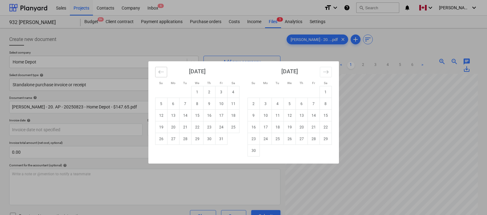
click at [162, 71] on icon "Move backward to switch to the previous month." at bounding box center [161, 72] width 6 height 6
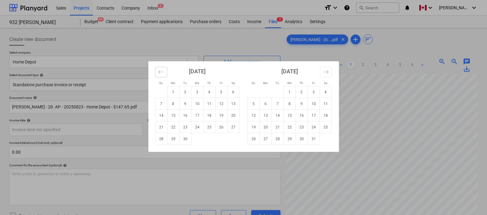
click at [162, 71] on icon "Move backward to switch to the previous month." at bounding box center [161, 72] width 6 height 6
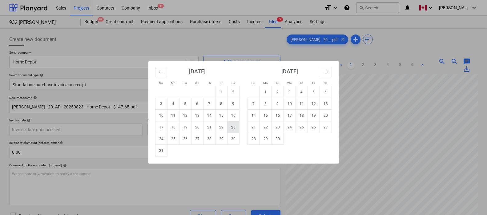
click at [232, 127] on td "23" at bounding box center [233, 127] width 12 height 12
type input "[DATE]"
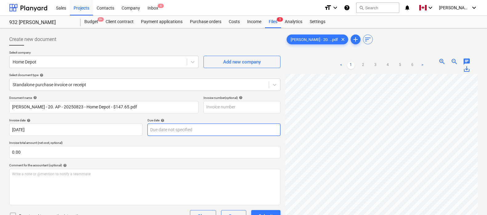
click at [198, 130] on body "Sales Projects Contacts Company Inbox 6 format_size keyboard_arrow_down help se…" at bounding box center [243, 107] width 487 height 215
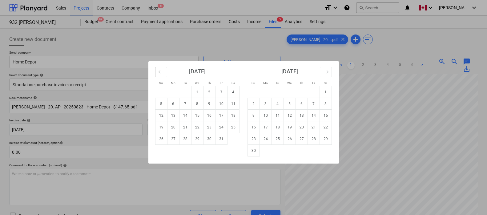
click at [162, 71] on icon "Move backward to switch to the previous month." at bounding box center [161, 72] width 6 height 6
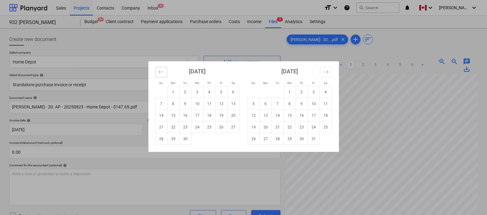
click at [162, 71] on icon "Move backward to switch to the previous month." at bounding box center [161, 72] width 6 height 6
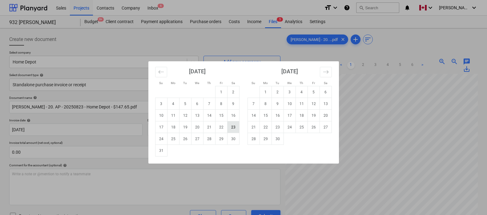
click at [231, 127] on td "23" at bounding box center [233, 127] width 12 height 12
type input "[DATE]"
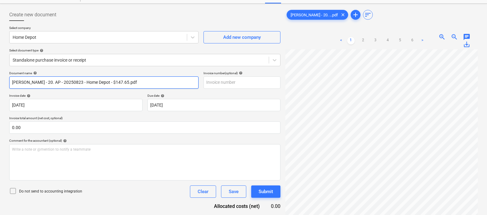
scroll to position [31, 0]
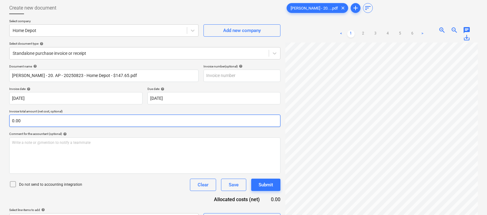
click at [106, 120] on input "0.00" at bounding box center [144, 120] width 271 height 12
type input "147.65"
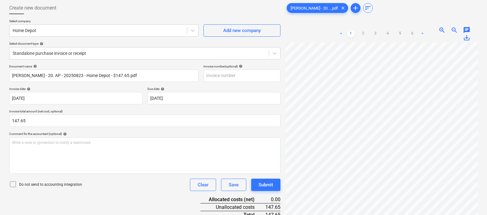
click at [112, 196] on div "Document name help [PERSON_NAME] - 20. AP - 20250823 - Home Depot - $147.65.pdf…" at bounding box center [144, 152] width 271 height 176
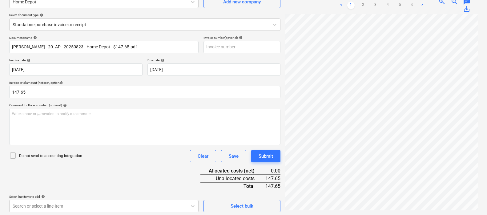
scroll to position [62, 0]
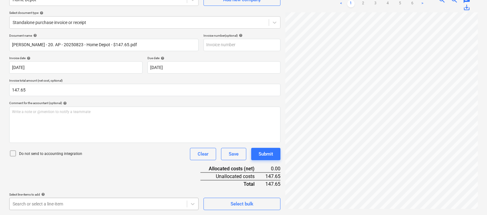
click at [106, 153] on body "Sales Projects Contacts Company Inbox 6 format_size keyboard_arrow_down help se…" at bounding box center [243, 45] width 487 height 215
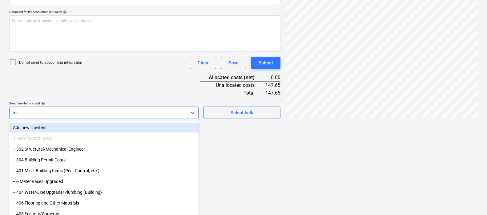
scroll to position [152, 0]
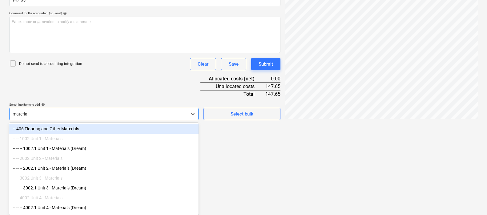
type input "materials"
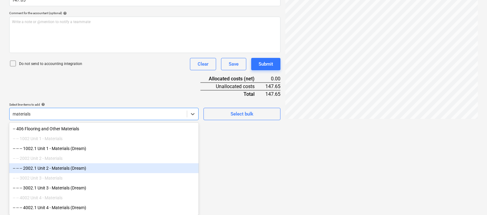
click at [76, 168] on div "-- -- -- 2002.1 Unit 2 - Materials (Dream)" at bounding box center [103, 168] width 189 height 10
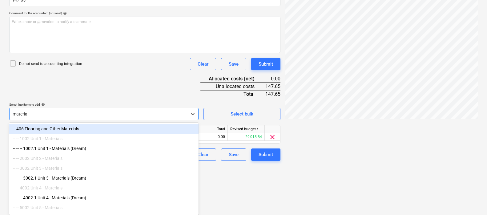
type input "materials"
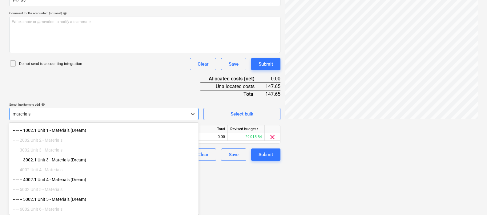
scroll to position [28, 0]
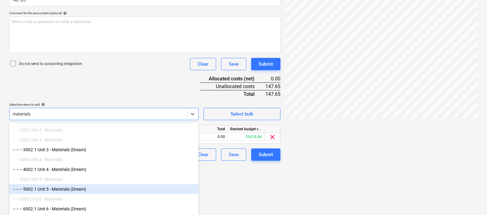
click at [64, 189] on div "-- -- -- 5002.1 Unit 5 - Materials (Dream)" at bounding box center [103, 189] width 189 height 10
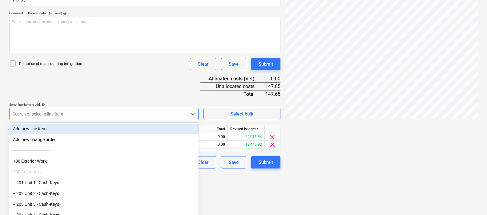
click at [85, 100] on div "Document name help [PERSON_NAME] - 20. AP - 20250823 - Home Depot - $147.65.pdf…" at bounding box center [144, 56] width 271 height 224
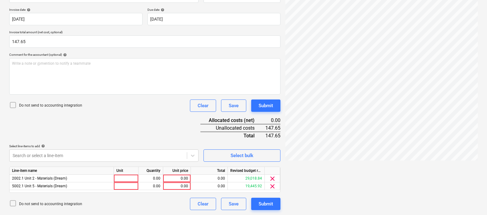
scroll to position [110, 0]
click at [121, 176] on div at bounding box center [126, 178] width 25 height 8
type input "pcs"
click at [175, 179] on div "0.00" at bounding box center [176, 178] width 22 height 8
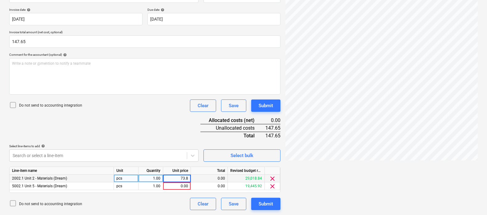
type input "73.83"
click at [184, 184] on div "73.83" at bounding box center [176, 186] width 22 height 8
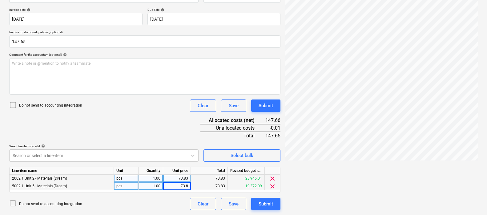
type input "73.82"
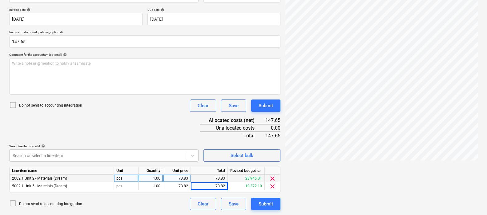
click at [168, 125] on div "Document name help [PERSON_NAME] - 20. AP - 20250823 - Home Depot - $147.65.pdf…" at bounding box center [144, 97] width 271 height 224
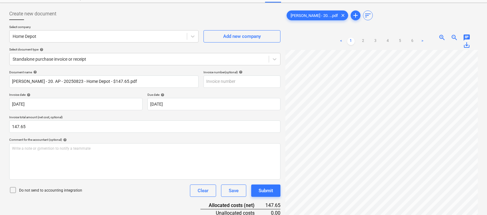
scroll to position [0, 0]
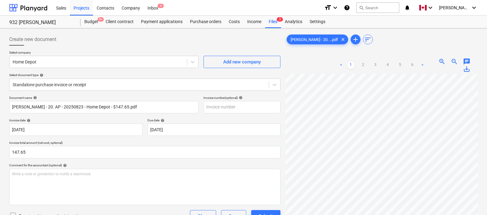
click at [177, 45] on div "Create new document" at bounding box center [144, 39] width 271 height 12
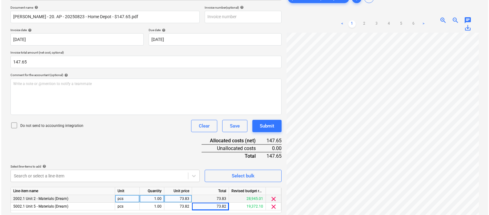
scroll to position [110, 0]
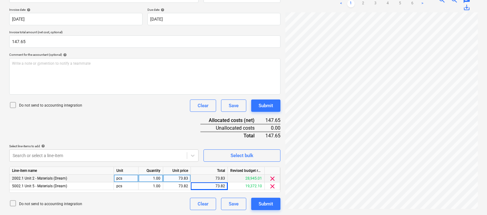
click at [163, 115] on div "Document name help [PERSON_NAME] - 20. AP - 20250823 - Home Depot - $147.65.pdf…" at bounding box center [144, 97] width 271 height 224
click at [262, 201] on div "Submit" at bounding box center [265, 204] width 14 height 8
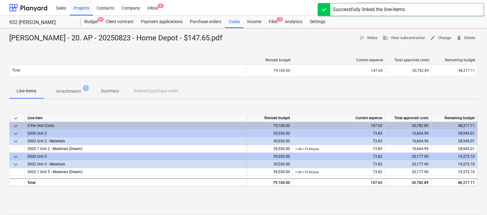
click at [131, 47] on div at bounding box center [243, 45] width 468 height 5
click at [73, 89] on p "Attachments" at bounding box center [68, 91] width 25 height 6
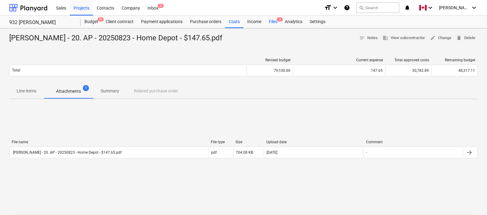
click at [274, 22] on div "Files 4" at bounding box center [273, 22] width 16 height 12
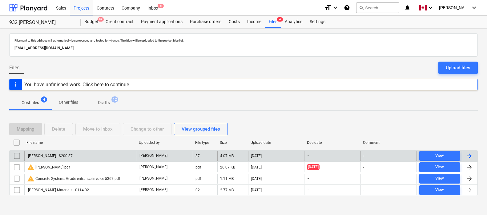
click at [452, 156] on div at bounding box center [468, 155] width 7 height 7
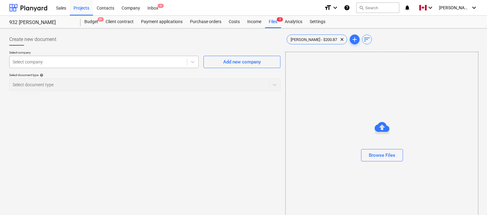
click at [70, 62] on div at bounding box center [98, 62] width 171 height 6
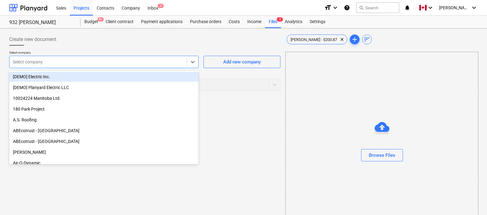
click at [133, 44] on div "Create new document" at bounding box center [144, 39] width 271 height 12
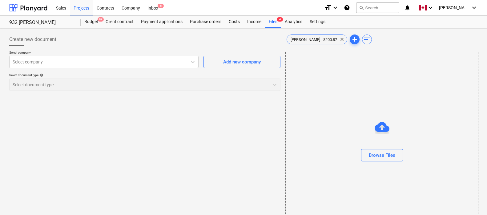
click at [232, 132] on div "Create new document Select company Select company Add new company Select docume…" at bounding box center [145, 133] width 276 height 205
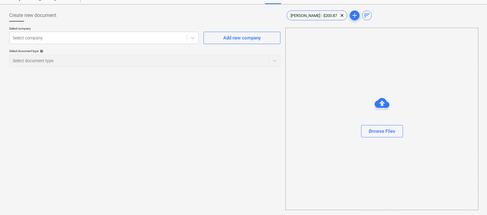
click at [278, 132] on div "Create new document Select company Select company Add new company Select docume…" at bounding box center [145, 109] width 276 height 205
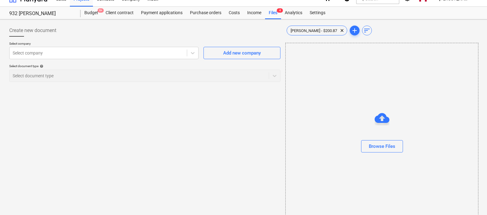
scroll to position [0, 0]
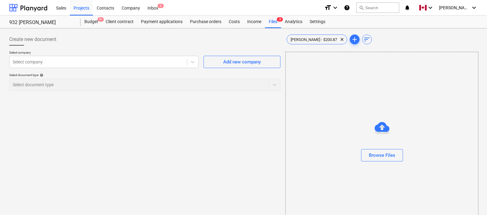
click at [282, 129] on div "Create new document Select company Select company Add new company Select docume…" at bounding box center [145, 133] width 276 height 205
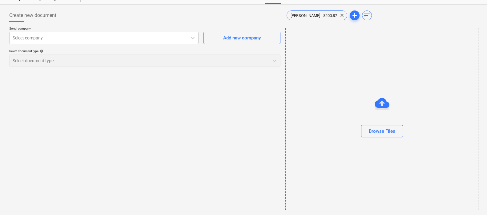
click at [280, 132] on div "Create new document Select company Select company Add new company Select docume…" at bounding box center [145, 109] width 276 height 205
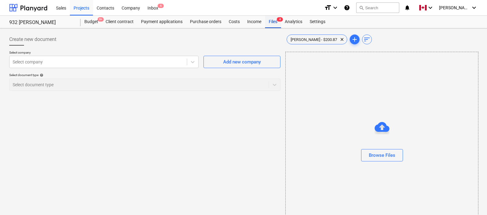
click at [275, 22] on div "Files 4" at bounding box center [273, 22] width 16 height 12
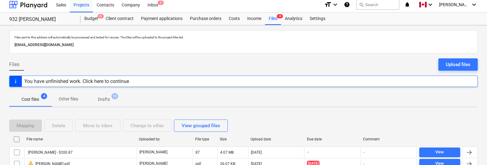
scroll to position [53, 0]
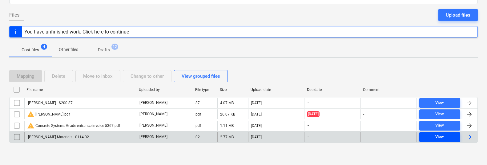
click at [443, 137] on div "View" at bounding box center [439, 136] width 9 height 7
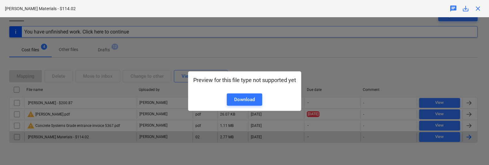
click at [287, 58] on div "Preview for this file type not supported yet Download" at bounding box center [244, 91] width 489 height 148
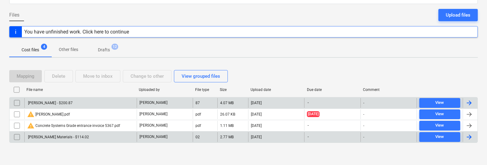
click at [17, 103] on input "checkbox" at bounding box center [17, 103] width 10 height 10
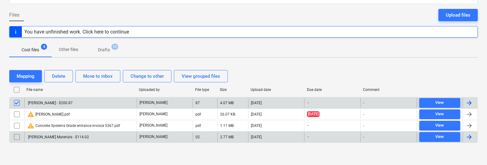
click at [18, 139] on input "checkbox" at bounding box center [17, 137] width 10 height 10
click at [66, 75] on button "Delete" at bounding box center [58, 76] width 29 height 12
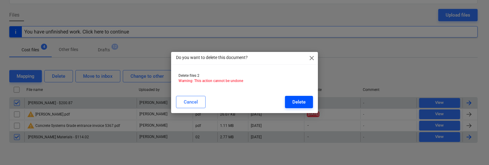
click at [298, 102] on div "Delete" at bounding box center [298, 102] width 13 height 8
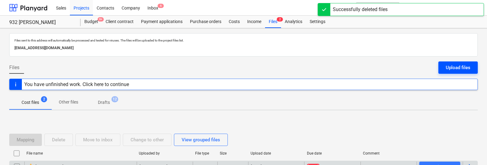
click at [449, 68] on div "Upload files" at bounding box center [457, 68] width 25 height 8
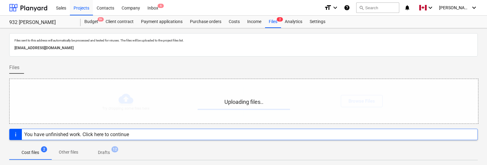
click at [215, 66] on div "Files" at bounding box center [243, 70] width 468 height 17
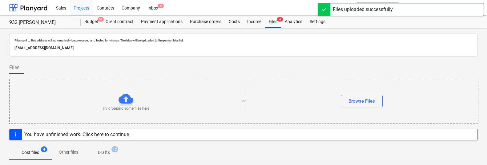
scroll to position [103, 0]
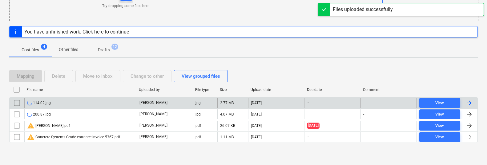
click at [325, 70] on div "Mapping Delete Move to inbox Change to other View grouped files" at bounding box center [243, 76] width 468 height 17
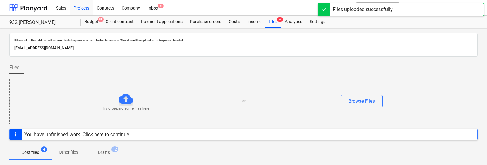
click at [338, 57] on div at bounding box center [243, 59] width 468 height 5
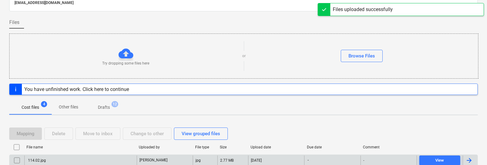
scroll to position [103, 0]
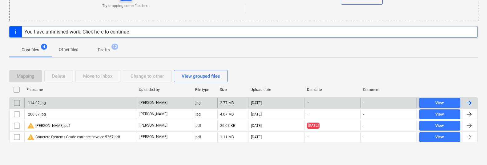
click at [341, 66] on div "Mapping Delete Move to inbox Change to other View grouped files File name Uploa…" at bounding box center [243, 109] width 468 height 93
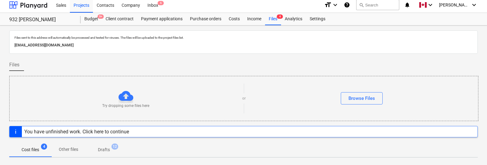
scroll to position [0, 0]
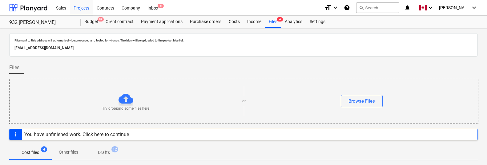
click at [342, 65] on div "Files" at bounding box center [243, 70] width 468 height 17
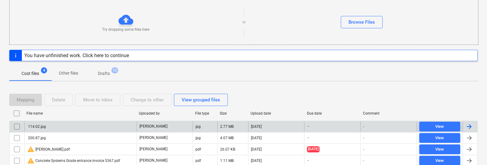
scroll to position [103, 0]
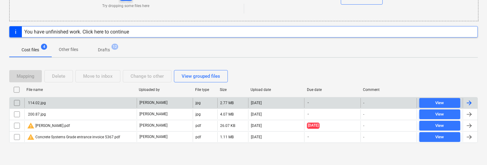
click at [470, 103] on div at bounding box center [468, 102] width 7 height 7
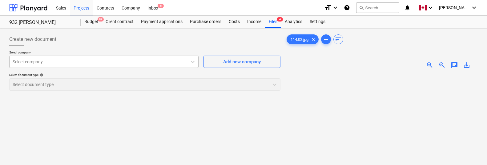
click at [56, 60] on div at bounding box center [98, 62] width 171 height 6
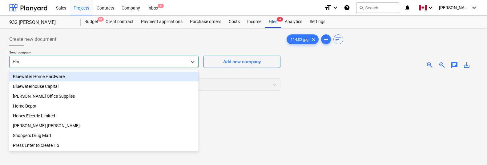
type input "Home"
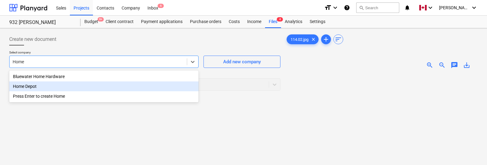
click at [28, 87] on div "Home Depot" at bounding box center [103, 86] width 189 height 10
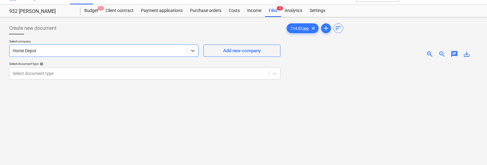
scroll to position [22, 0]
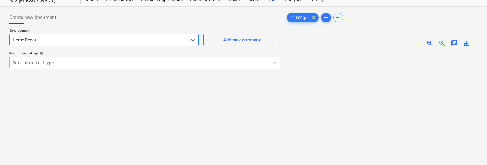
click at [78, 66] on div at bounding box center [139, 63] width 253 height 6
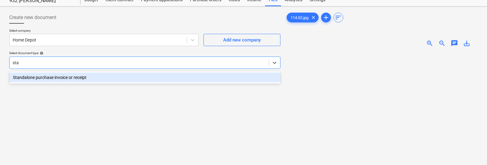
type input "stan"
click at [61, 79] on div "Standalone purchase invoice or receipt" at bounding box center [144, 78] width 271 height 10
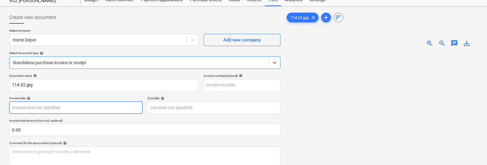
click at [57, 108] on body "Sales Projects Contacts Company Inbox 6 format_size keyboard_arrow_down help se…" at bounding box center [243, 60] width 487 height 165
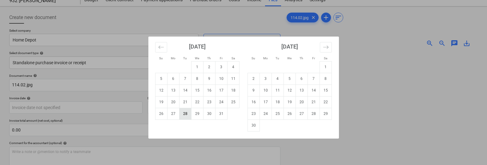
click at [181, 113] on td "28" at bounding box center [185, 114] width 12 height 12
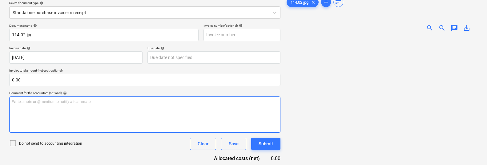
scroll to position [79, 0]
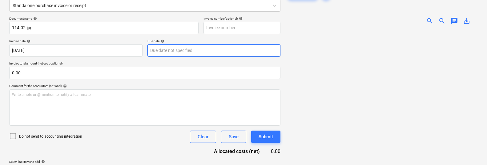
click at [171, 46] on body "Sales Projects Contacts Company Inbox 6 format_size keyboard_arrow_down help se…" at bounding box center [243, 3] width 487 height 165
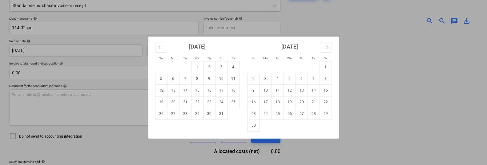
click at [75, 48] on div "Su Mo Tu We Th Fr Sa Su Mo Tu We Th Fr Sa September 2025 1 2 3 4 5 6 7 8 9 10 1…" at bounding box center [243, 82] width 487 height 165
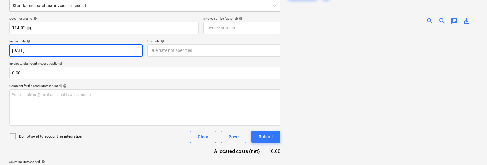
click at [75, 48] on body "Sales Projects Contacts Company Inbox 6 format_size keyboard_arrow_down help se…" at bounding box center [243, 3] width 487 height 165
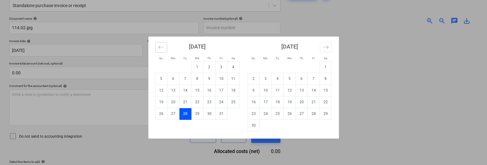
click at [161, 47] on icon "Move backward to switch to the previous month." at bounding box center [160, 47] width 5 height 3
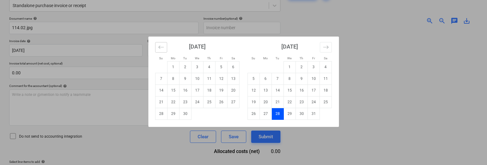
click at [161, 47] on icon "Move backward to switch to the previous month." at bounding box center [160, 47] width 5 height 3
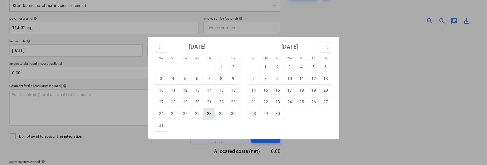
click at [208, 114] on td "28" at bounding box center [209, 114] width 12 height 12
type input "28 Aug 2025"
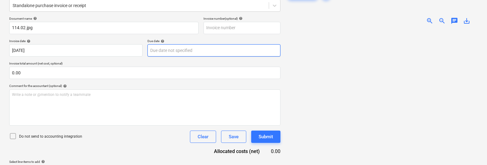
click at [154, 51] on body "Sales Projects Contacts Company Inbox 6 format_size keyboard_arrow_down help se…" at bounding box center [243, 3] width 487 height 165
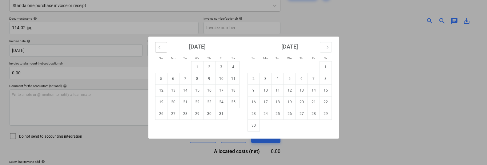
click at [157, 48] on button "Move backward to switch to the previous month." at bounding box center [161, 47] width 12 height 10
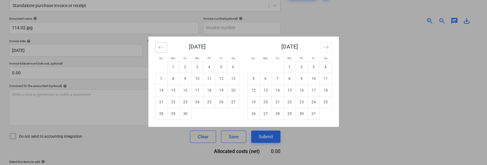
click at [157, 48] on button "Move backward to switch to the previous month." at bounding box center [161, 47] width 12 height 10
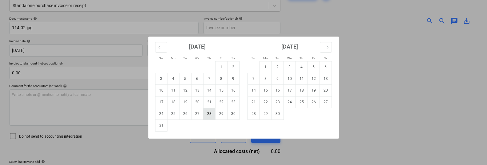
click at [212, 112] on td "28" at bounding box center [209, 114] width 12 height 12
type input "28 Aug 2025"
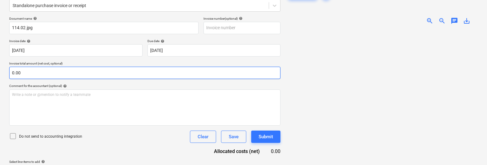
click at [147, 72] on input "0.00" at bounding box center [144, 73] width 271 height 12
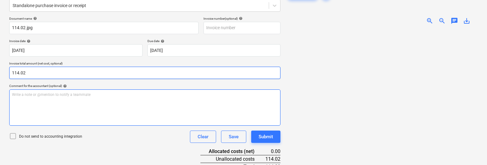
scroll to position [112, 0]
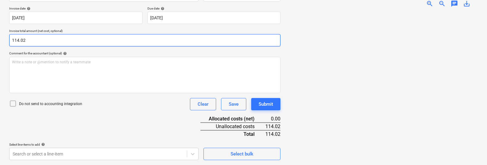
type input "114.02"
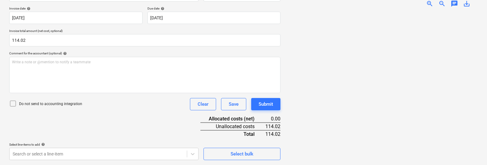
click at [146, 112] on div "Document name help 114.02.jpg Invoice number (optional) help Invoice date help …" at bounding box center [144, 72] width 271 height 176
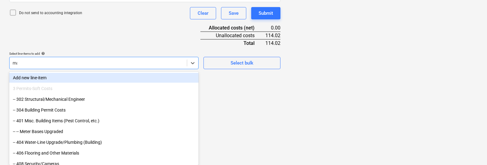
scroll to position [201, 0]
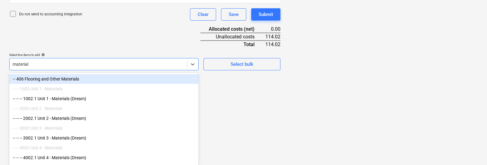
type input "materials"
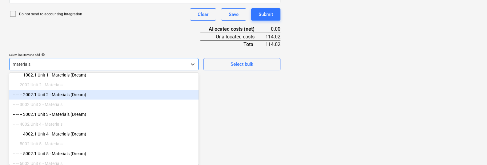
scroll to position [38, 0]
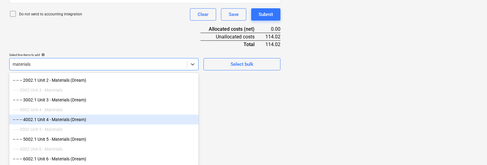
click at [69, 118] on div "-- -- -- 4002.1 Unit 4 - Materials (Dream)" at bounding box center [103, 120] width 189 height 10
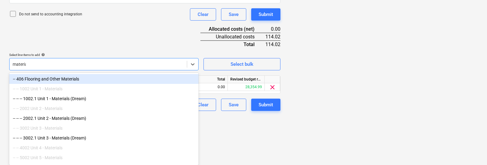
type input "materials"
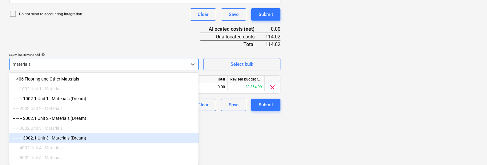
click at [61, 136] on div "-- -- -- 3002.1 Unit 3 - Materials (Dream)" at bounding box center [103, 138] width 189 height 10
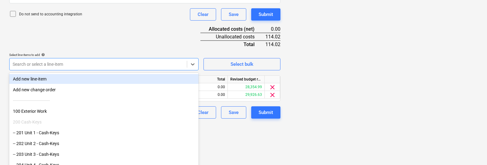
click at [97, 33] on div "Document name help 114.02.jpg Invoice number (optional) help Invoice date help …" at bounding box center [144, 6] width 271 height 224
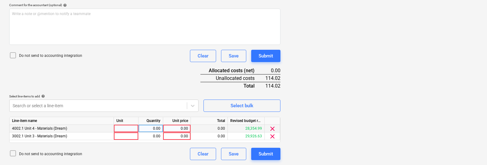
click at [123, 127] on div at bounding box center [126, 129] width 25 height 8
type input "pcs"
click at [186, 130] on div "0.00" at bounding box center [176, 129] width 22 height 8
type input "57.01"
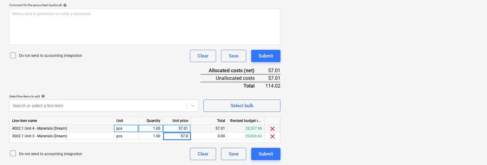
type input "57.01"
click at [189, 79] on div "Document name help 114.02.jpg Invoice number (optional) help Invoice date help …" at bounding box center [144, 48] width 271 height 224
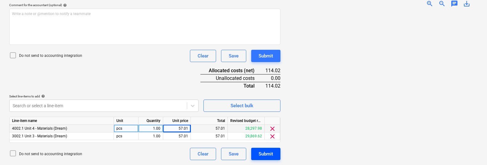
click at [264, 152] on div "Submit" at bounding box center [265, 154] width 14 height 8
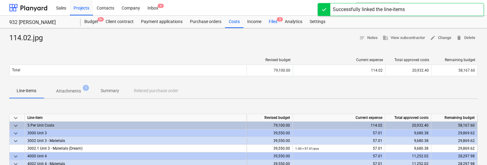
click at [274, 22] on div "Files 3" at bounding box center [273, 22] width 16 height 12
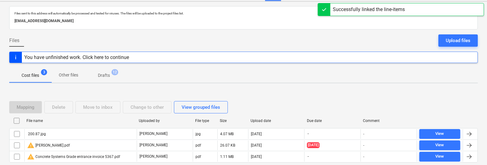
scroll to position [52, 0]
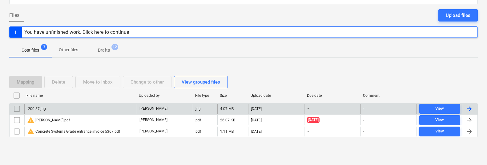
click at [472, 106] on div at bounding box center [469, 109] width 15 height 10
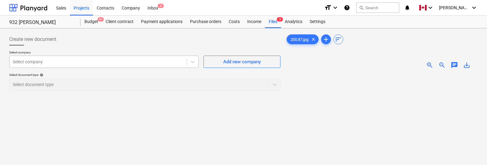
click at [81, 62] on div at bounding box center [98, 62] width 171 height 6
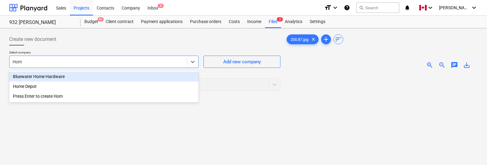
type input "Home"
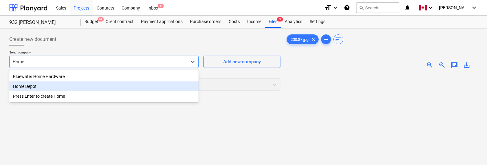
click at [43, 83] on div "Home Depot" at bounding box center [103, 86] width 189 height 10
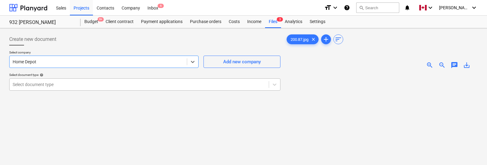
click at [91, 82] on div at bounding box center [139, 84] width 253 height 6
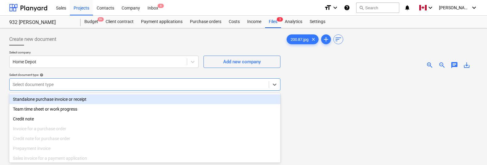
scroll to position [12, 0]
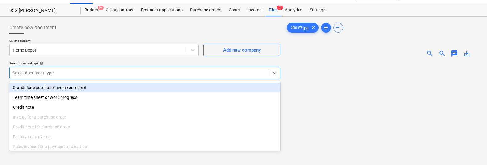
click at [58, 87] on div "Standalone purchase invoice or receipt" at bounding box center [144, 88] width 271 height 10
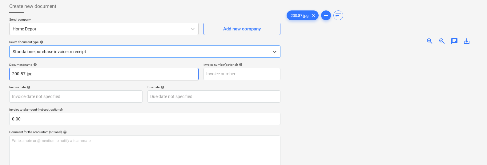
scroll to position [34, 0]
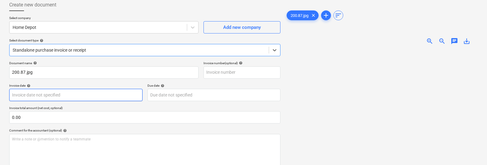
click at [86, 93] on body "Sales Projects Contacts Company Inbox 6 format_size keyboard_arrow_down help se…" at bounding box center [243, 48] width 487 height 165
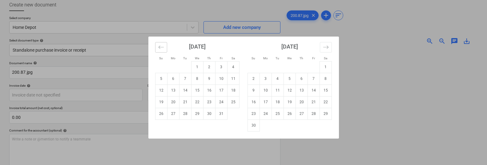
click at [166, 48] on button "Move backward to switch to the previous month." at bounding box center [161, 47] width 12 height 10
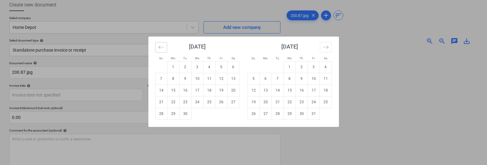
click at [166, 48] on button "Move backward to switch to the previous month." at bounding box center [161, 47] width 12 height 10
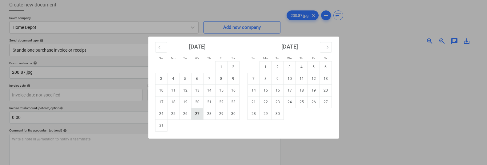
click at [200, 116] on td "27" at bounding box center [197, 114] width 12 height 12
type input "27 Aug 2025"
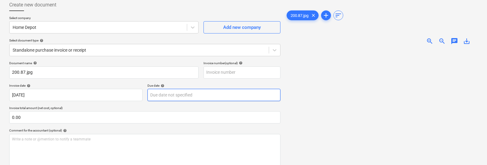
click at [185, 93] on body "Sales Projects Contacts Company Inbox 6 format_size keyboard_arrow_down help se…" at bounding box center [243, 48] width 487 height 165
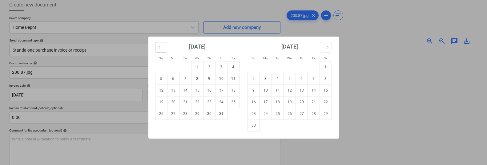
click at [160, 45] on icon "Move backward to switch to the previous month." at bounding box center [161, 47] width 6 height 6
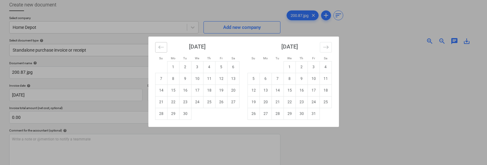
click at [160, 45] on icon "Move backward to switch to the previous month." at bounding box center [161, 47] width 6 height 6
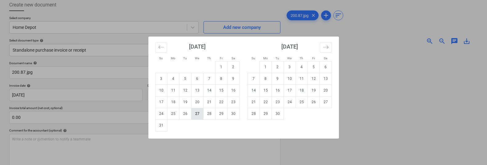
click at [201, 112] on td "27" at bounding box center [197, 114] width 12 height 12
type input "27 Aug 2025"
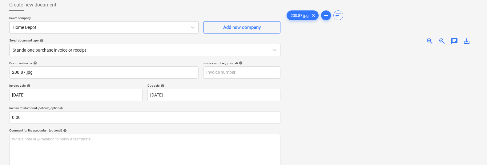
scroll to position [71, 0]
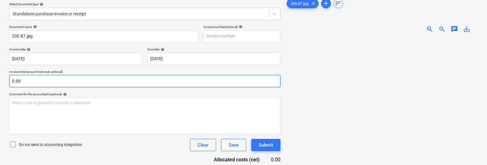
click at [180, 83] on input "0.00" at bounding box center [144, 81] width 271 height 12
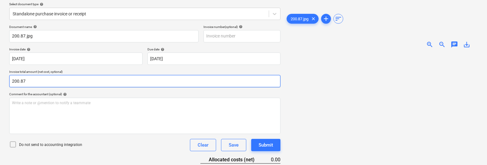
scroll to position [112, 0]
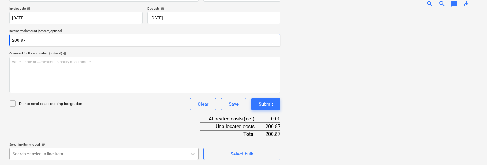
type input "200.87"
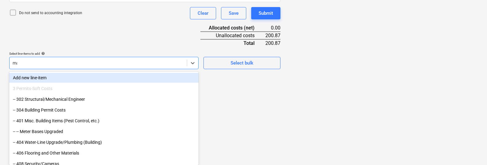
scroll to position [201, 0]
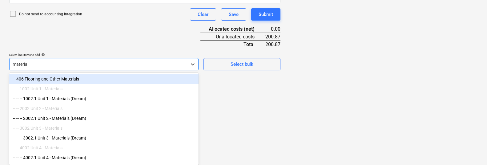
type input "materials"
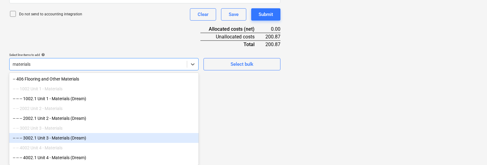
click at [81, 135] on div "-- -- -- 3002.1 Unit 3 - Materials (Dream)" at bounding box center [103, 138] width 189 height 10
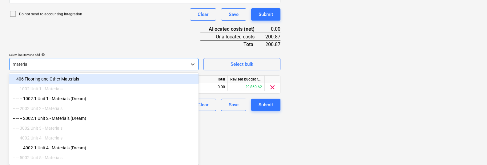
type input "materials"
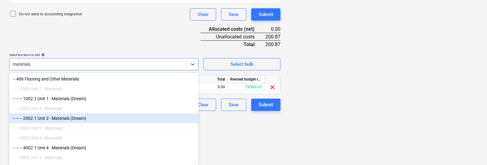
scroll to position [28, 0]
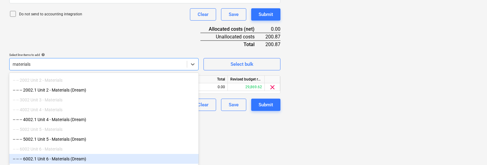
click at [56, 157] on div "-- -- -- 6002.1 Unit 6 - Materials (Dream)" at bounding box center [103, 159] width 189 height 10
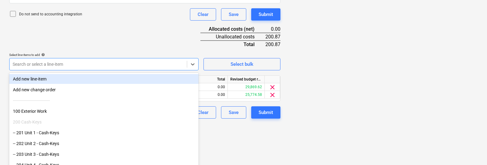
click at [98, 33] on div "Document name help 200.87.jpg Invoice number (optional) help Invoice date help …" at bounding box center [144, 6] width 271 height 224
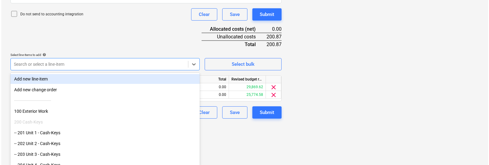
scroll to position [160, 0]
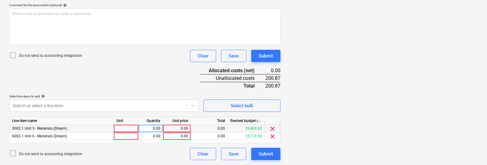
click at [121, 126] on div at bounding box center [126, 129] width 25 height 8
type input "pcs"
click at [183, 132] on div "0.00" at bounding box center [176, 129] width 22 height 8
type input "100.44"
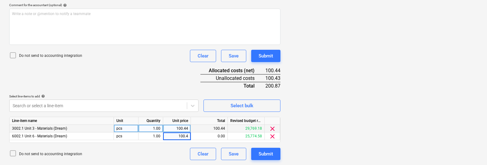
type input "100.44"
type input "100.43"
click at [268, 153] on div "Submit" at bounding box center [265, 154] width 14 height 8
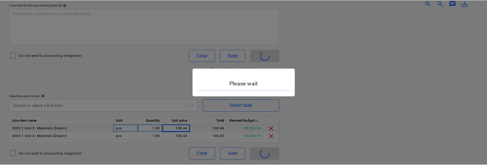
scroll to position [0, 0]
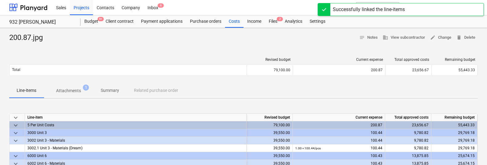
click at [123, 51] on div "200.87.jpg notes Notes business View subcontractor edit Change delete Delete Re…" at bounding box center [243, 160] width 487 height 264
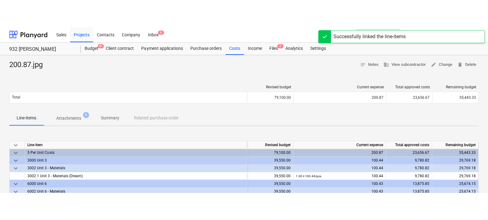
scroll to position [0, 0]
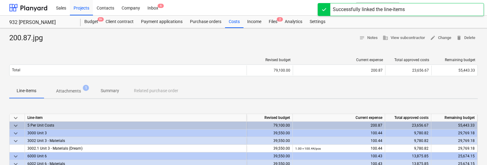
click at [144, 48] on div "200.87.jpg notes Notes business View subcontractor edit Change delete Delete Re…" at bounding box center [243, 160] width 487 height 264
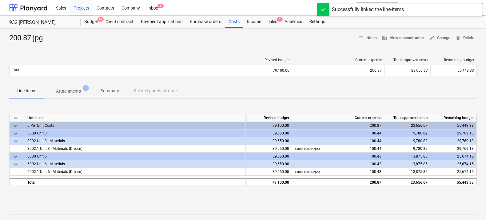
click at [227, 51] on div "200.87.jpg notes Notes business View subcontractor edit Change delete Delete Re…" at bounding box center [243, 160] width 486 height 264
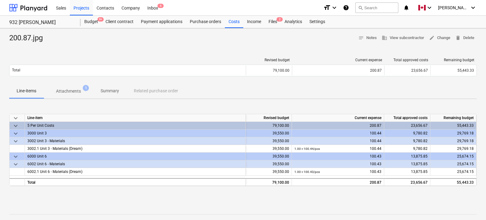
click at [240, 43] on div at bounding box center [242, 45] width 467 height 5
click at [70, 89] on p "Attachments" at bounding box center [68, 91] width 25 height 6
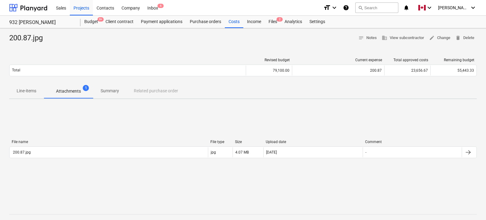
click at [29, 89] on p "Line-items" at bounding box center [27, 91] width 20 height 6
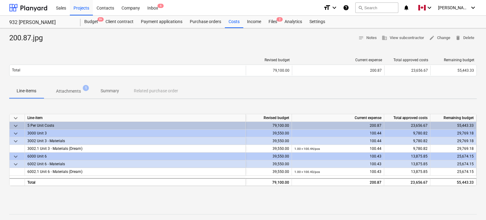
click at [163, 37] on div "200.87.jpg notes Notes business View subcontractor edit Change delete Delete" at bounding box center [242, 38] width 467 height 10
click at [270, 21] on div "Files 2" at bounding box center [273, 22] width 16 height 12
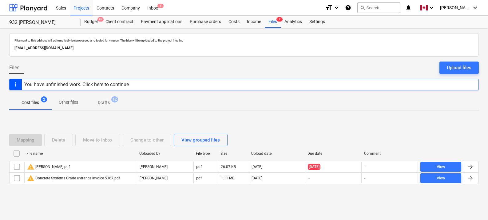
click at [221, 62] on div "Files Upload files" at bounding box center [244, 70] width 470 height 17
click at [209, 64] on div "Files Upload files" at bounding box center [244, 70] width 470 height 17
